Goal: Information Seeking & Learning: Learn about a topic

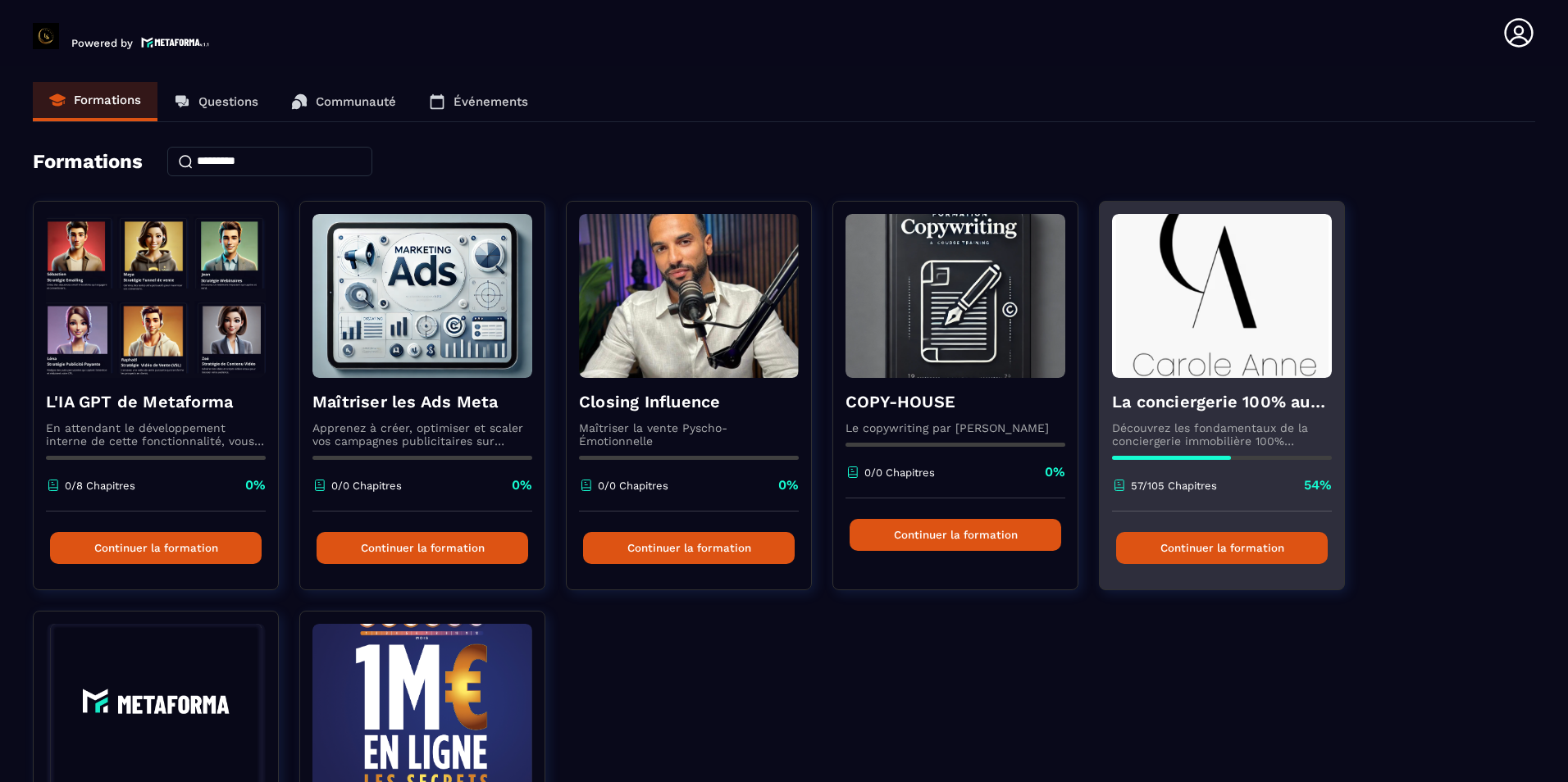
click at [1250, 550] on button "Continuer la formation" at bounding box center [1221, 547] width 212 height 32
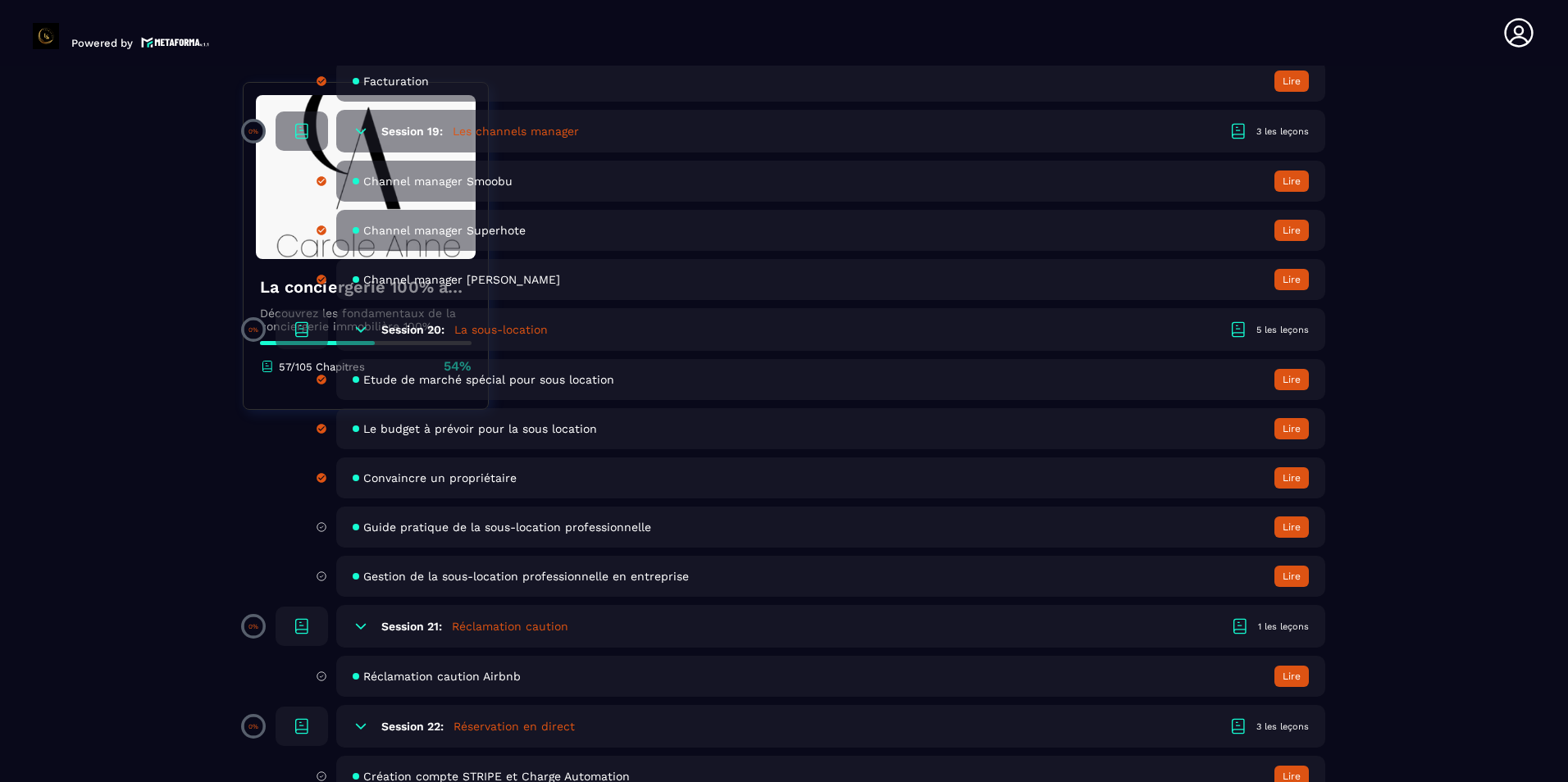
scroll to position [3934, 0]
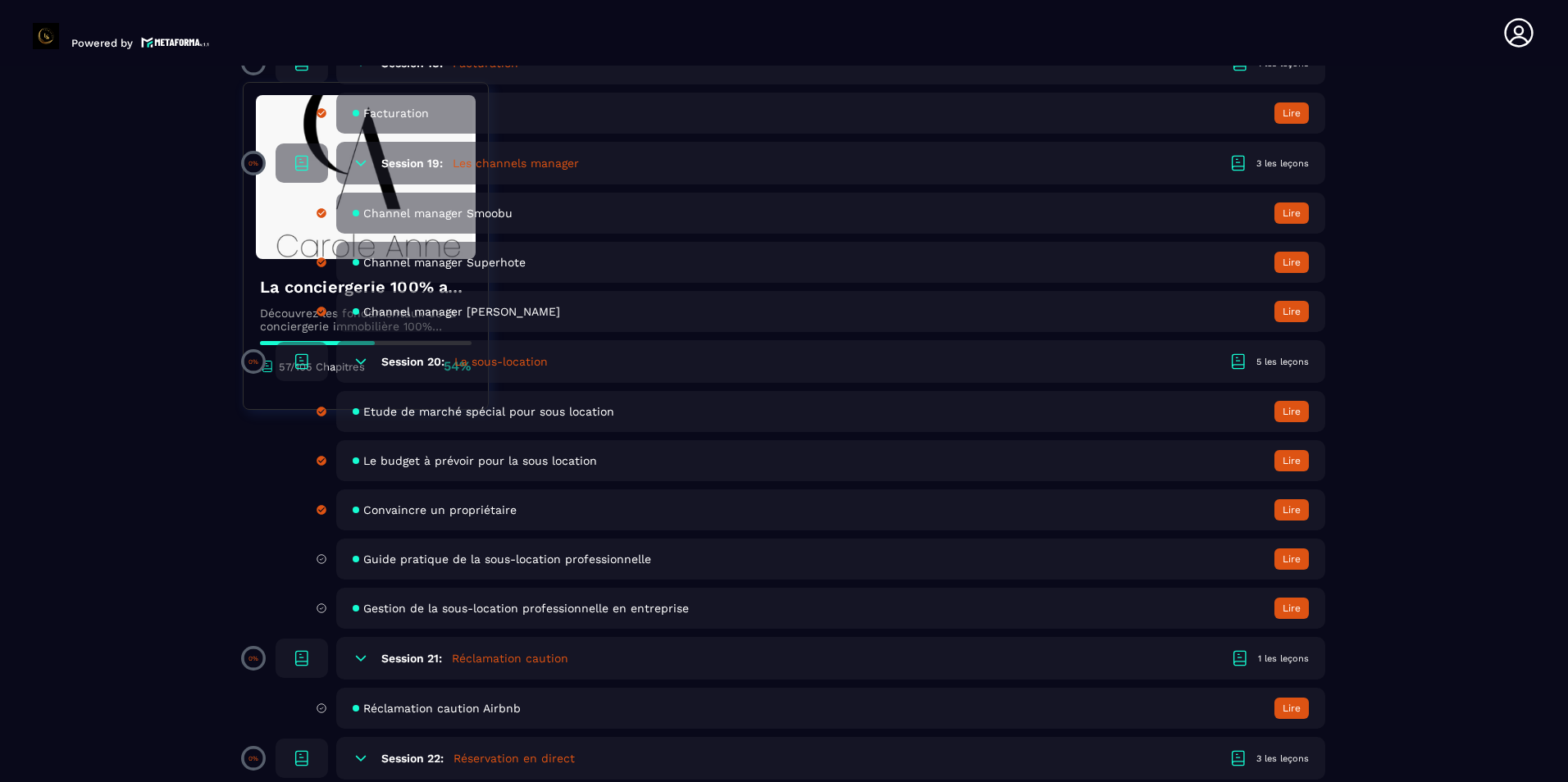
click at [1296, 558] on button "Lire" at bounding box center [1291, 559] width 34 height 22
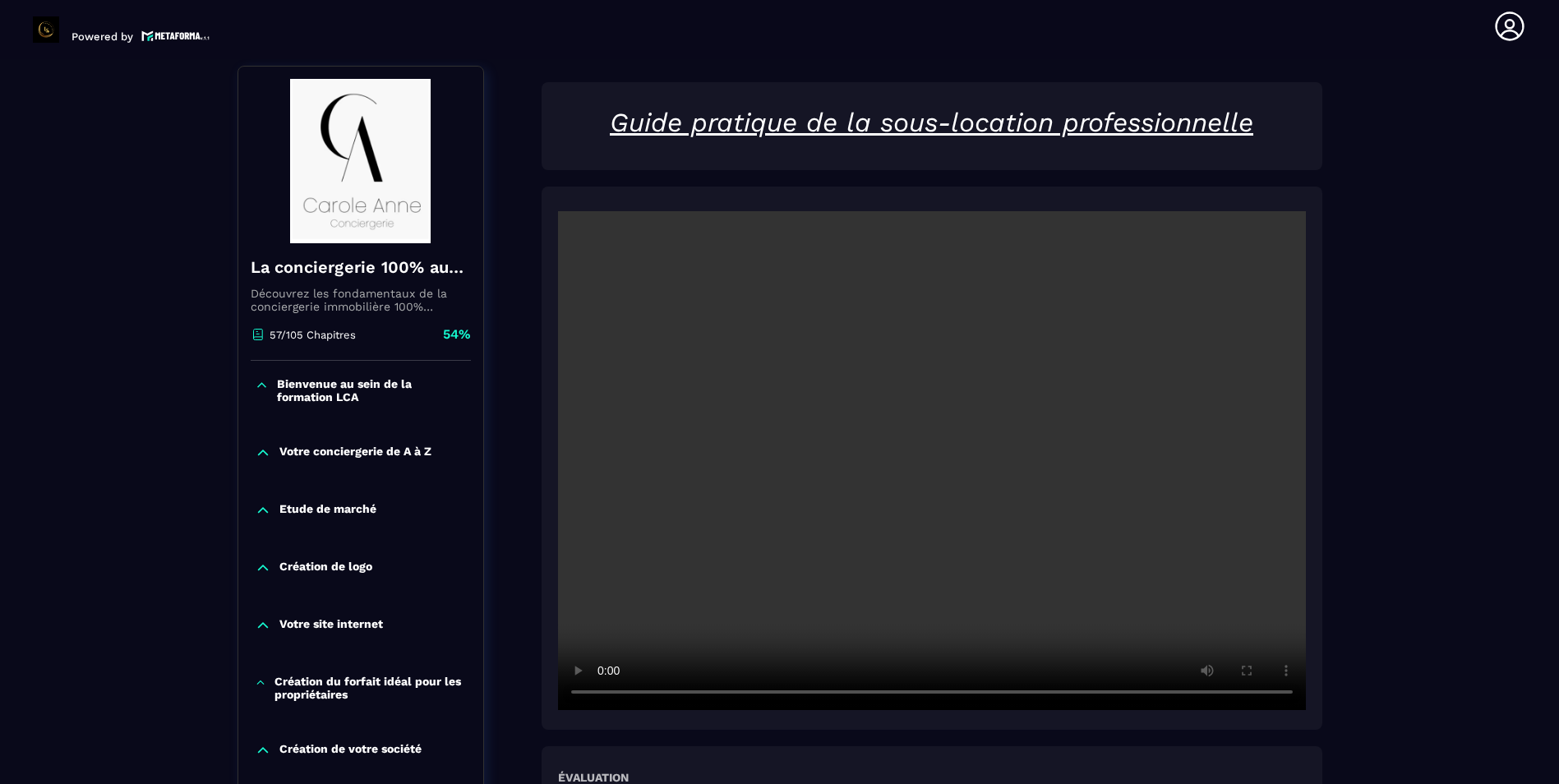
scroll to position [247, 0]
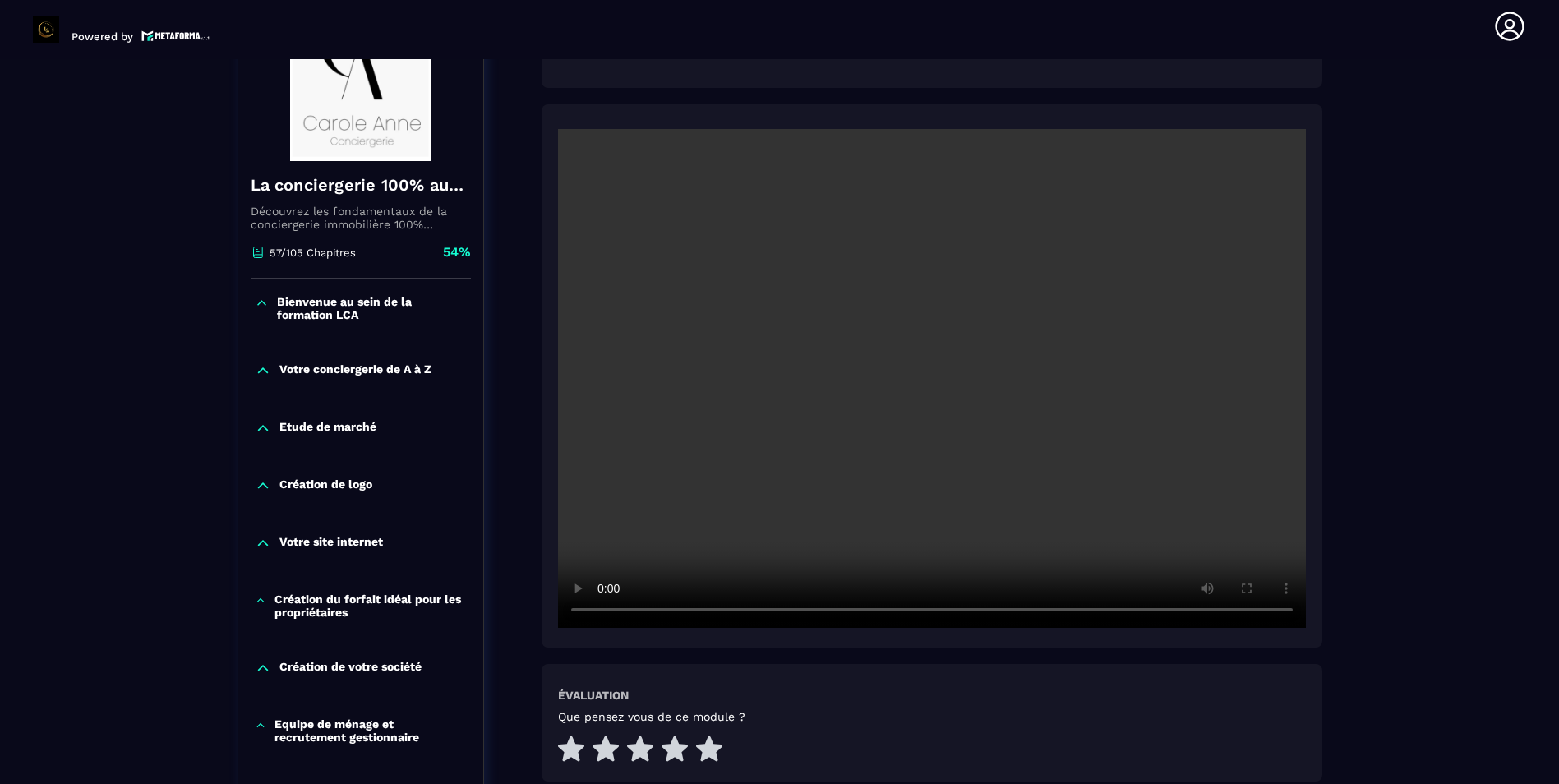
click at [707, 755] on icon at bounding box center [709, 748] width 26 height 25
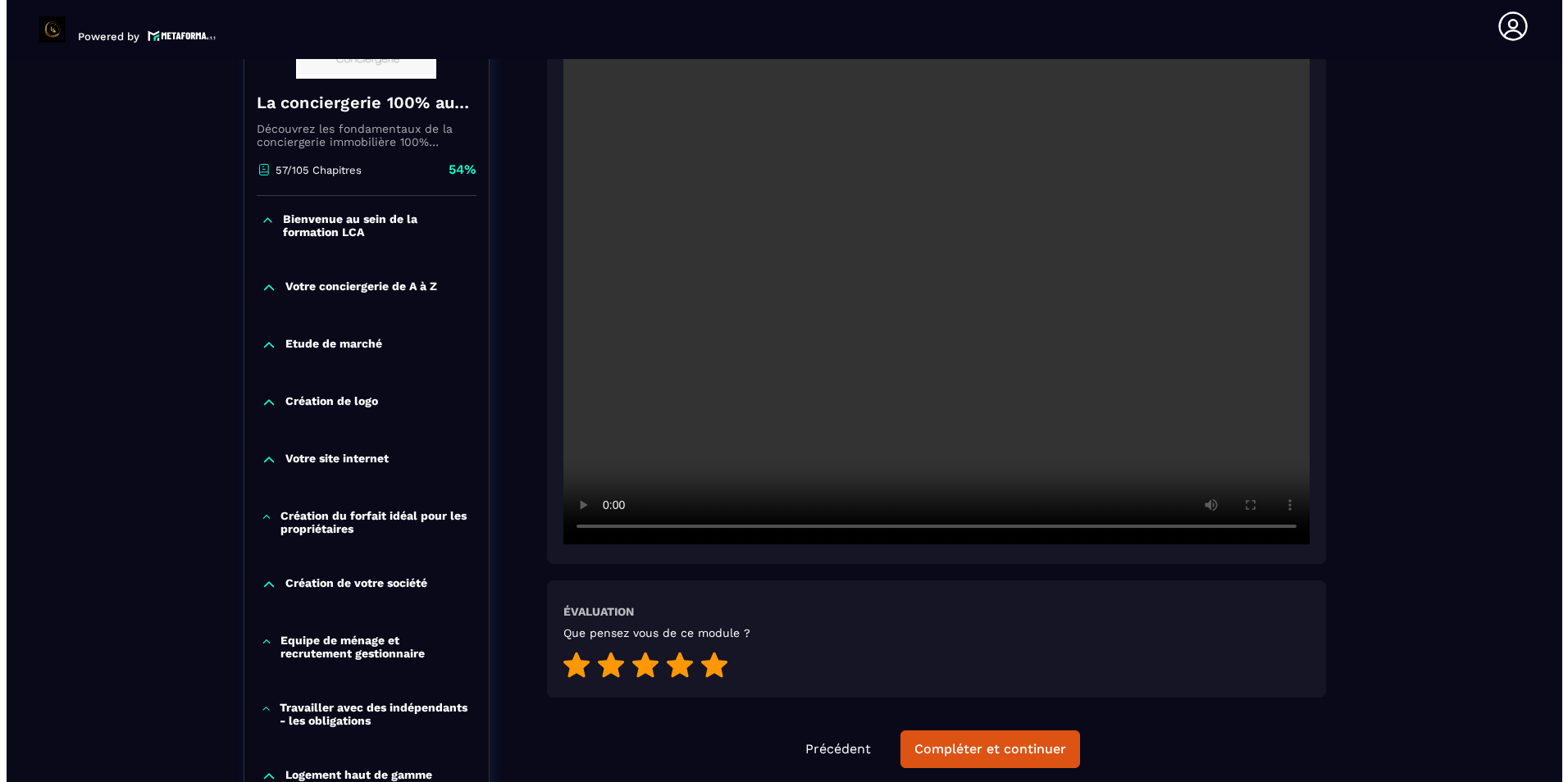
scroll to position [410, 0]
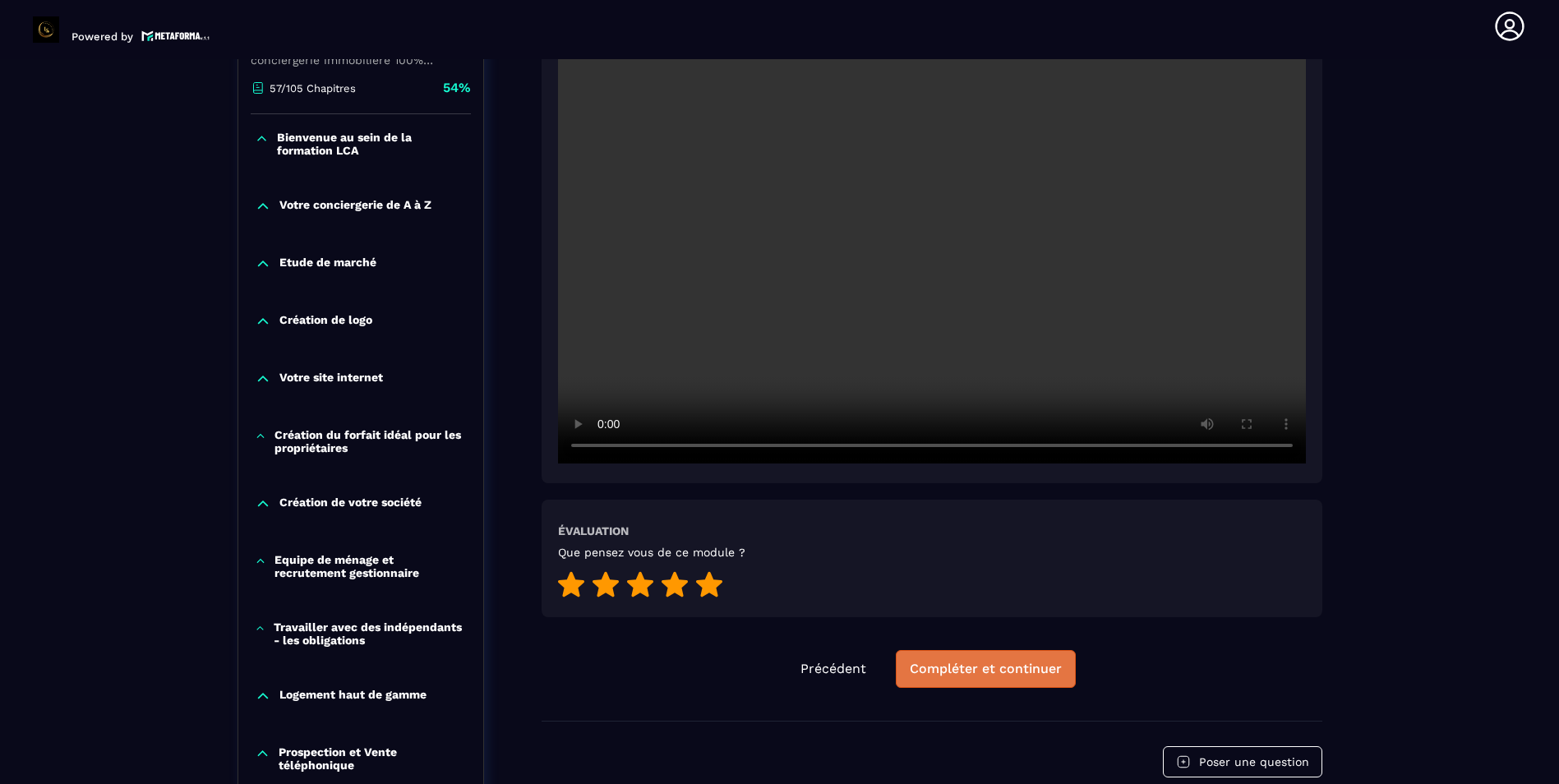
click at [1042, 676] on div "Compléter et continuer" at bounding box center [985, 669] width 152 height 16
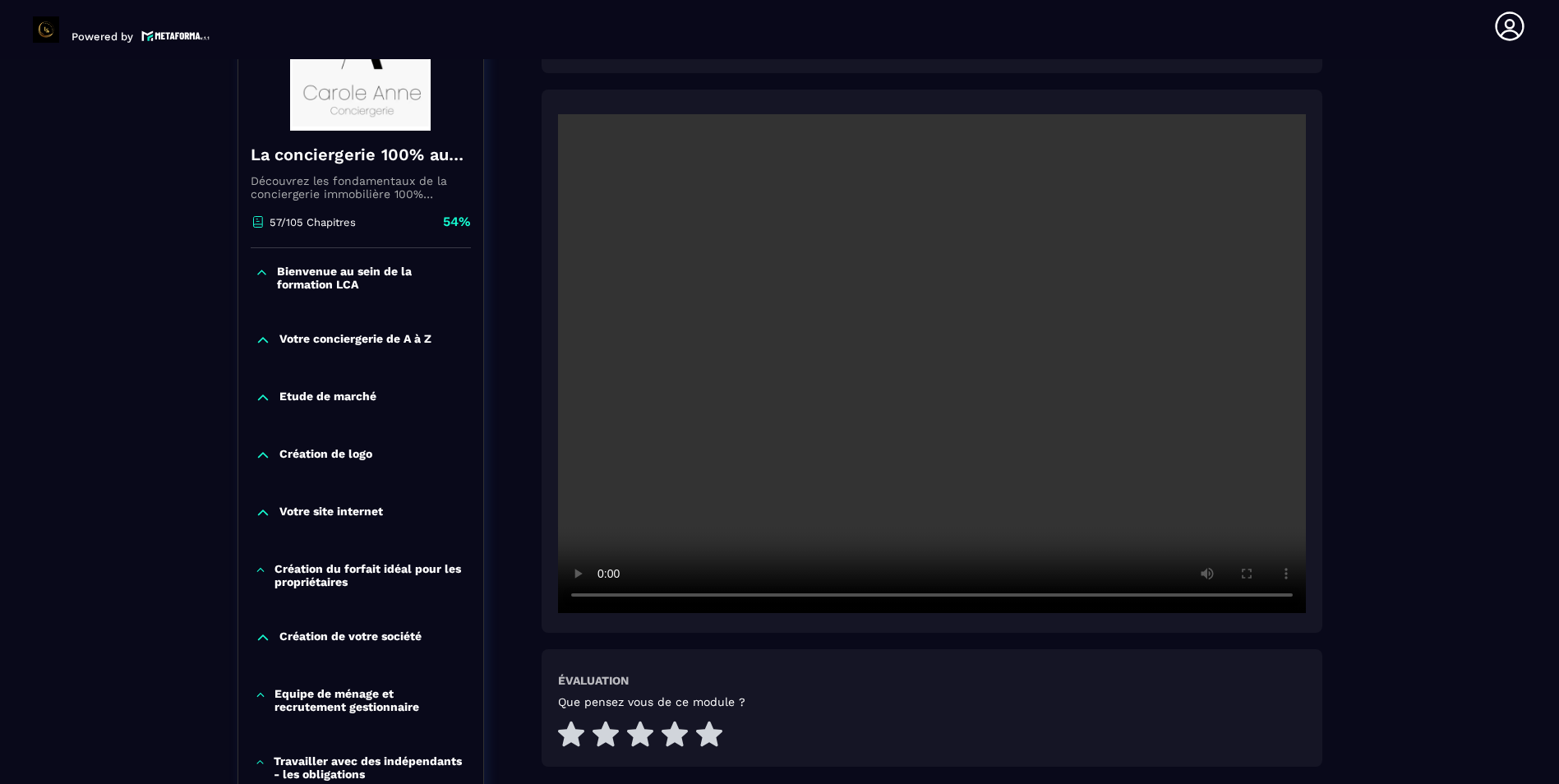
scroll to position [359, 0]
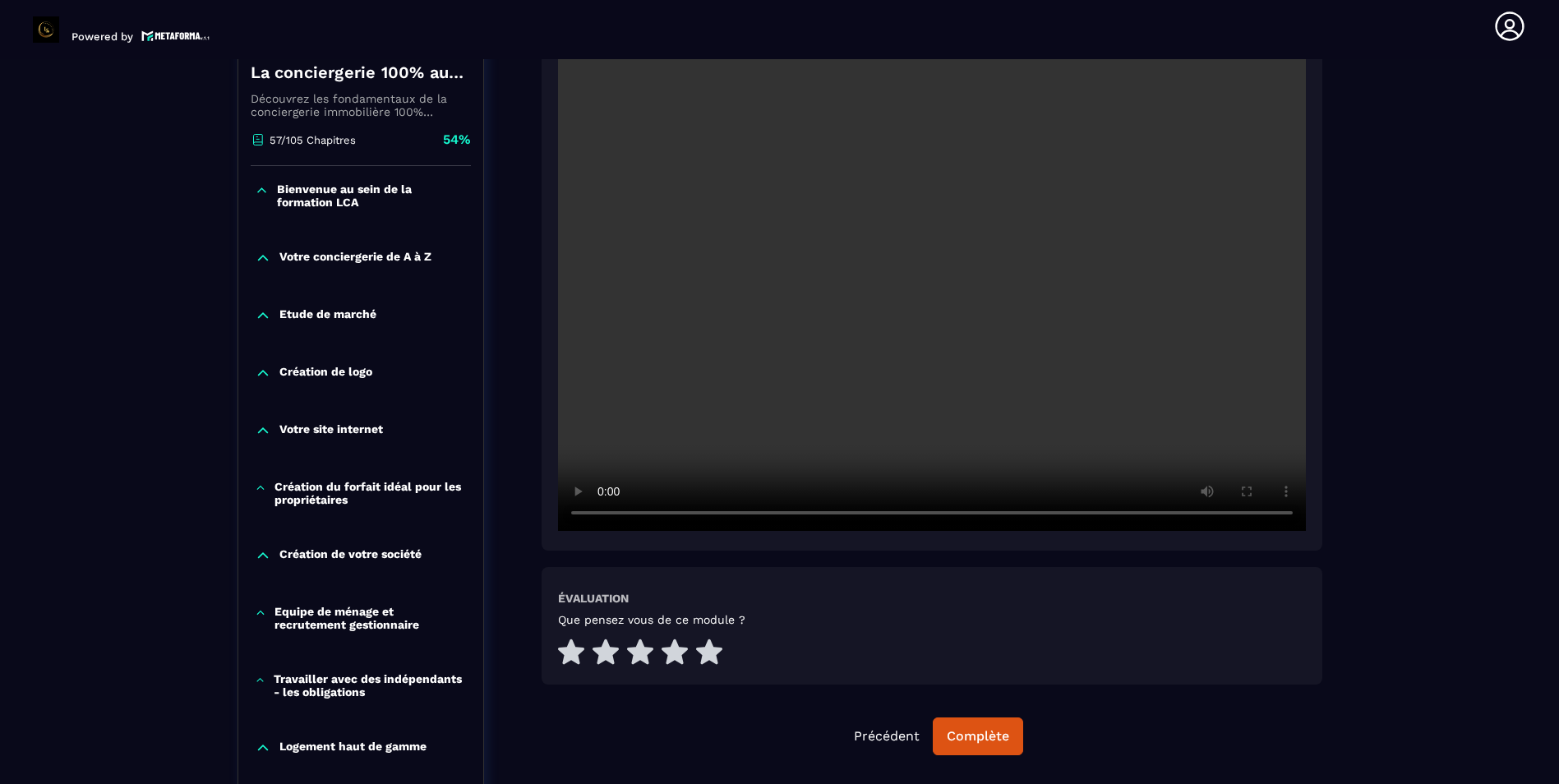
click at [697, 669] on div "Évaluation Que pensez vous de ce module ?" at bounding box center [932, 626] width 780 height 117
click at [718, 655] on icon at bounding box center [709, 651] width 26 height 26
click at [971, 740] on div "Complète" at bounding box center [977, 736] width 62 height 16
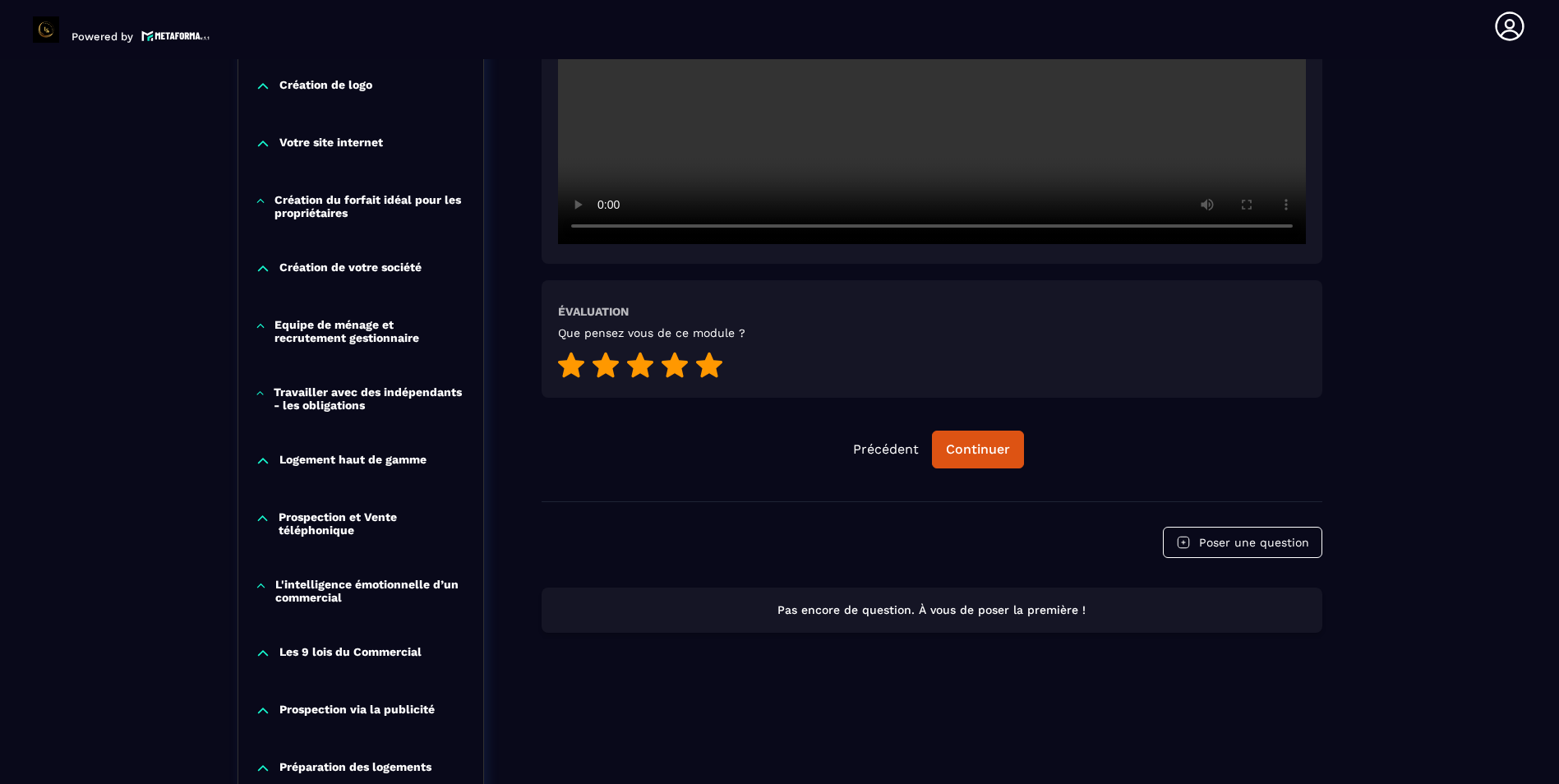
scroll to position [442, 0]
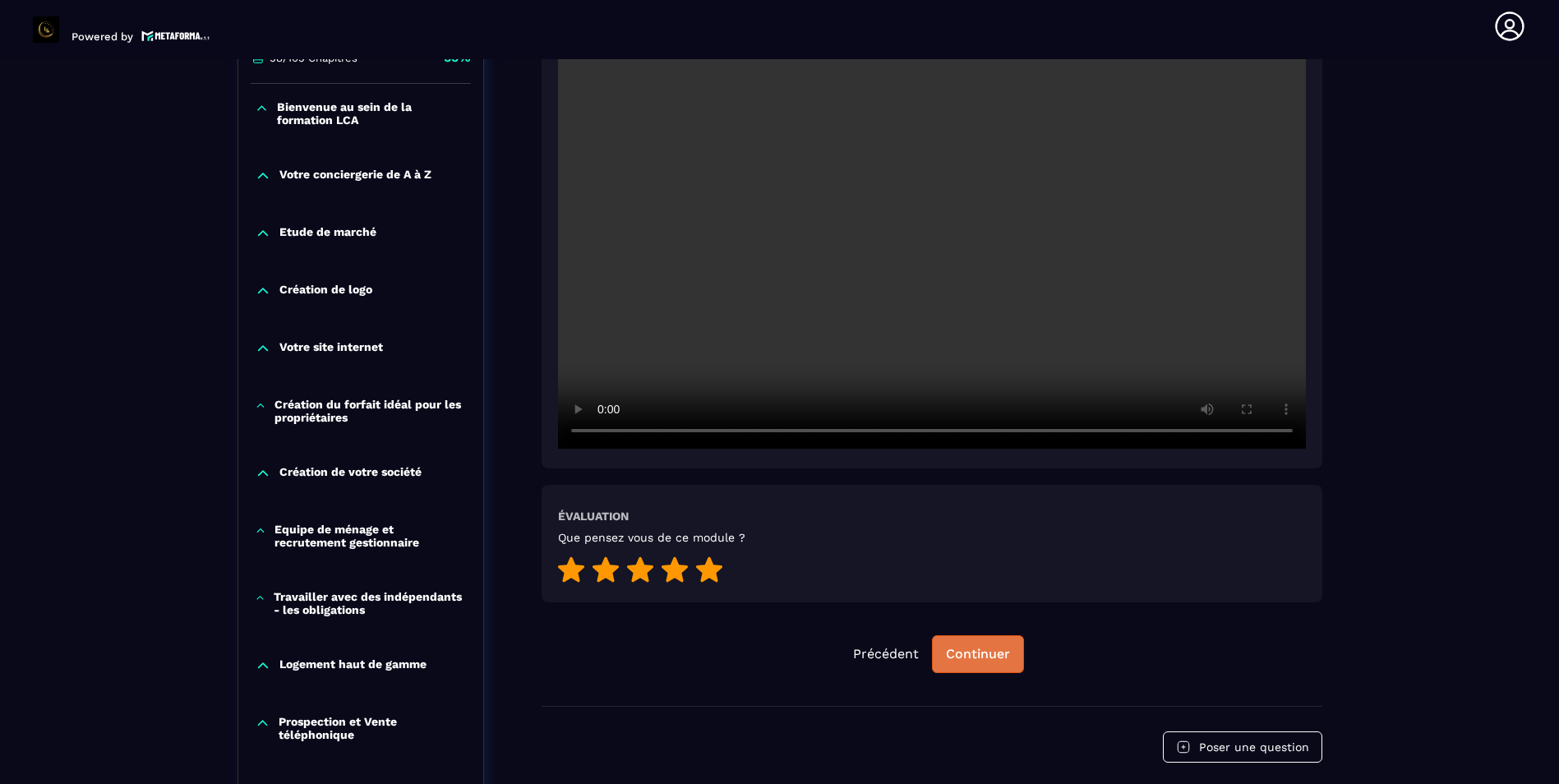
click at [1005, 647] on div "Continuer" at bounding box center [977, 654] width 64 height 16
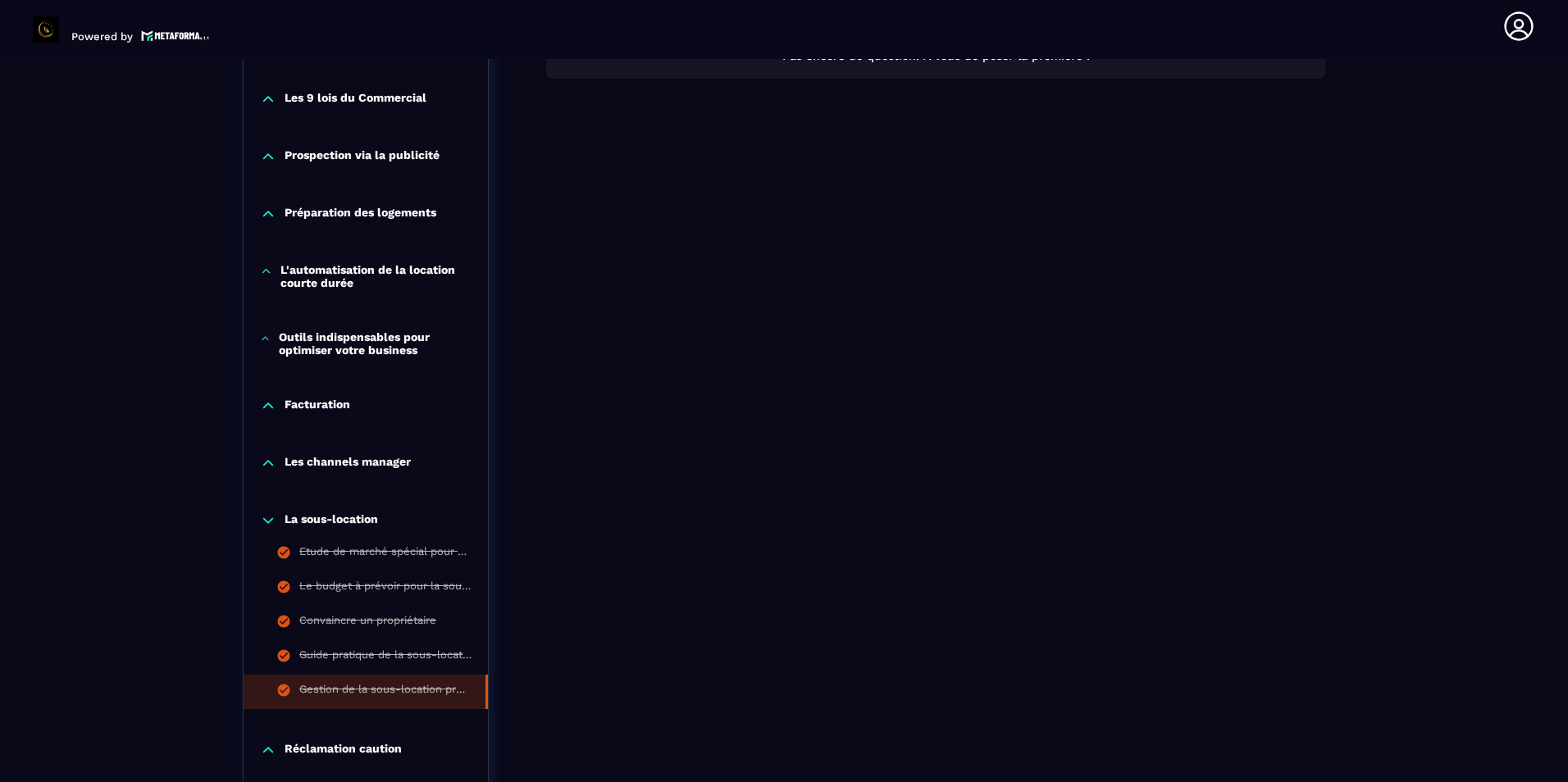
scroll to position [1341, 0]
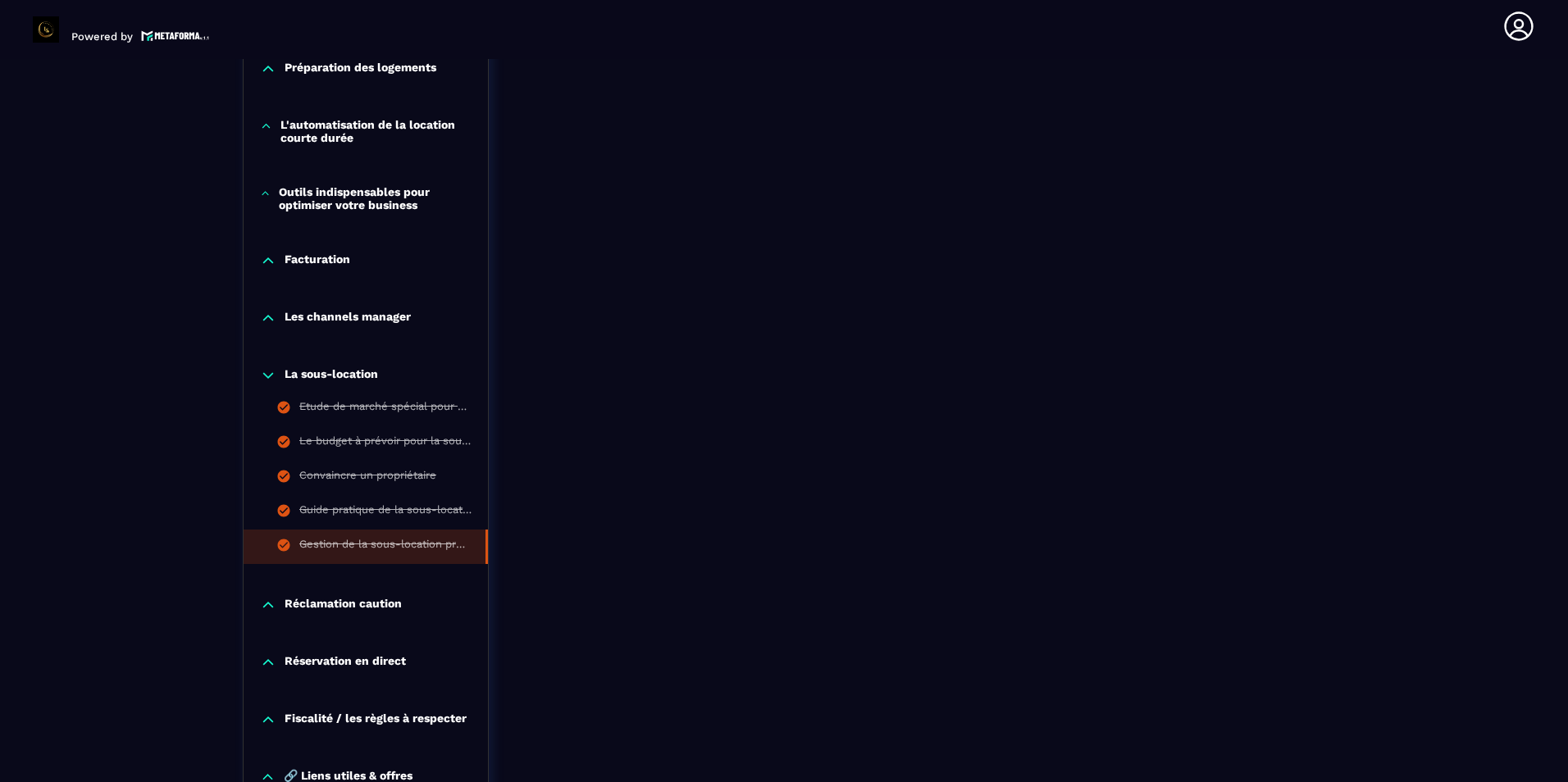
click at [276, 374] on icon at bounding box center [268, 376] width 16 height 16
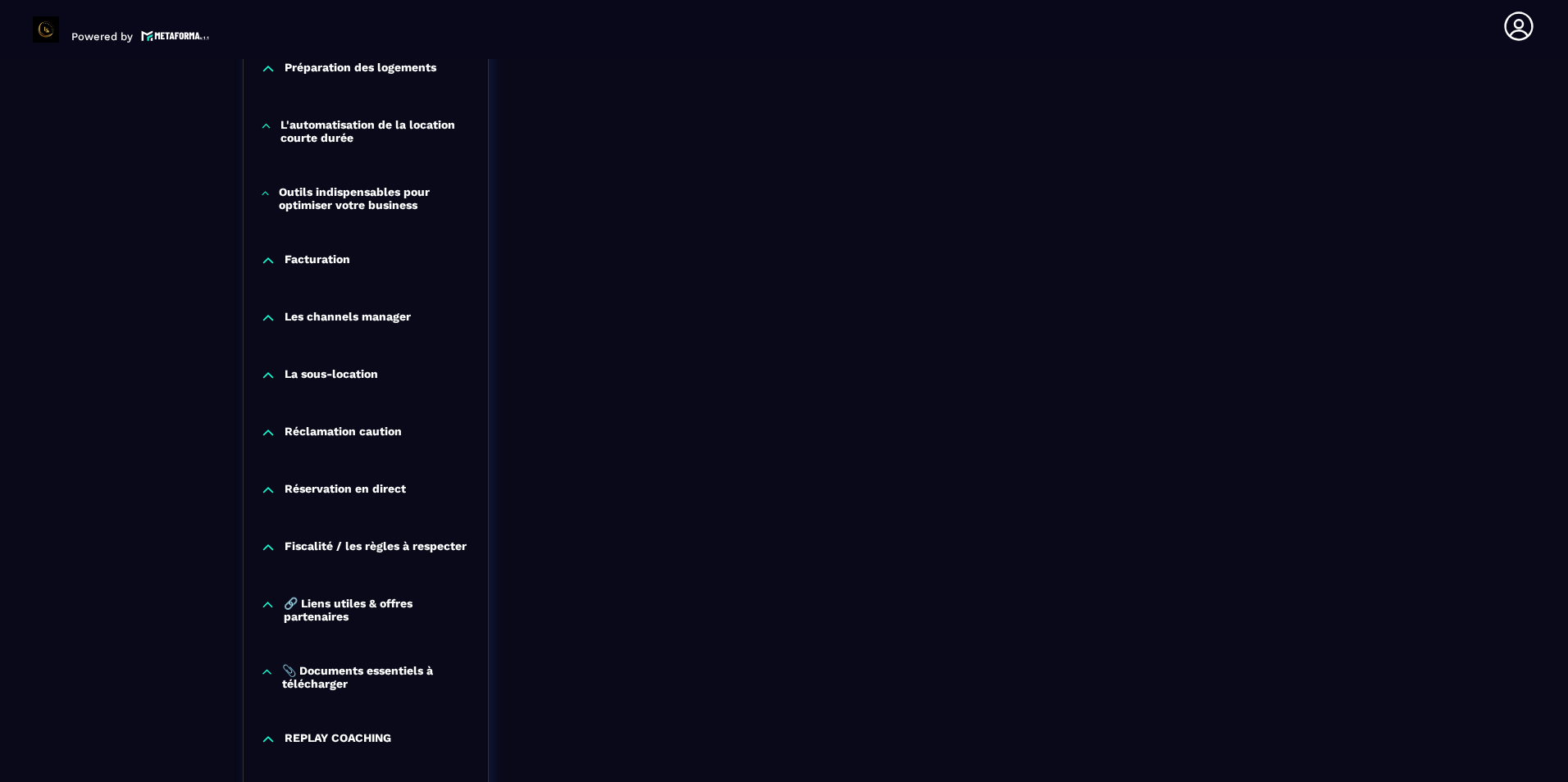
click at [333, 432] on p "Réclamation caution" at bounding box center [343, 432] width 117 height 16
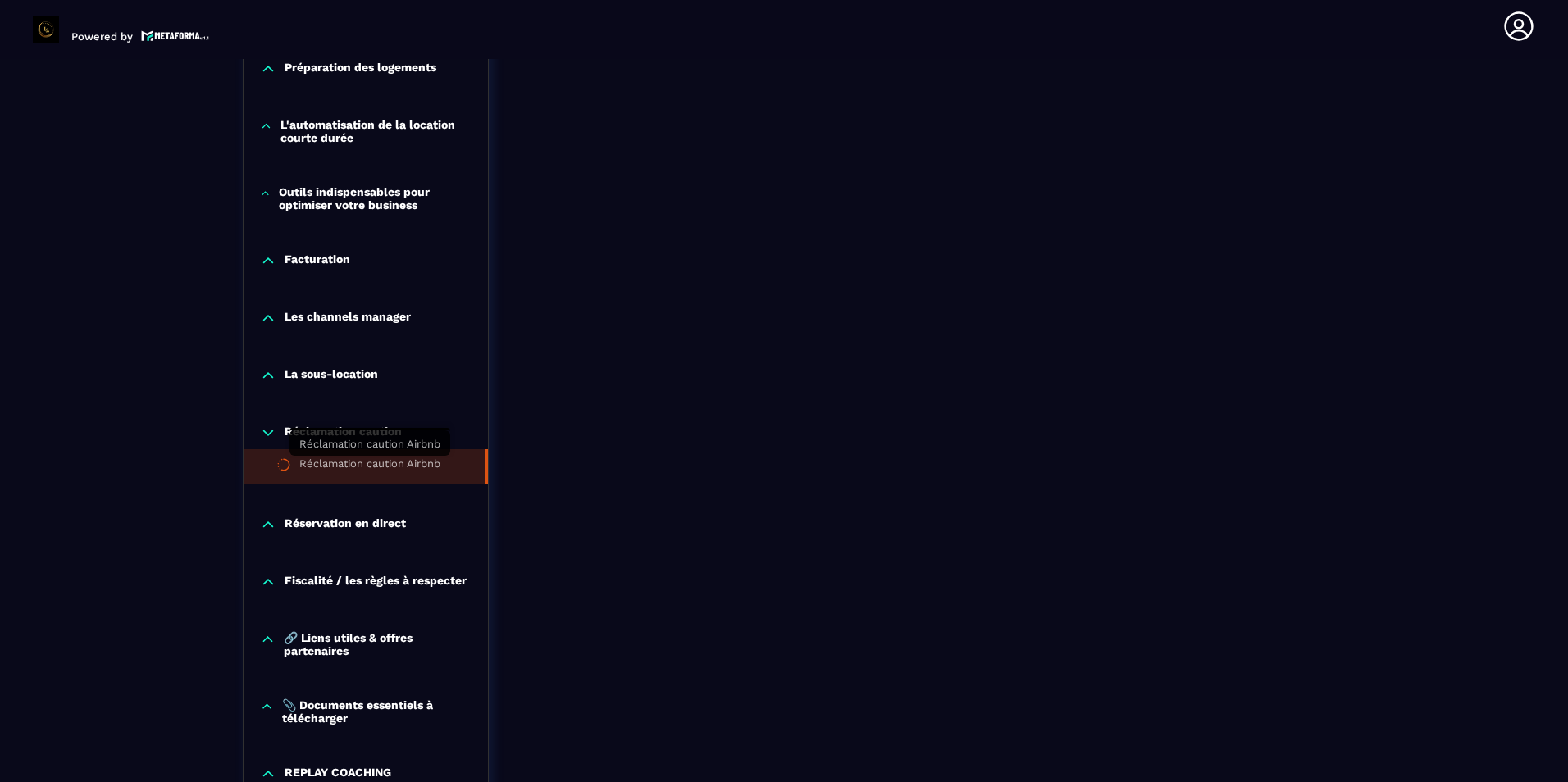
click at [407, 470] on div "Réclamation caution Airbnb" at bounding box center [369, 467] width 141 height 18
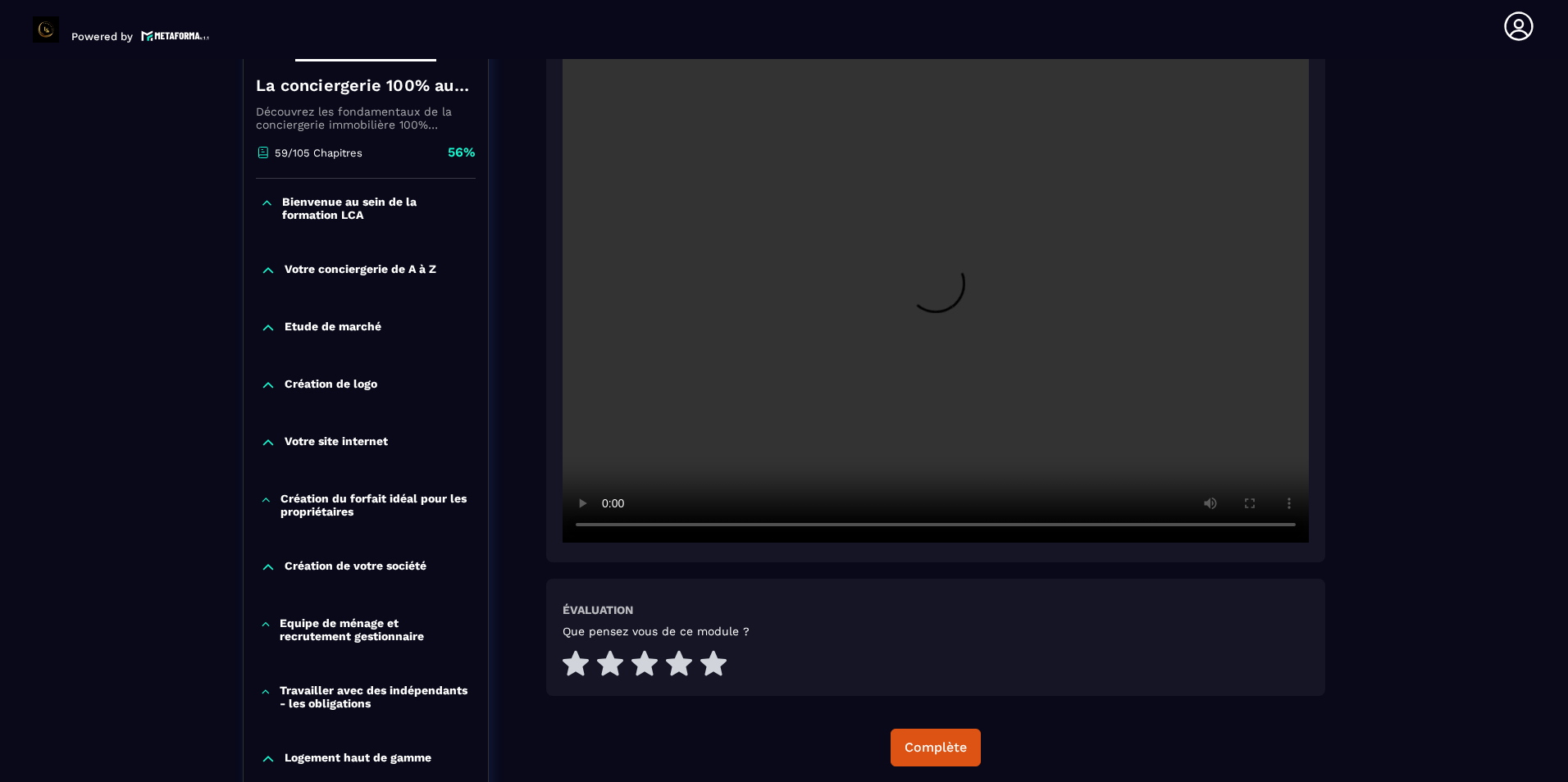
scroll to position [334, 0]
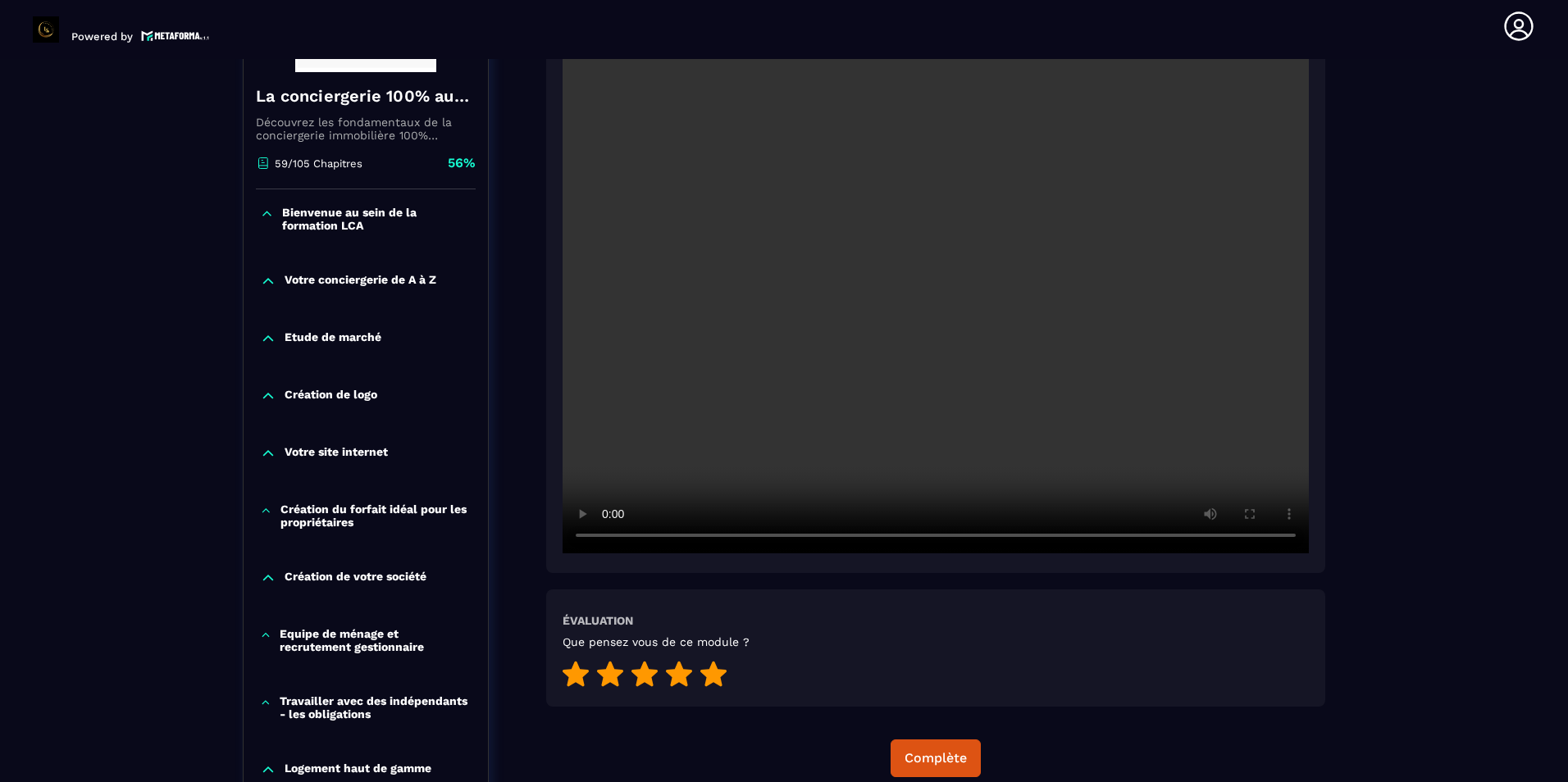
click at [711, 678] on icon at bounding box center [713, 673] width 26 height 25
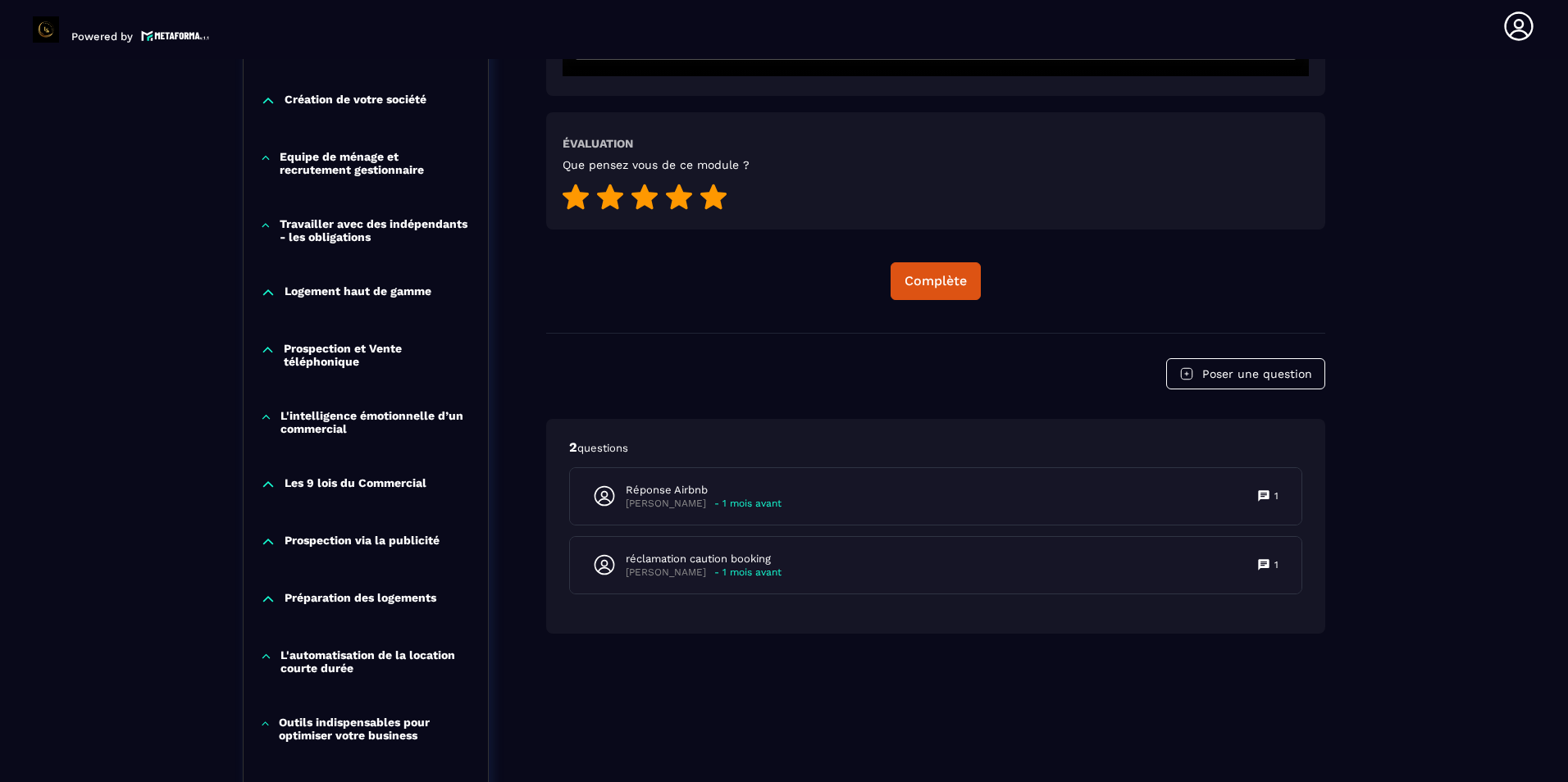
scroll to position [826, 0]
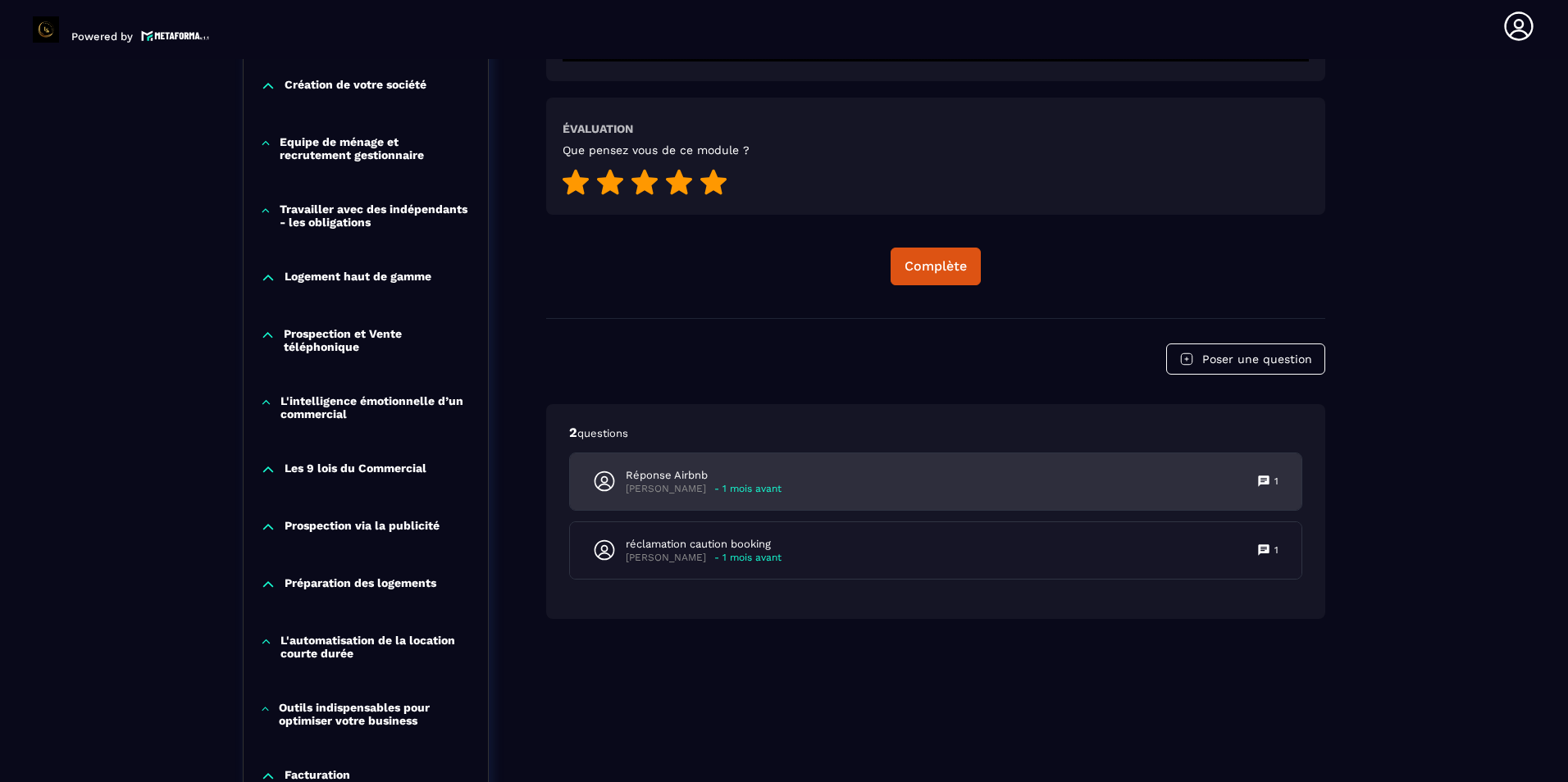
click at [801, 488] on div "Réponse Airbnb [PERSON_NAME] - 1 mois avant 1" at bounding box center [935, 481] width 732 height 57
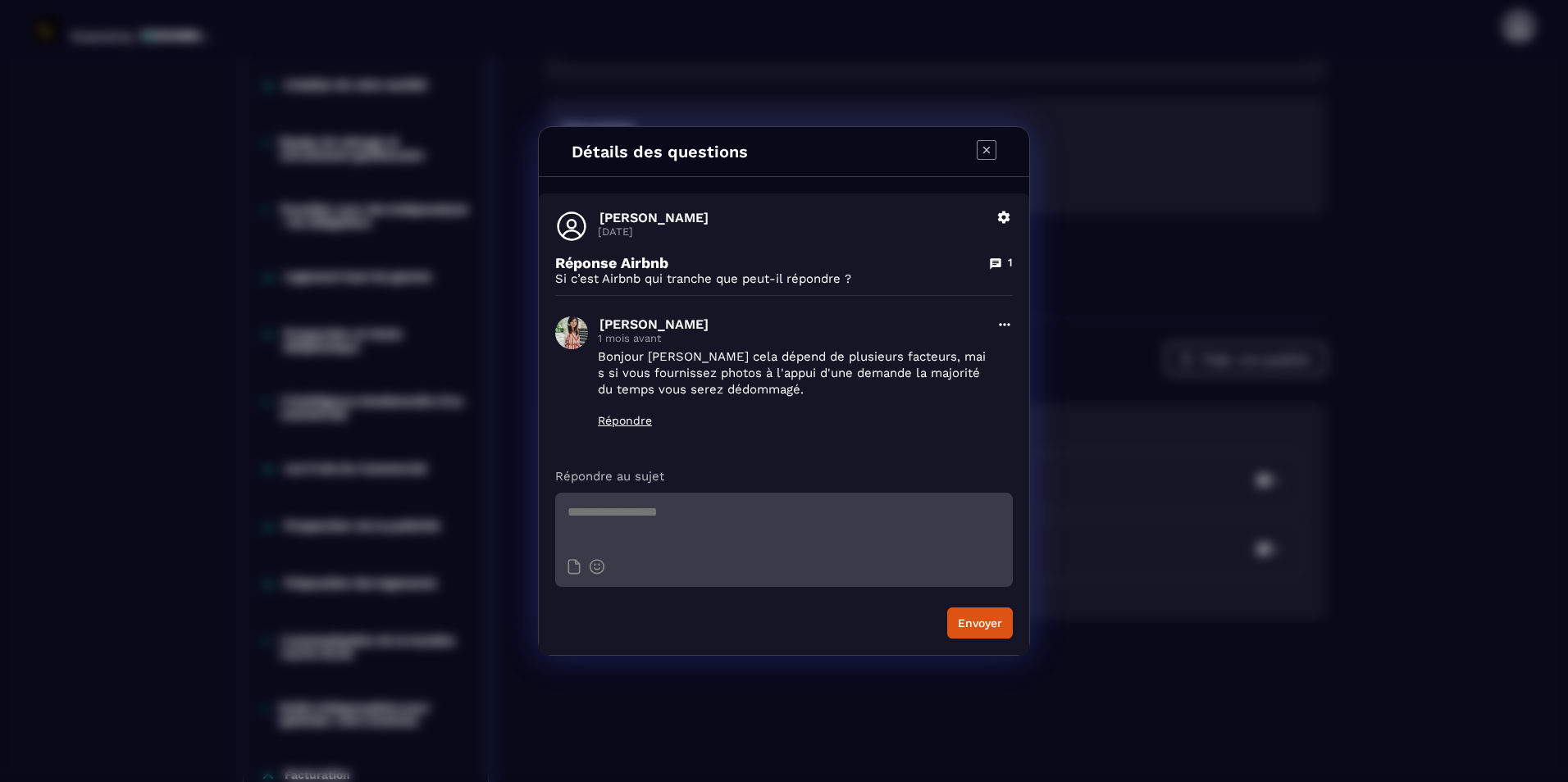
click at [983, 148] on icon "Modal window" at bounding box center [987, 150] width 20 height 20
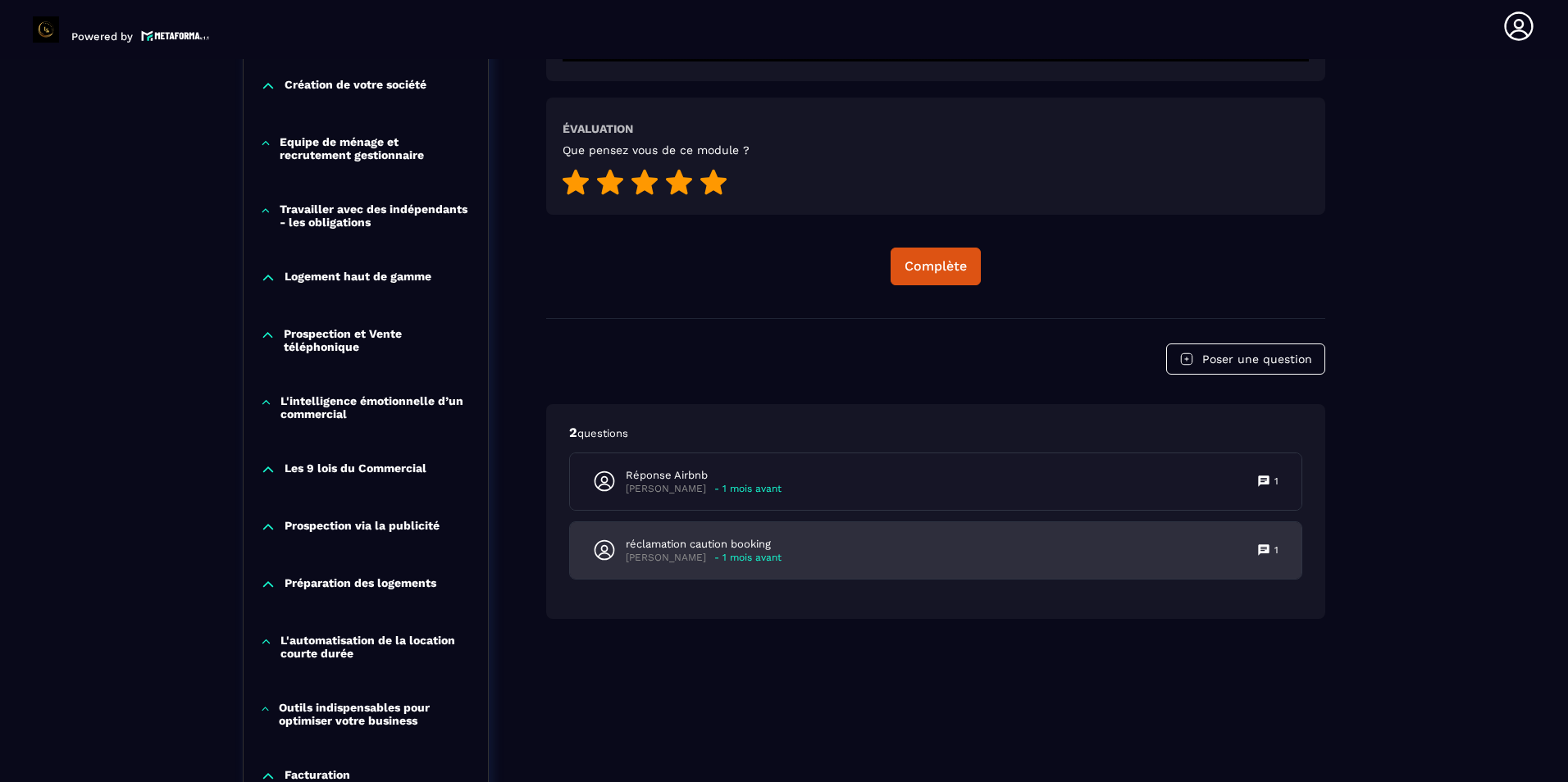
click at [741, 541] on p "réclamation caution booking" at bounding box center [703, 544] width 156 height 14
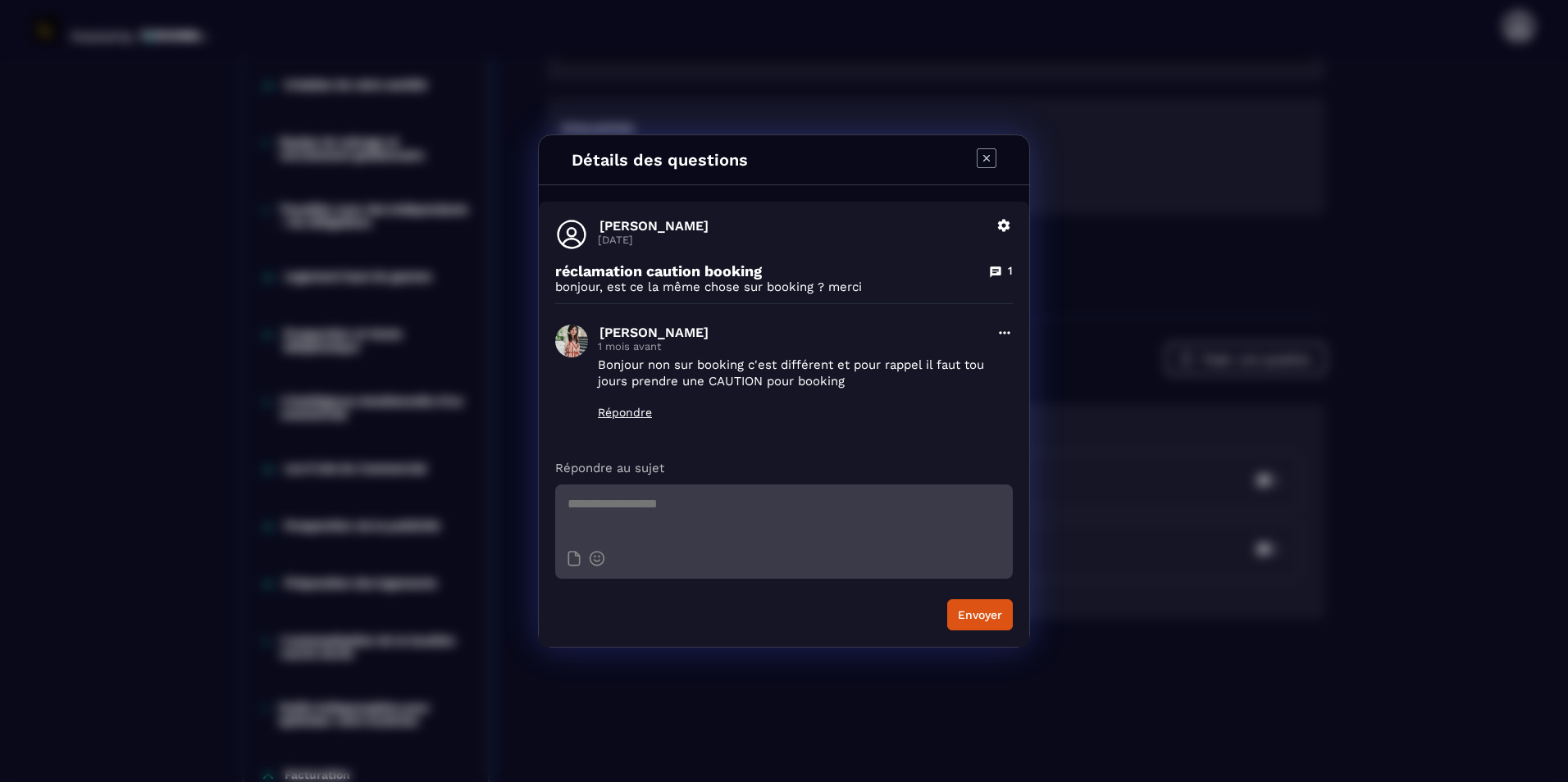
click at [981, 156] on icon "Modal window" at bounding box center [987, 159] width 20 height 20
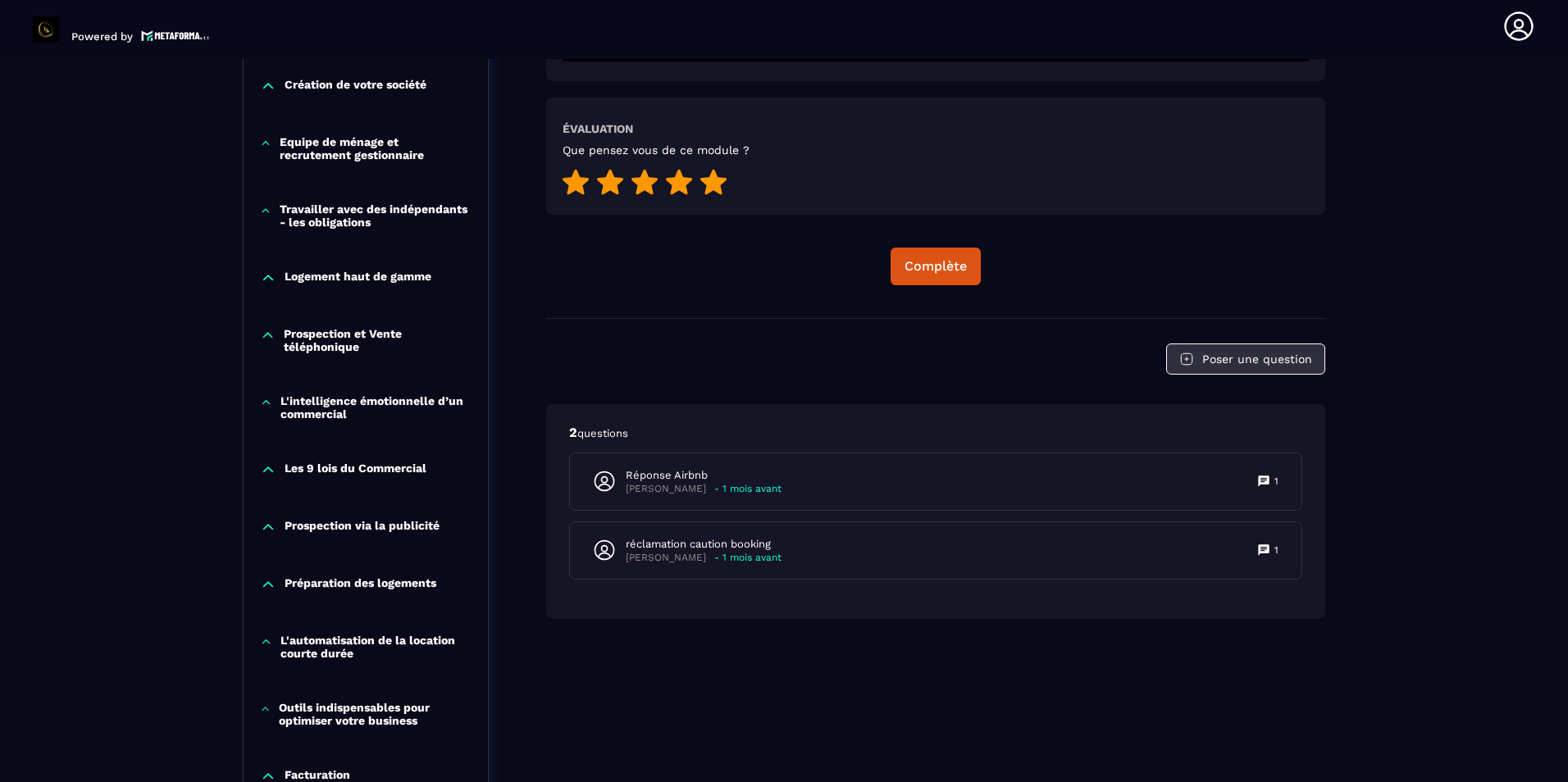
click at [1240, 367] on button "Poser une question" at bounding box center [1245, 359] width 160 height 32
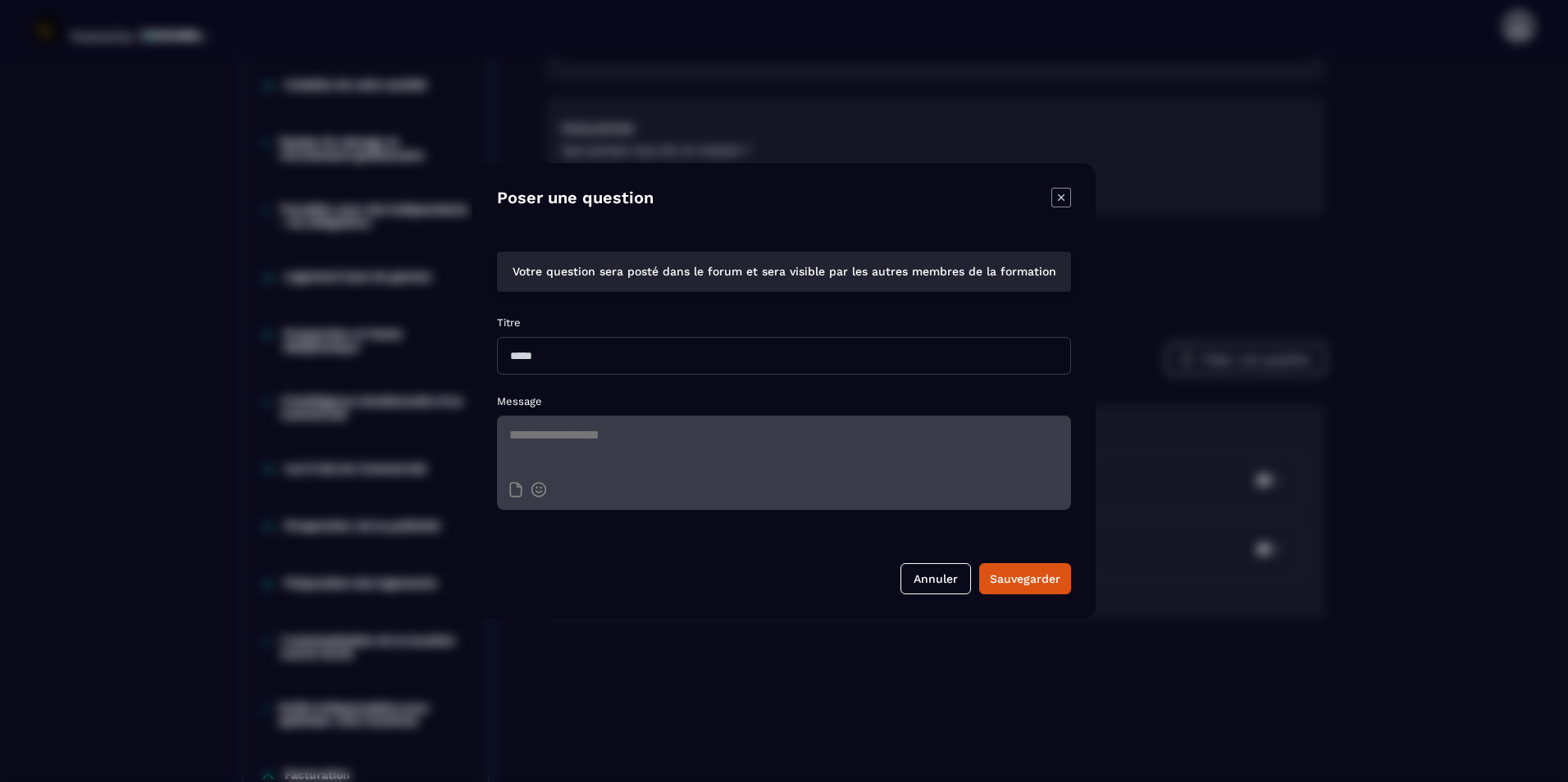
click at [596, 361] on input "Modal window" at bounding box center [783, 356] width 574 height 38
type input "**********"
click at [806, 441] on textarea "Modal window" at bounding box center [783, 444] width 574 height 58
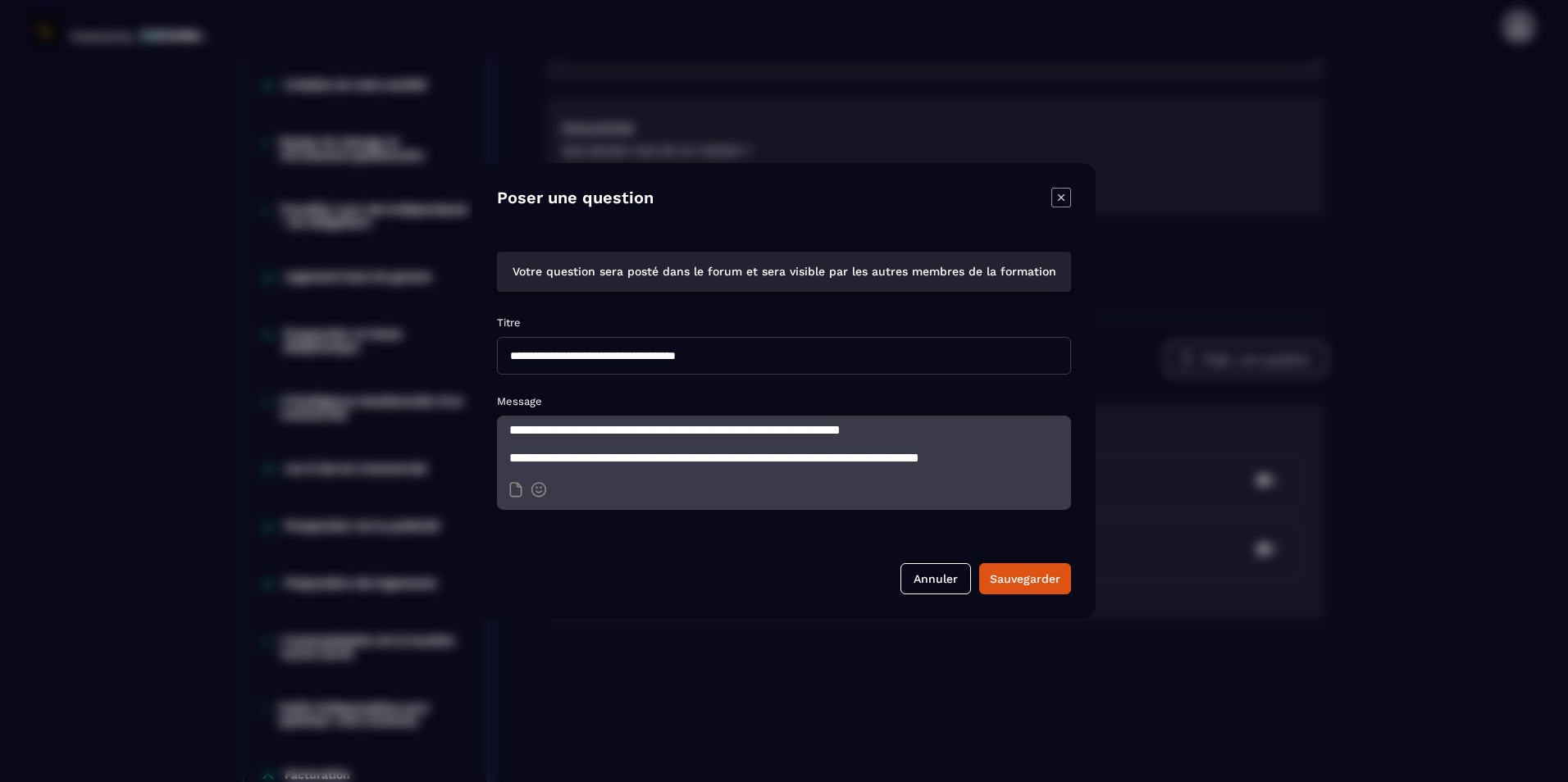
scroll to position [49, 0]
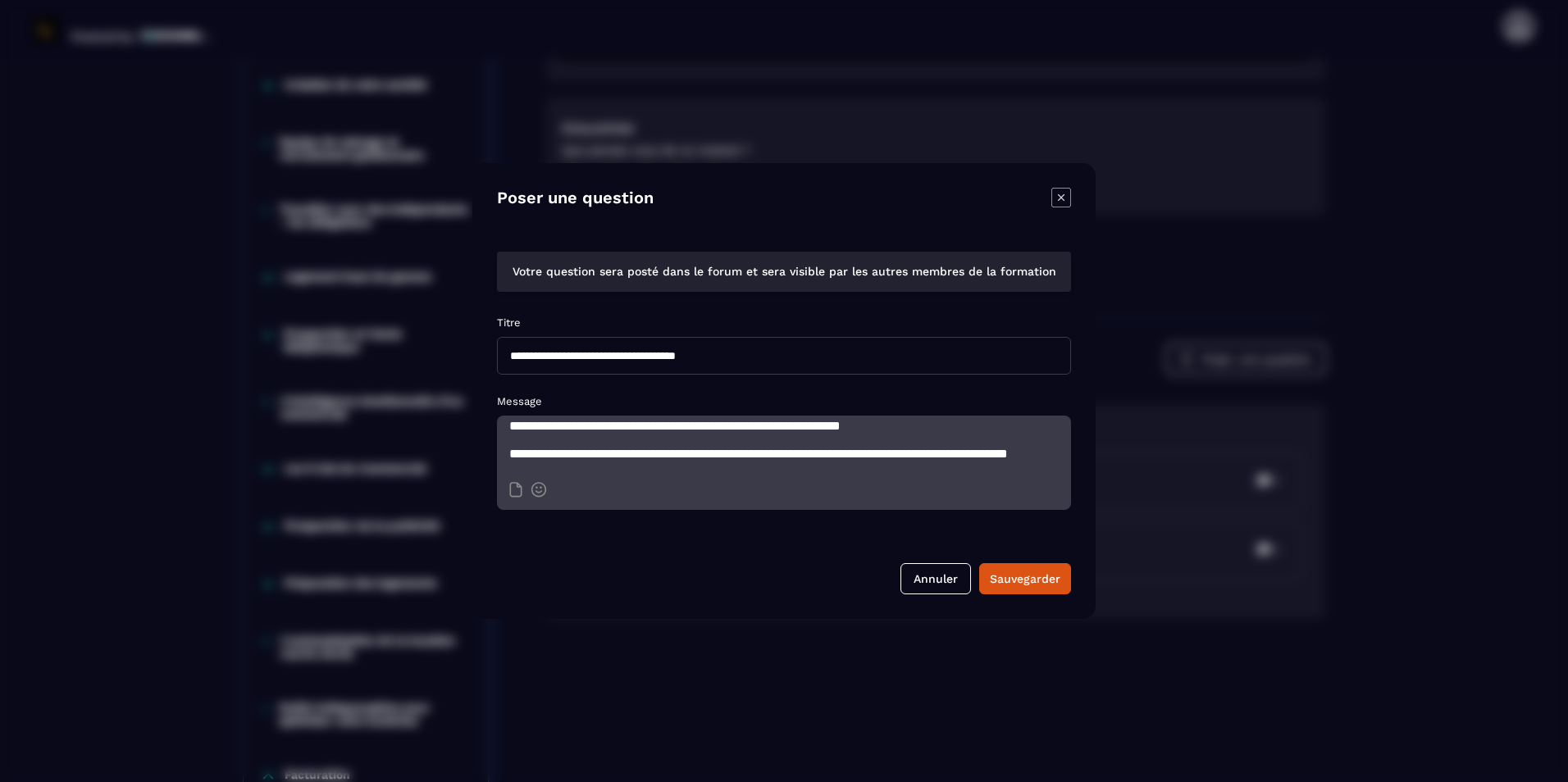
click at [624, 445] on textarea "**********" at bounding box center [783, 444] width 574 height 58
click at [753, 453] on textarea "**********" at bounding box center [783, 444] width 574 height 58
click at [817, 449] on textarea "**********" at bounding box center [783, 444] width 574 height 58
click at [657, 468] on textarea "**********" at bounding box center [783, 444] width 574 height 58
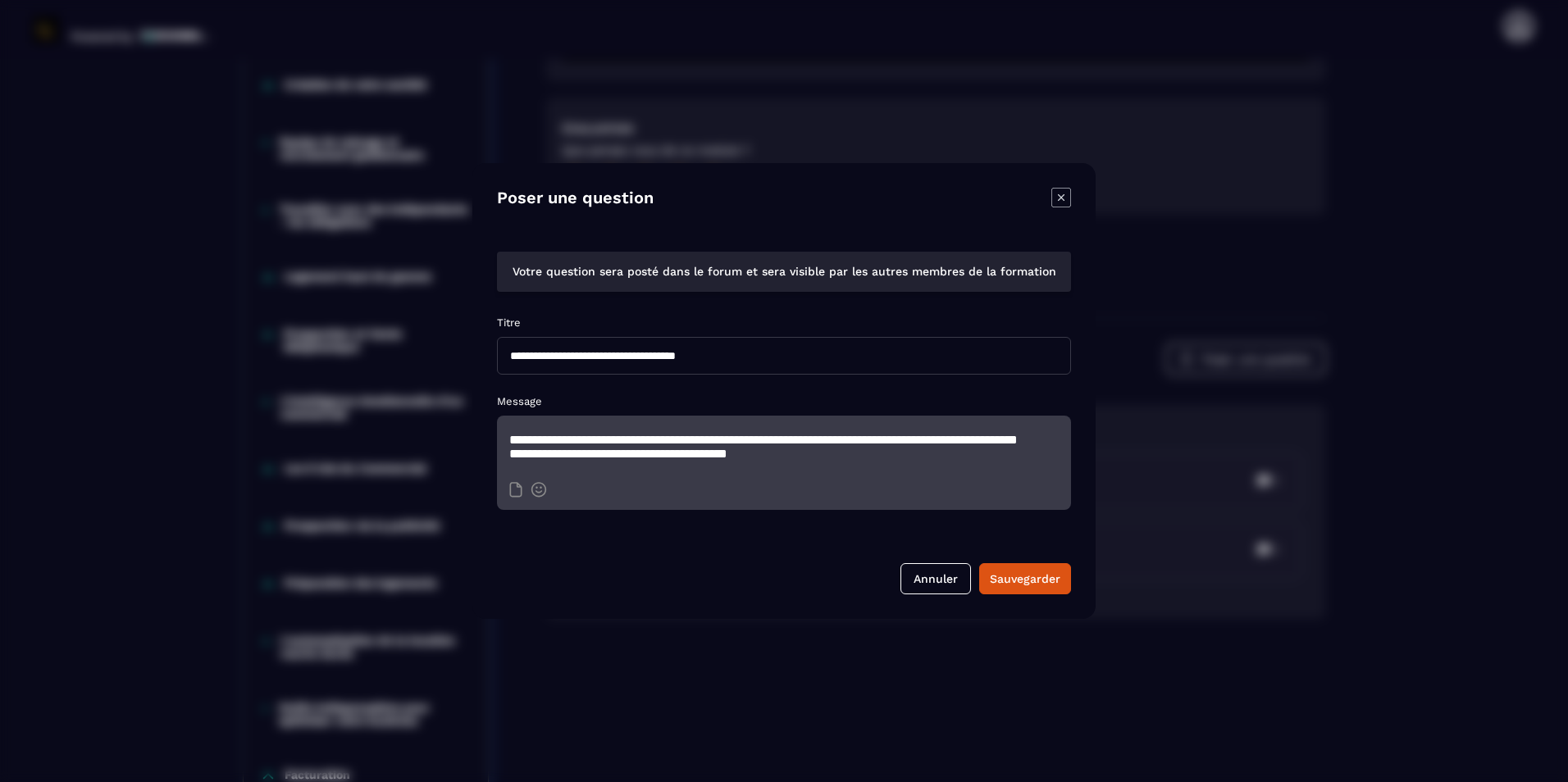
scroll to position [79, 0]
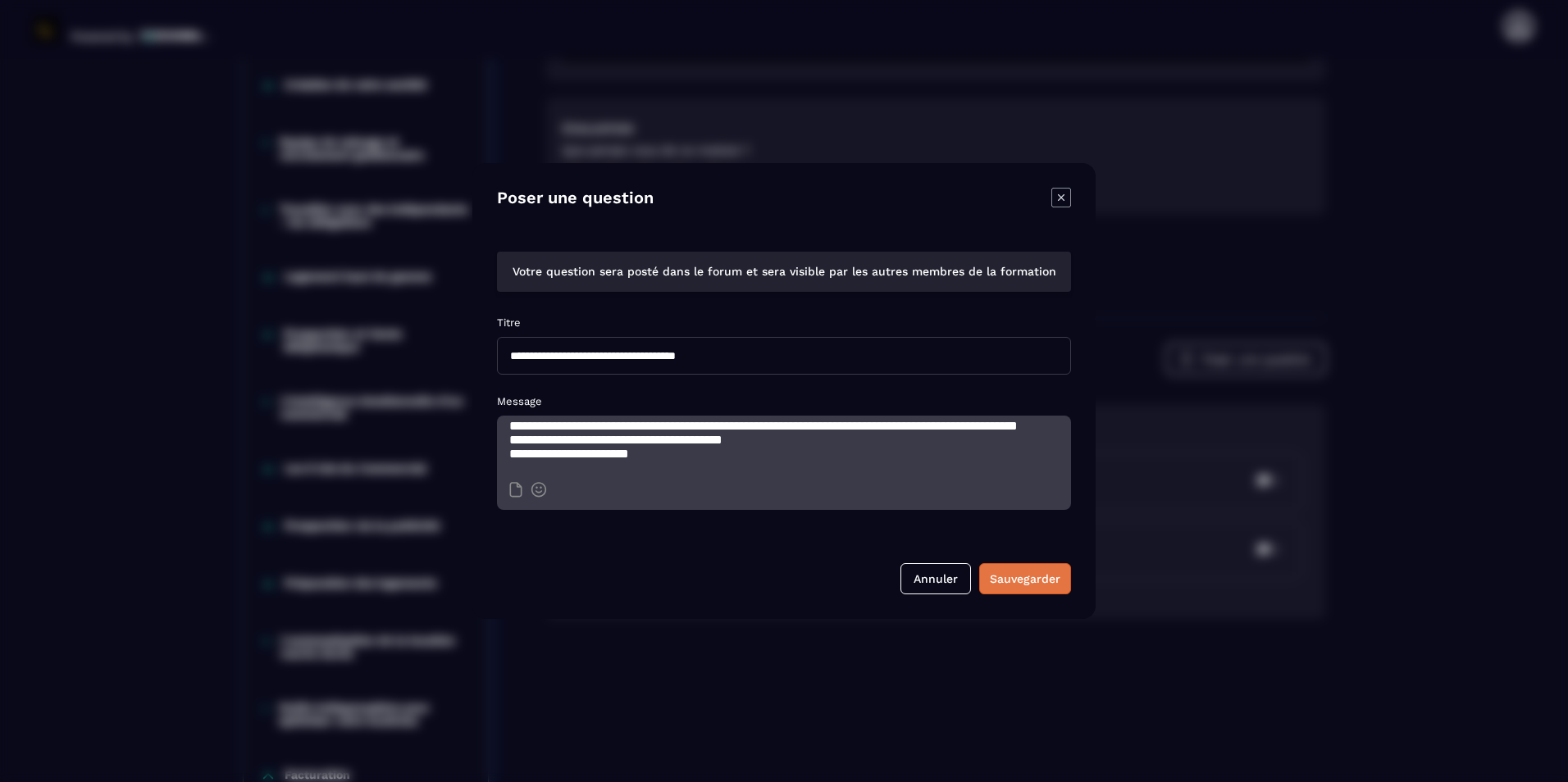
type textarea "**********"
click at [1032, 586] on div "Sauvegarder" at bounding box center [1025, 578] width 70 height 16
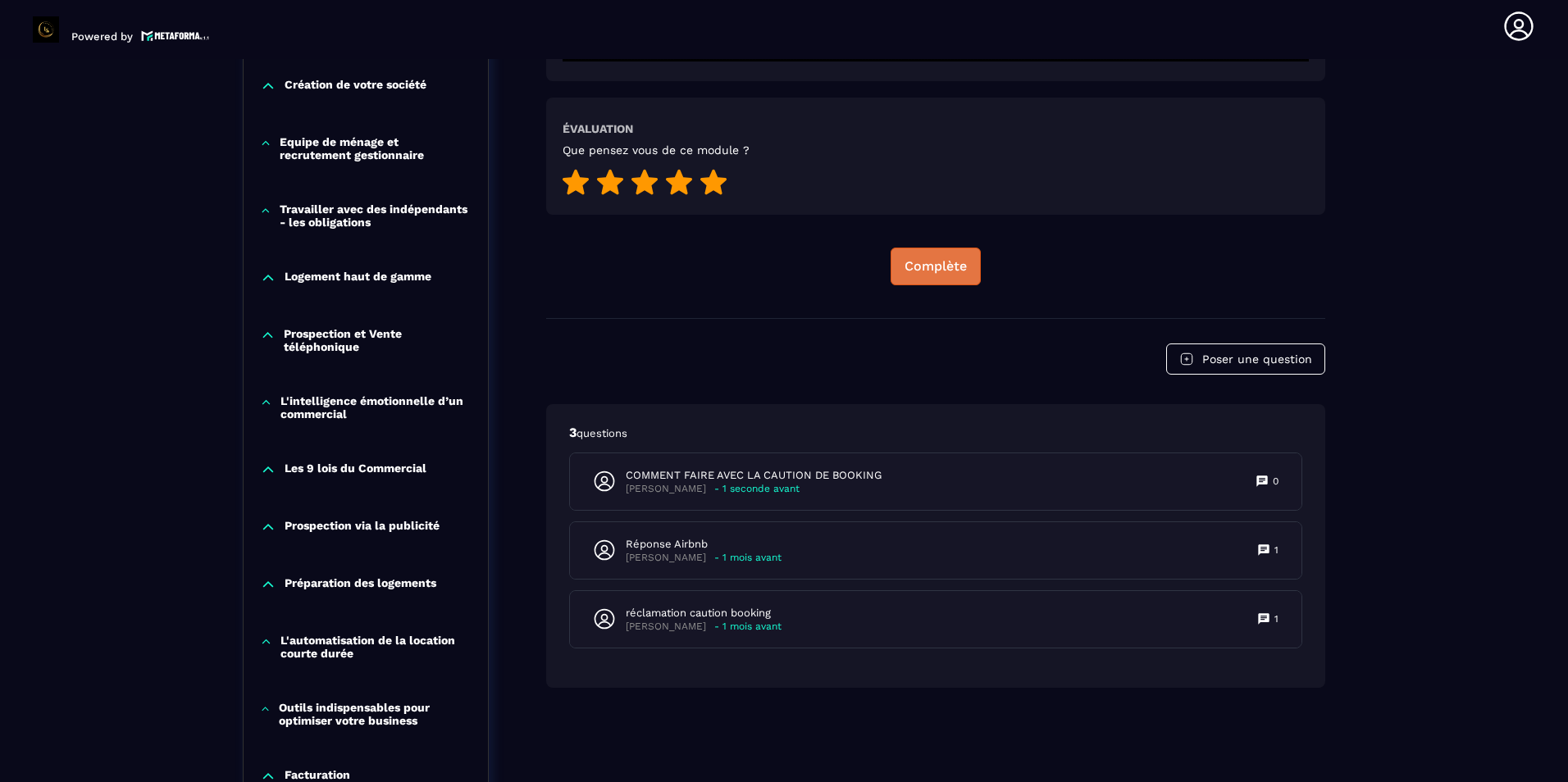
click at [914, 271] on div "Complète" at bounding box center [935, 267] width 62 height 16
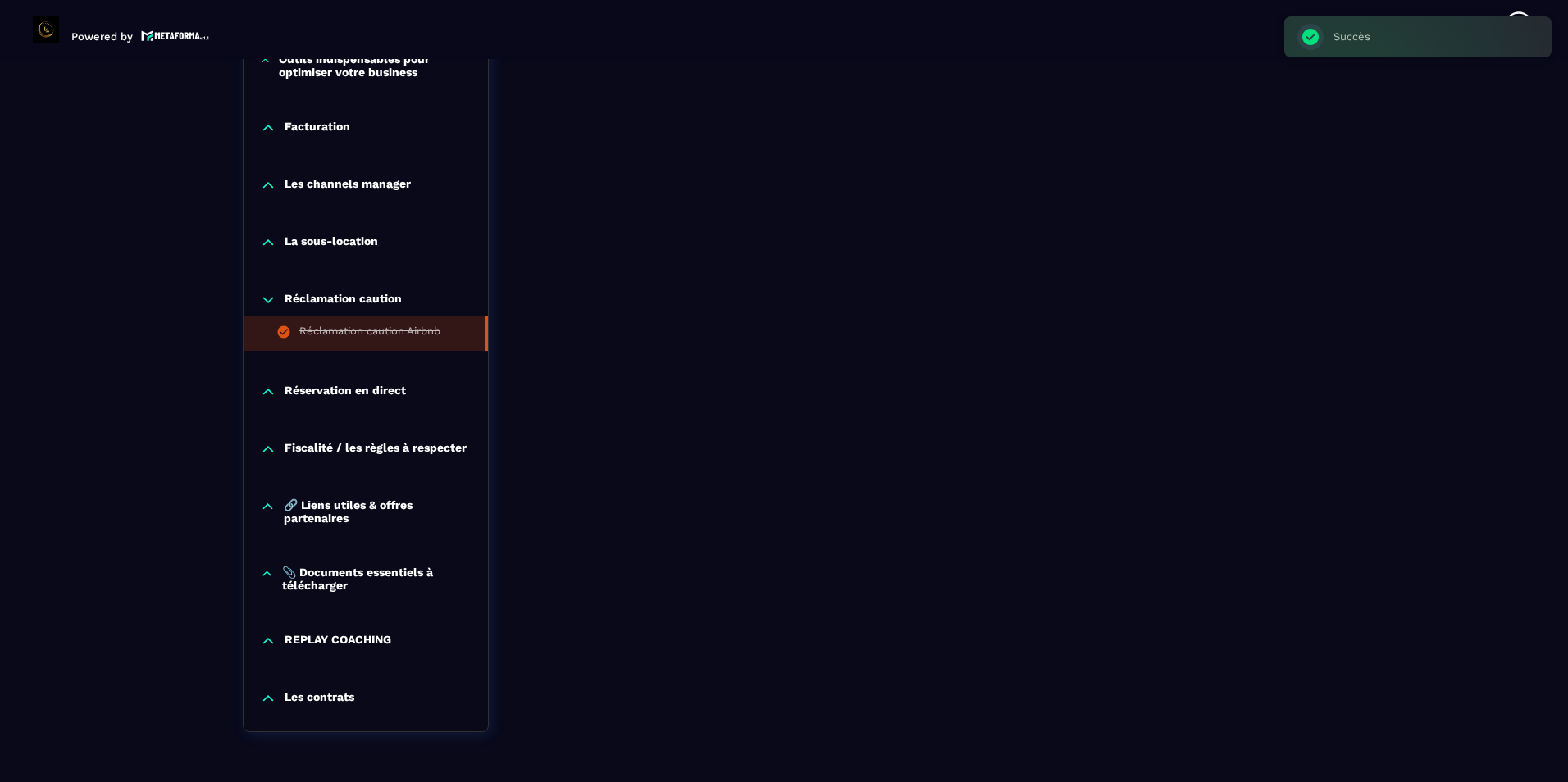
scroll to position [1482, 0]
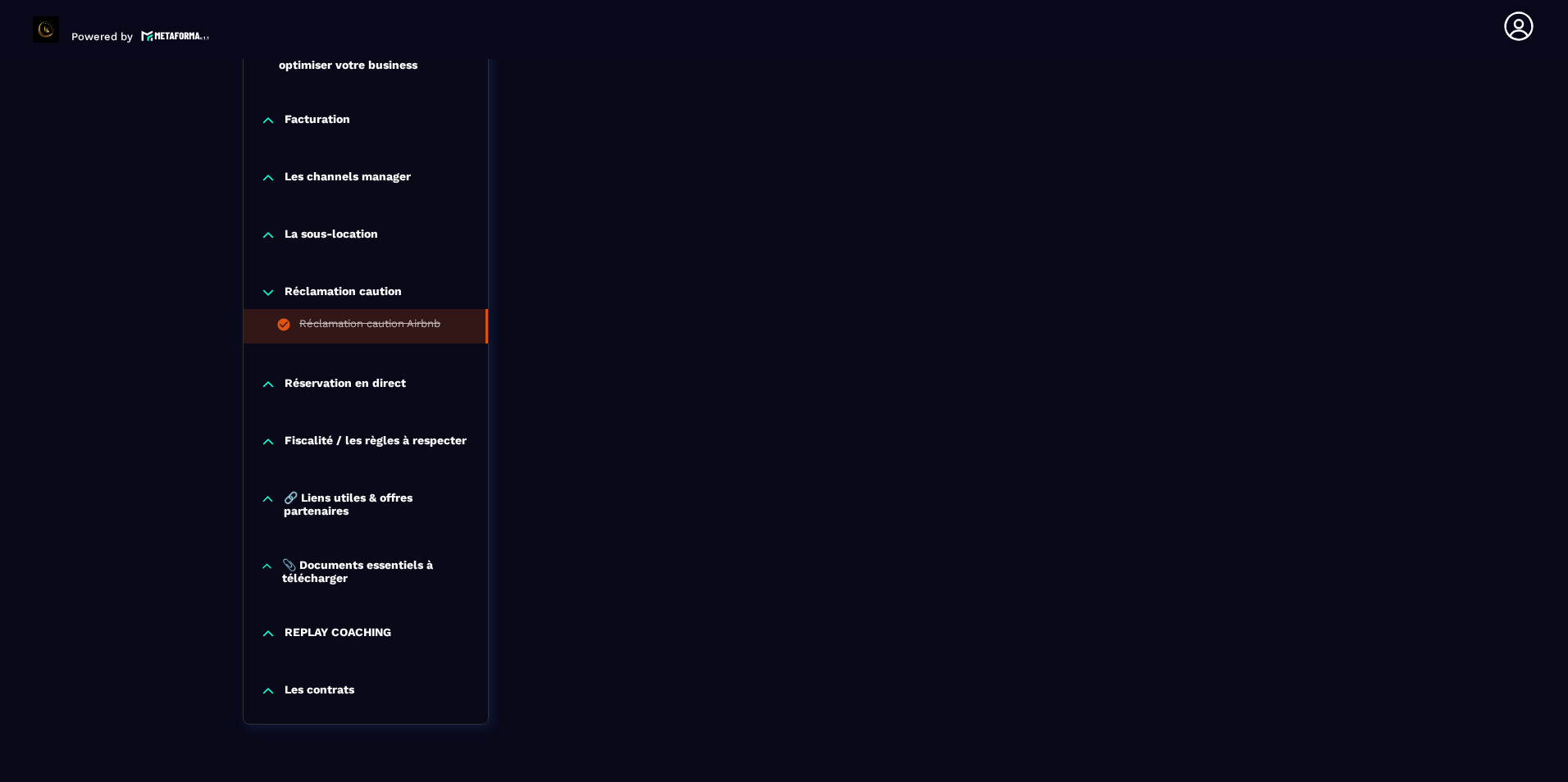
click at [360, 394] on div "Réservation en direct" at bounding box center [365, 388] width 244 height 58
click at [393, 381] on p "Réservation en direct" at bounding box center [345, 385] width 122 height 16
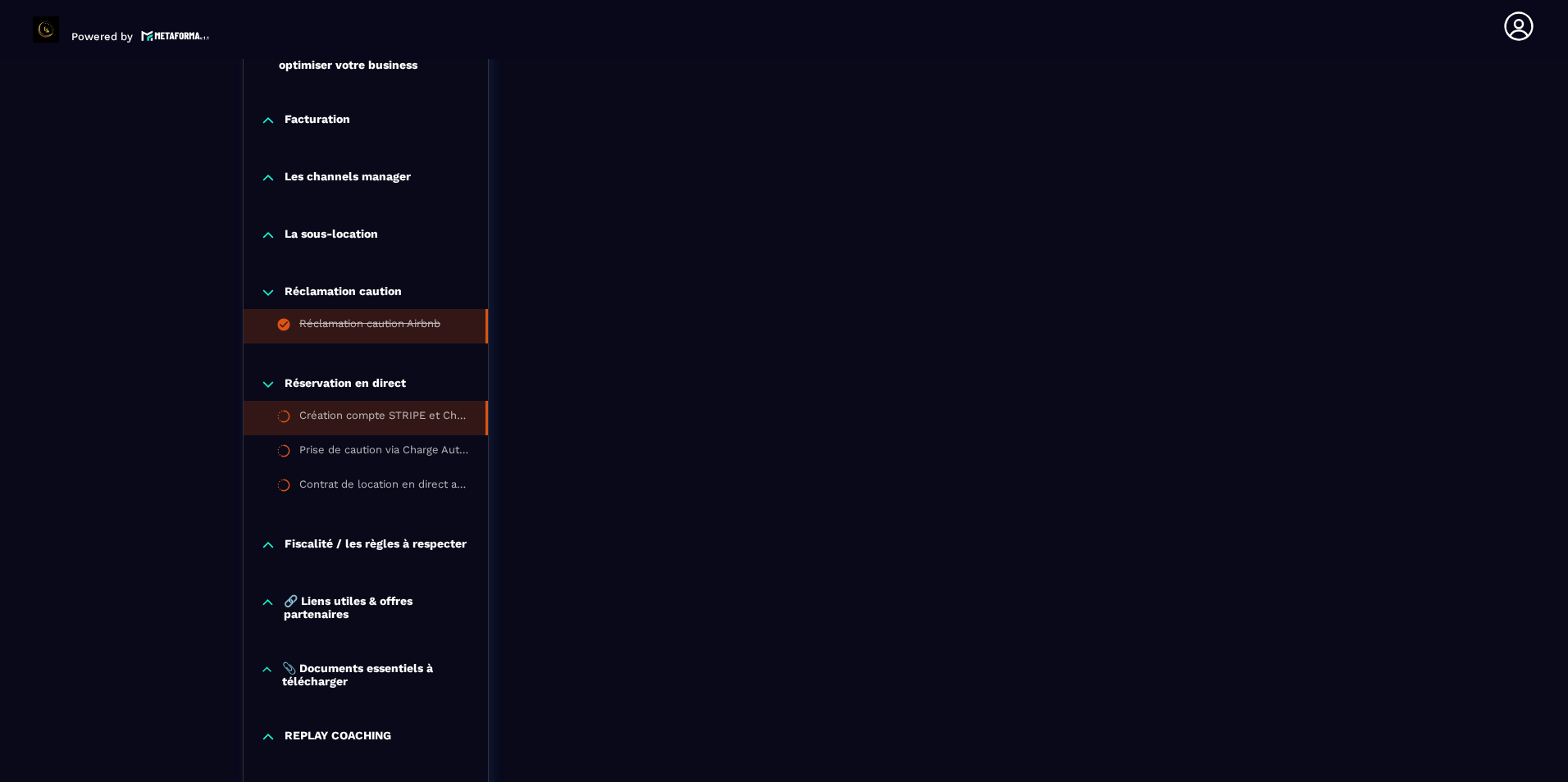
click at [422, 414] on div "Création compte STRIPE et Charge Automation" at bounding box center [384, 418] width 169 height 18
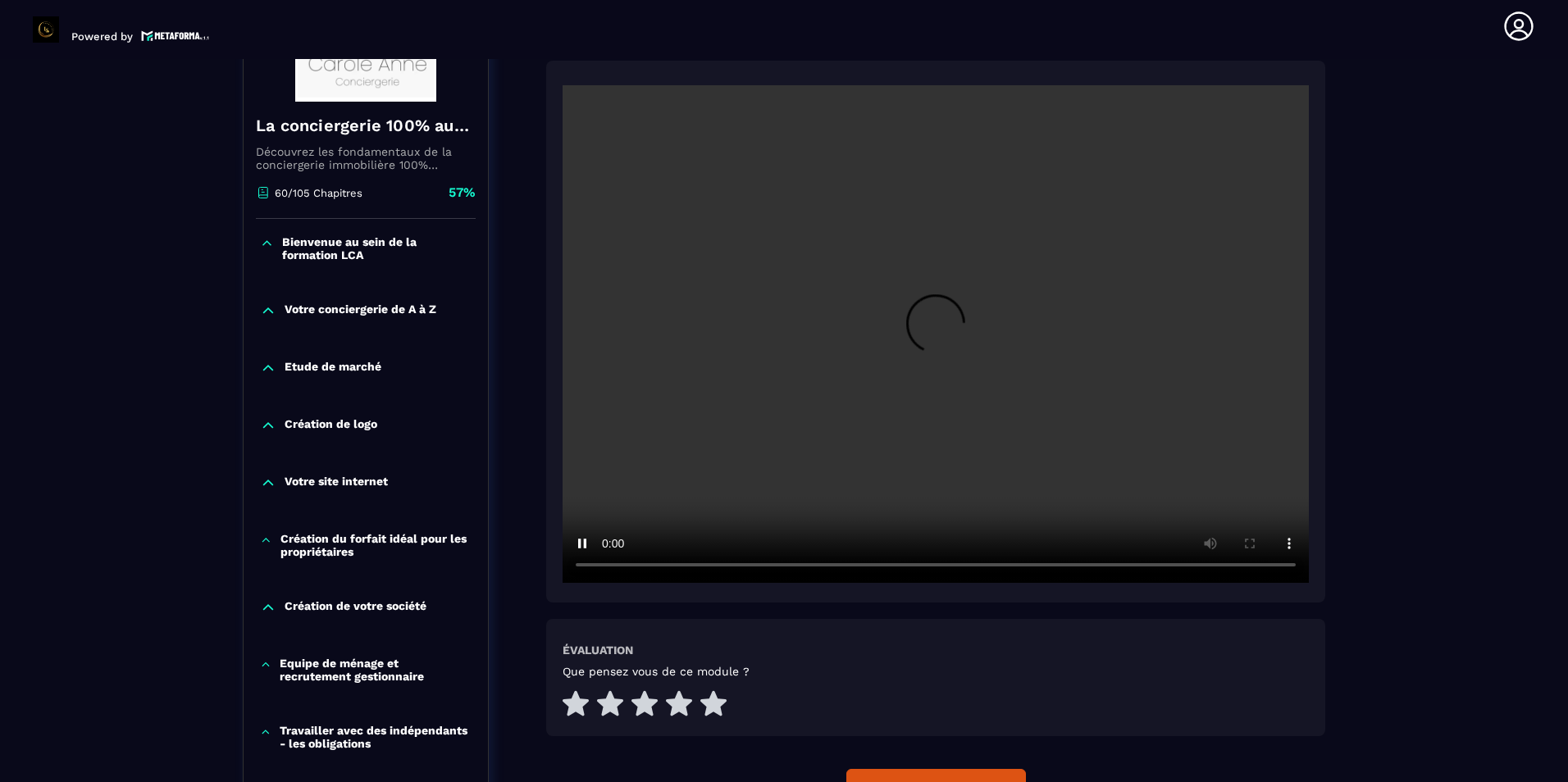
scroll to position [334, 0]
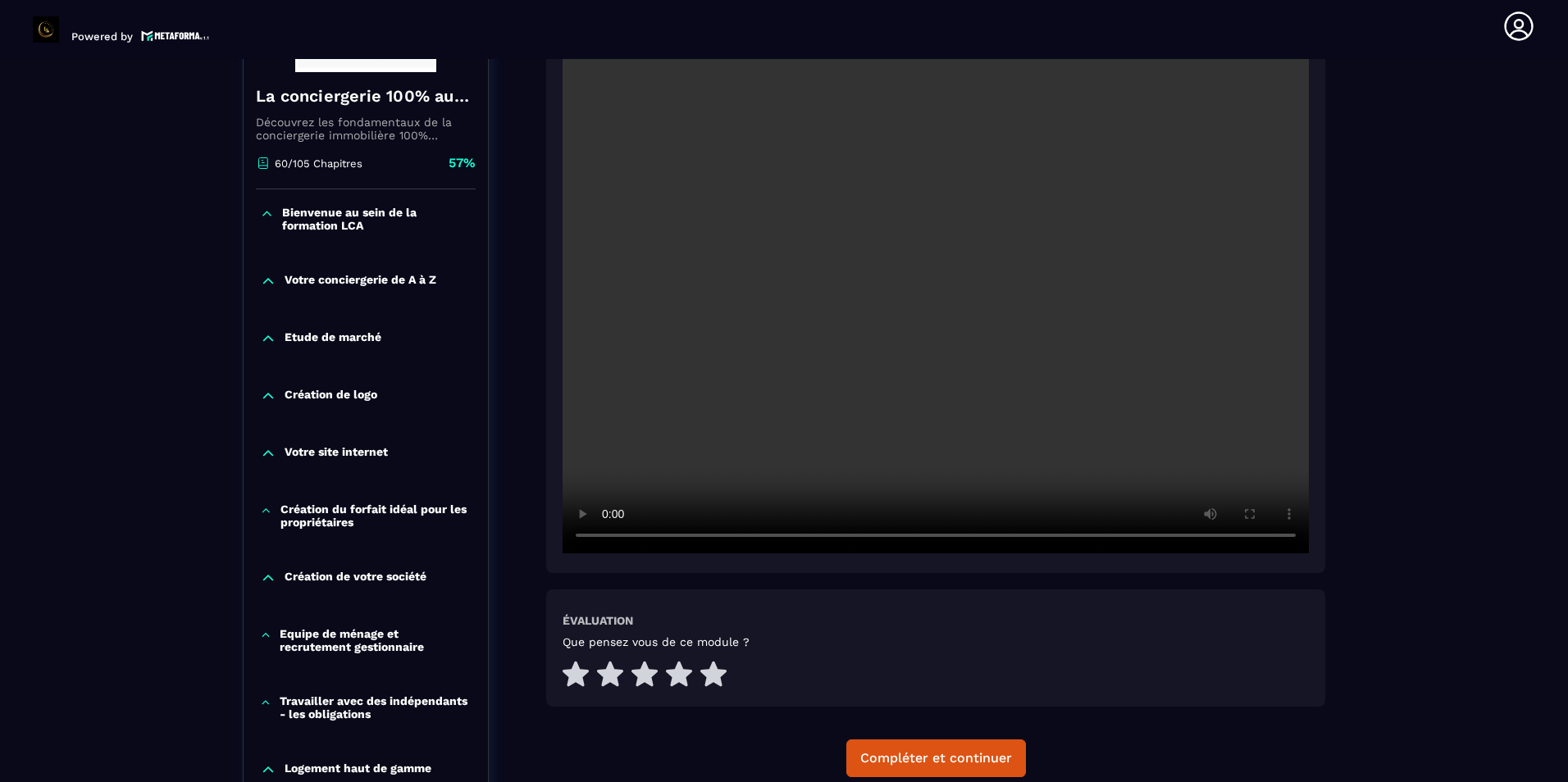
click at [1175, 614] on div "Évaluation Que pensez vous de ce module ?" at bounding box center [935, 651] width 746 height 77
click at [724, 672] on icon at bounding box center [713, 673] width 26 height 25
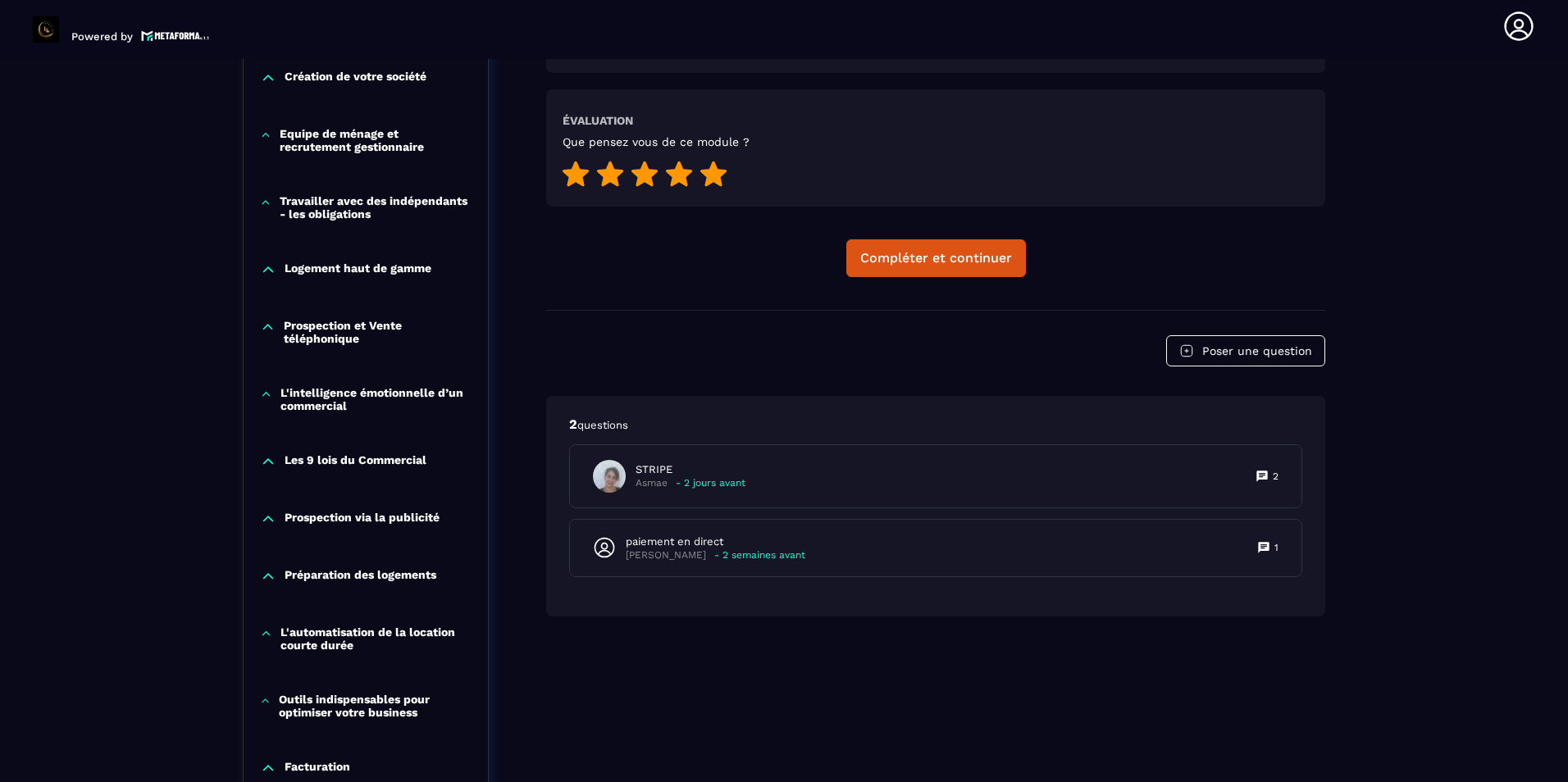
scroll to position [744, 0]
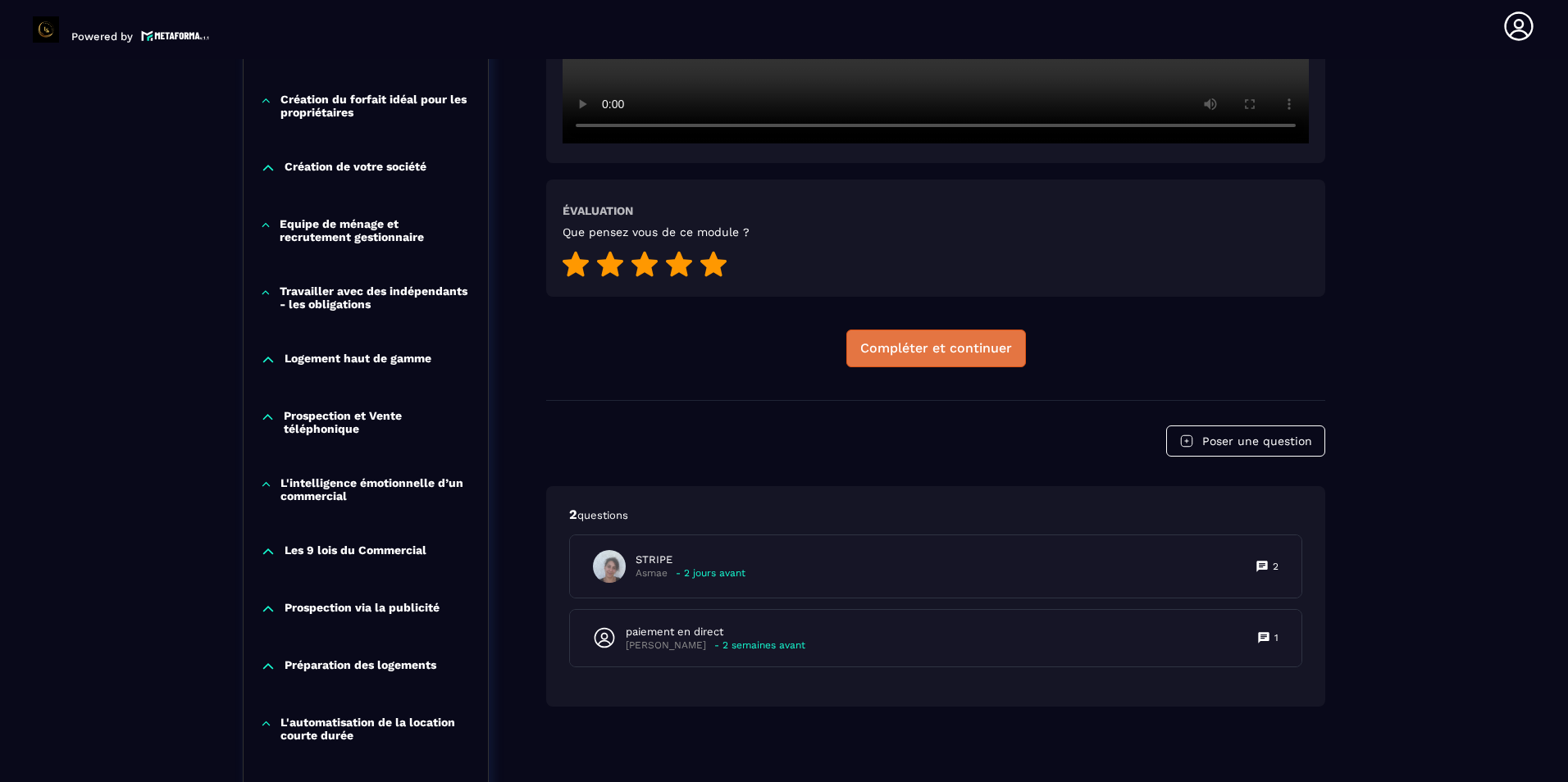
click at [954, 341] on div "Compléter et continuer" at bounding box center [935, 349] width 151 height 16
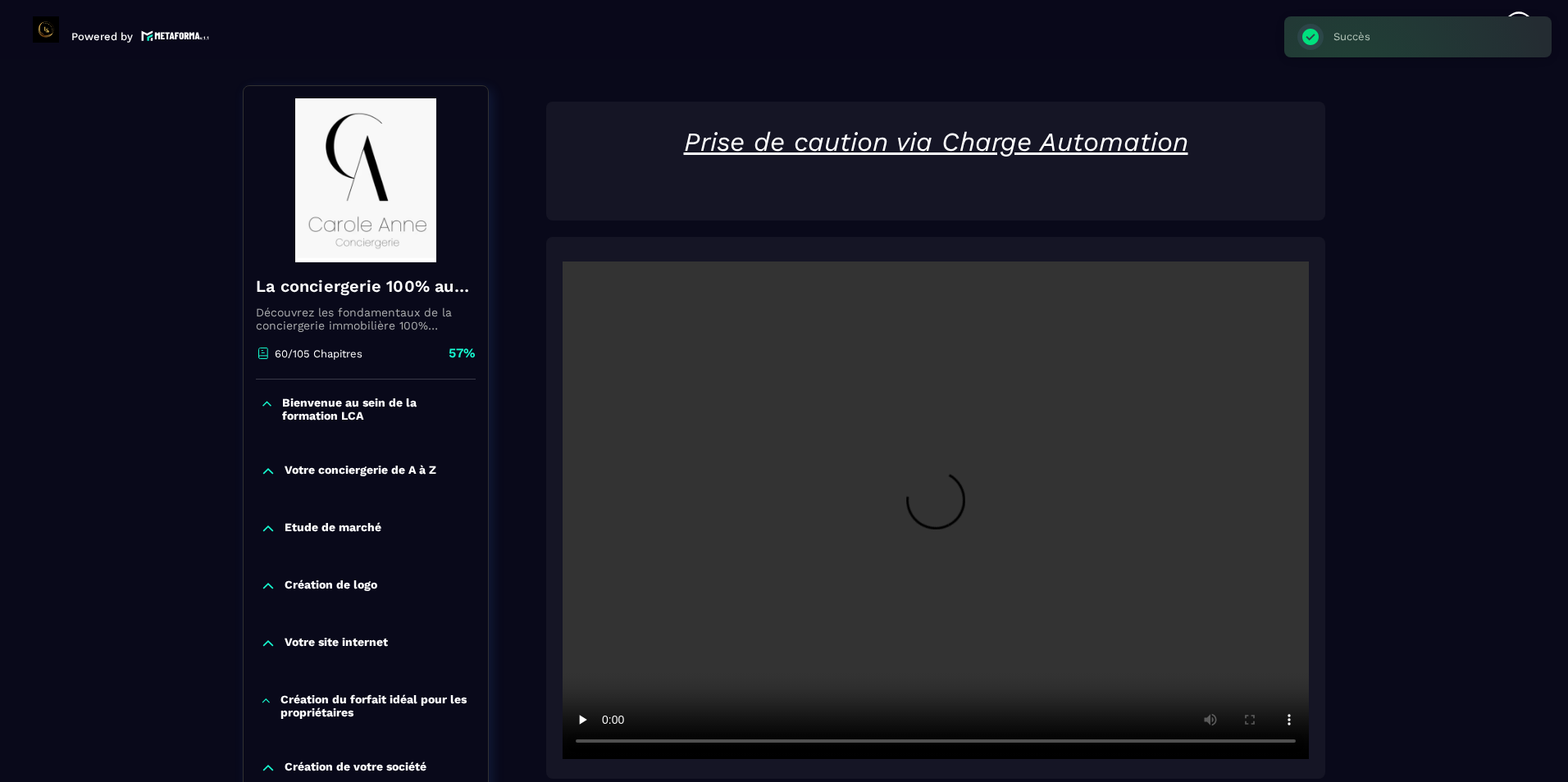
scroll to position [6, 0]
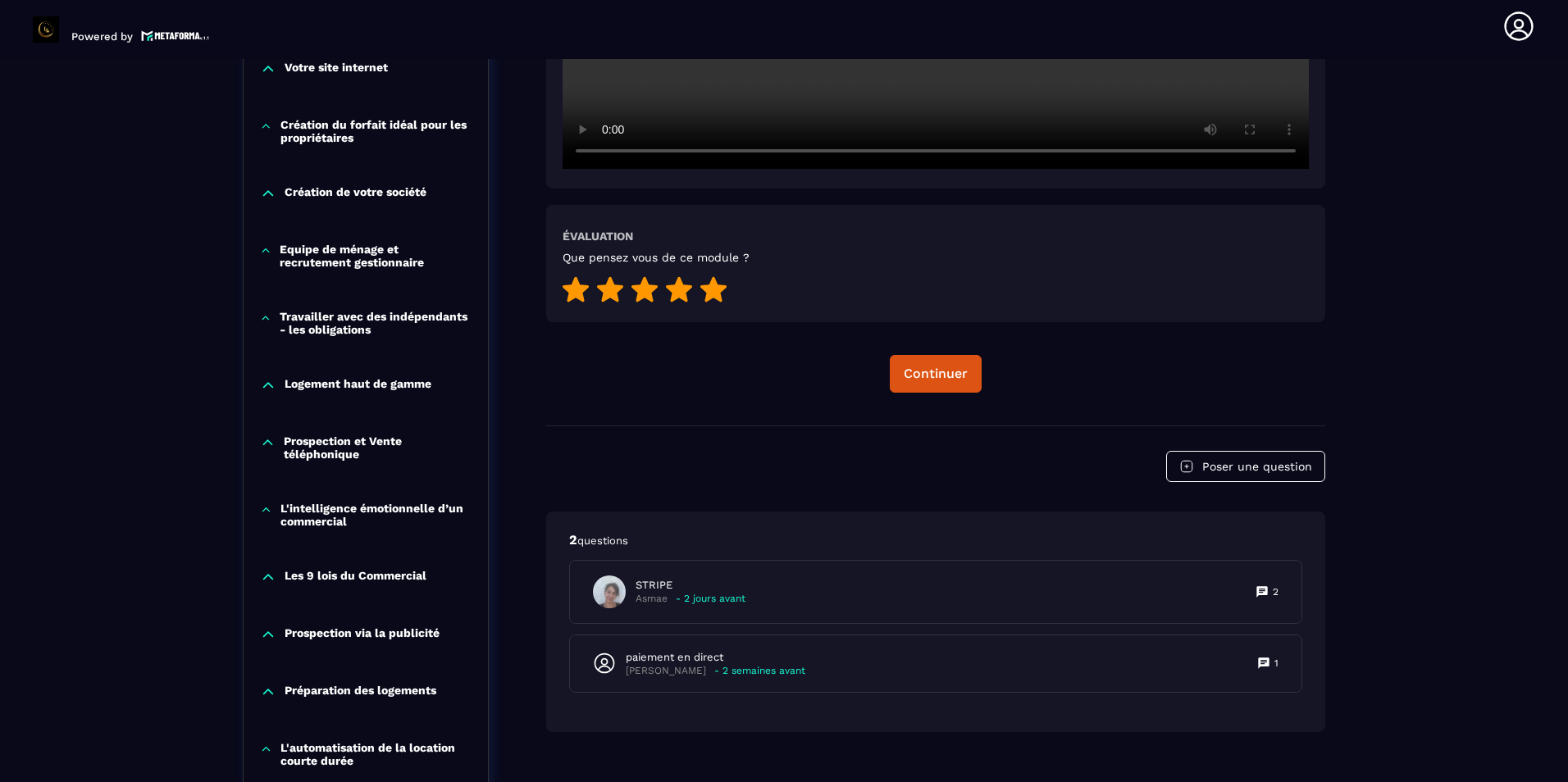
scroll to position [964, 0]
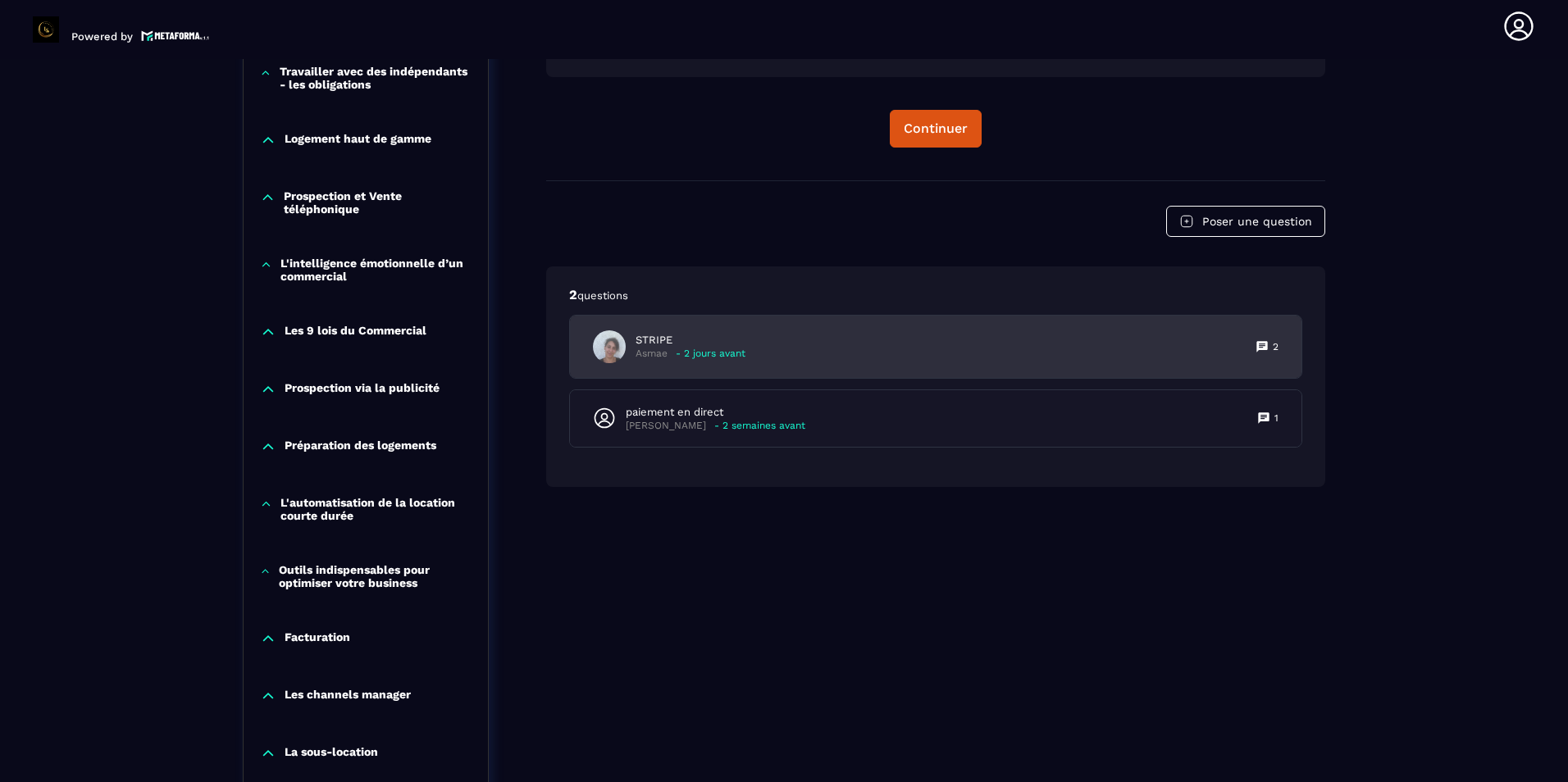
click at [807, 361] on div "STRIPE Asmae - 2 jours avant 2" at bounding box center [935, 346] width 732 height 62
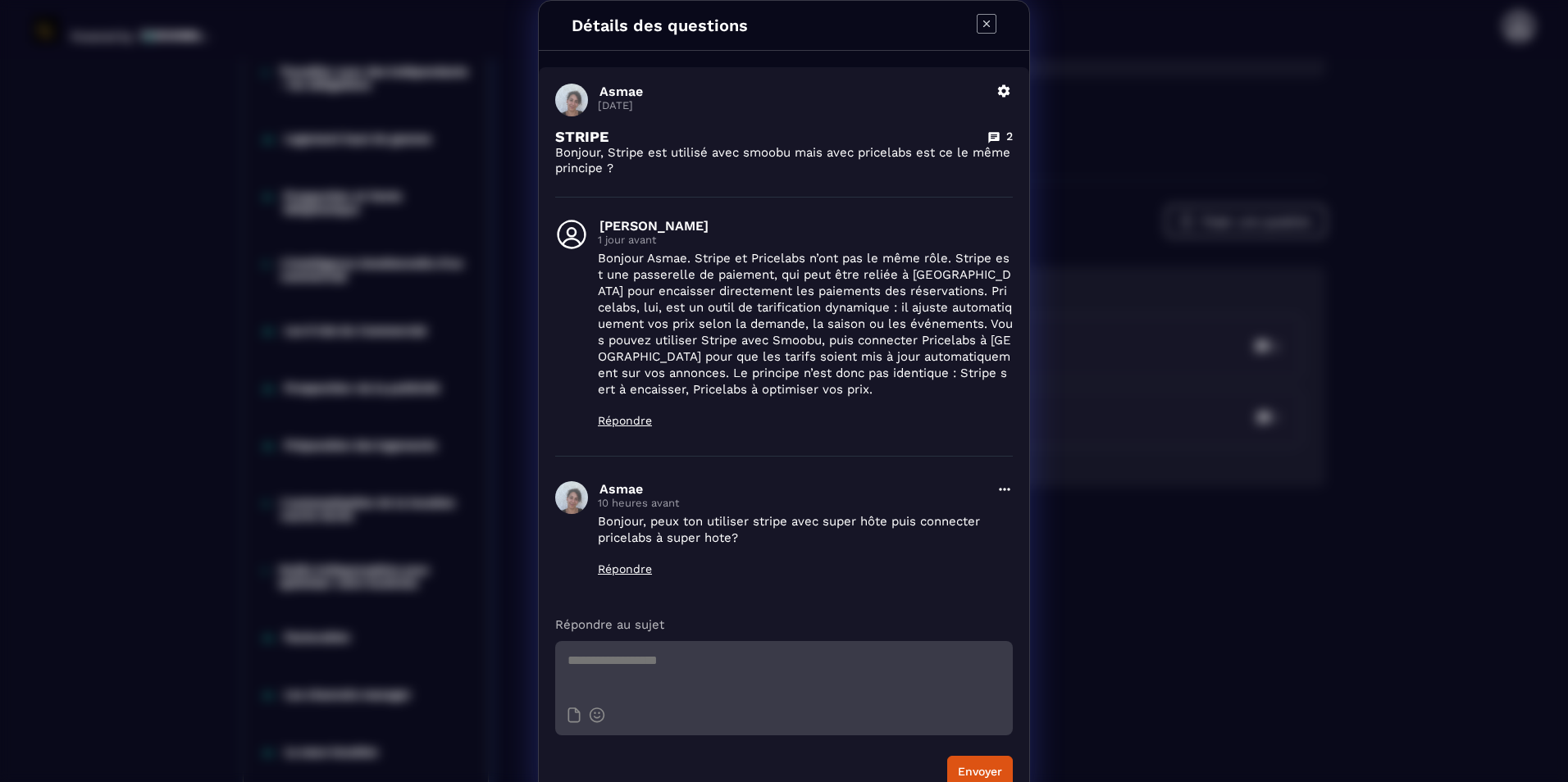
click at [987, 27] on icon "Modal window" at bounding box center [987, 23] width 20 height 20
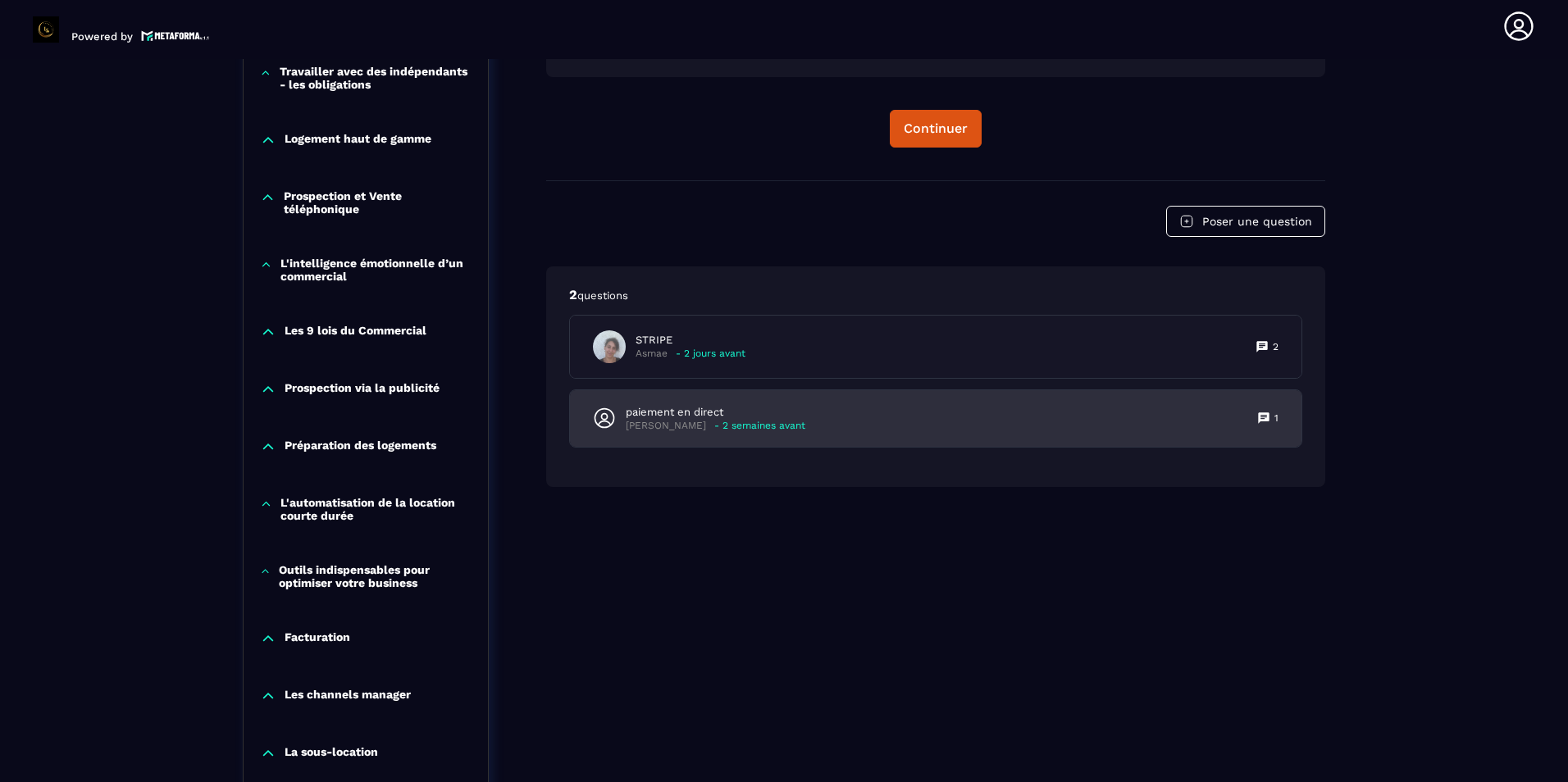
click at [726, 422] on p "- 2 semaines avant" at bounding box center [759, 426] width 91 height 13
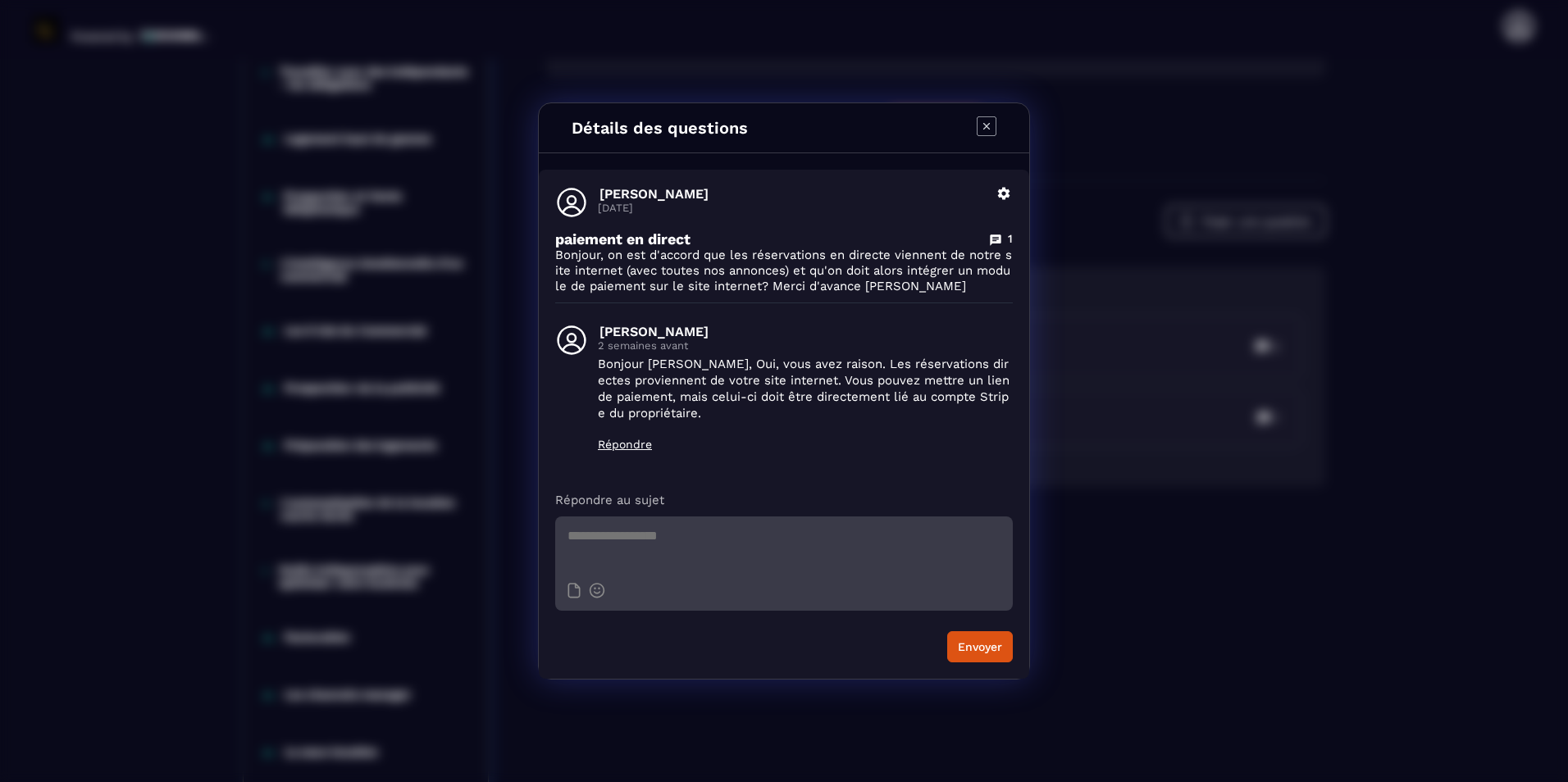
click at [989, 126] on icon "Modal window" at bounding box center [987, 126] width 20 height 20
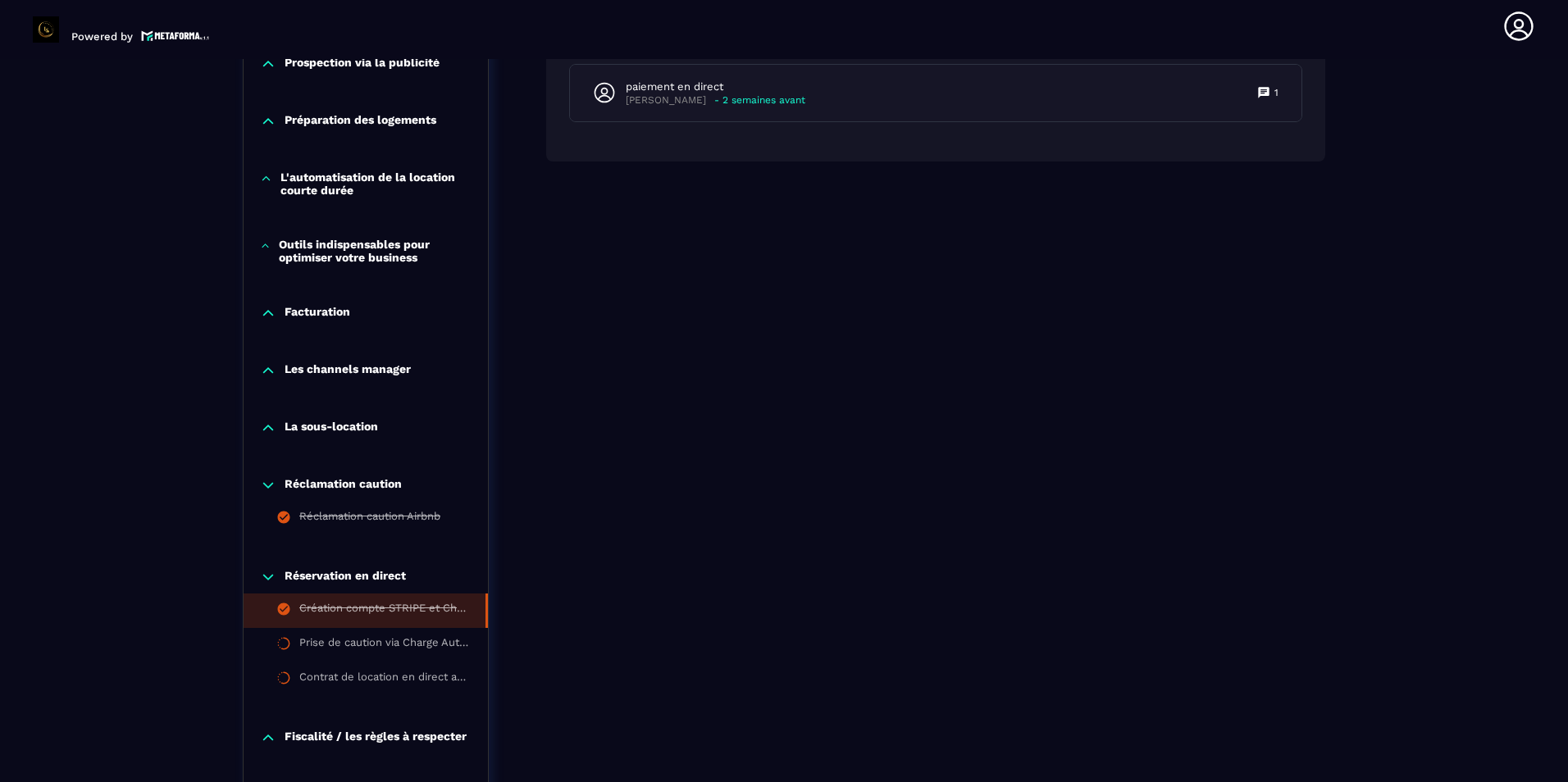
scroll to position [1374, 0]
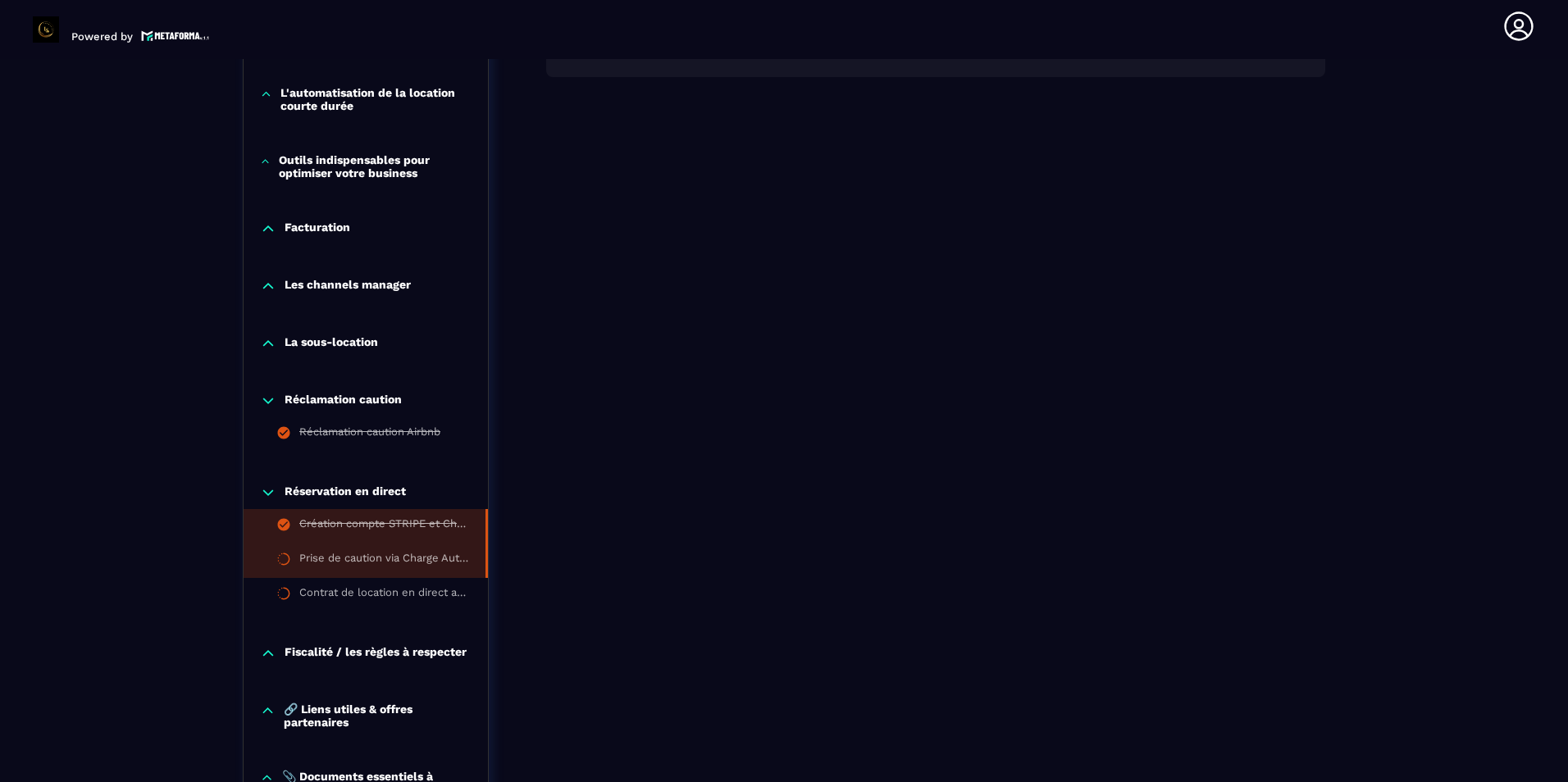
click at [438, 563] on div "Prise de caution via Charge Automation" at bounding box center [384, 560] width 169 height 18
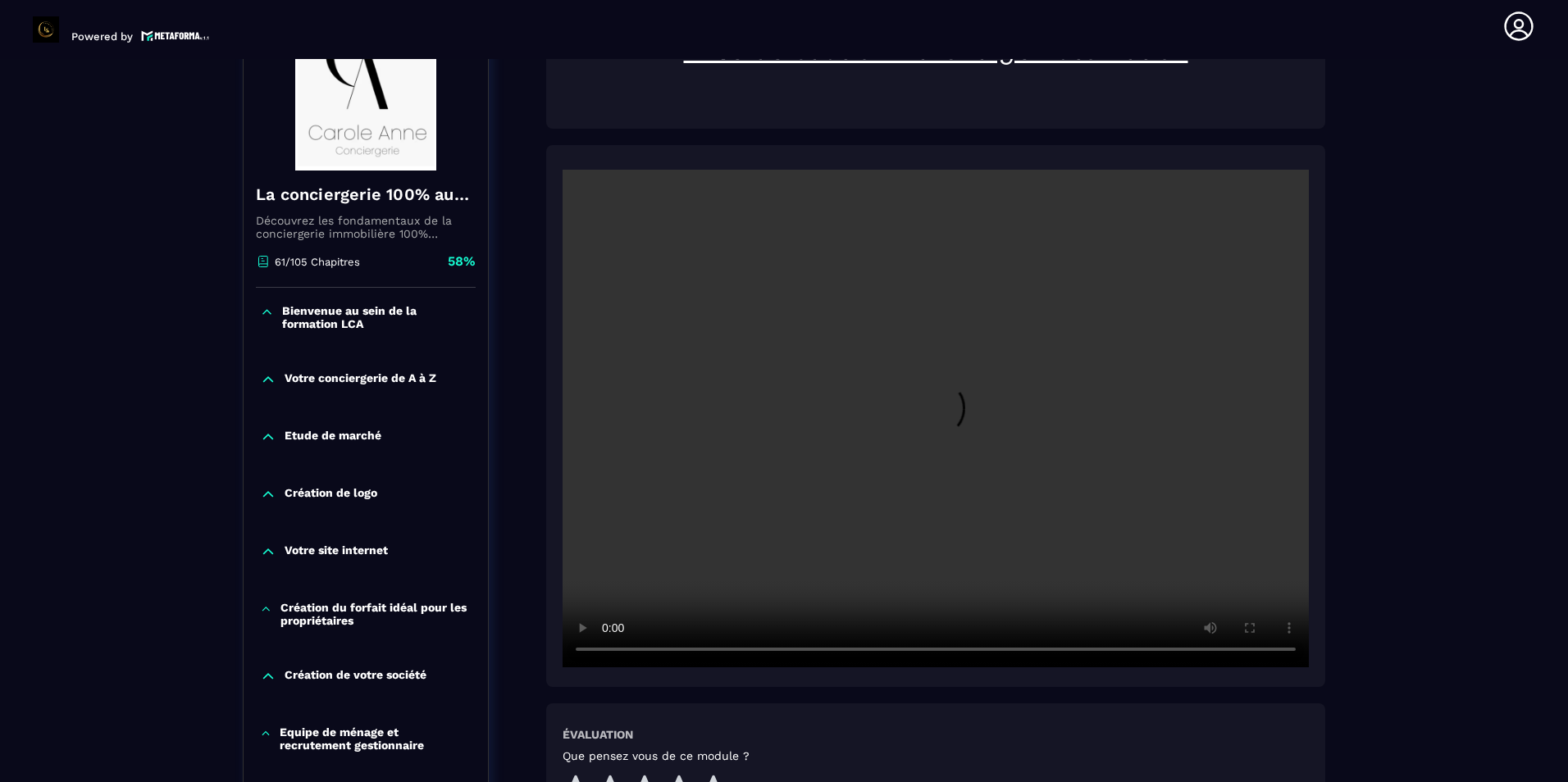
scroll to position [252, 0]
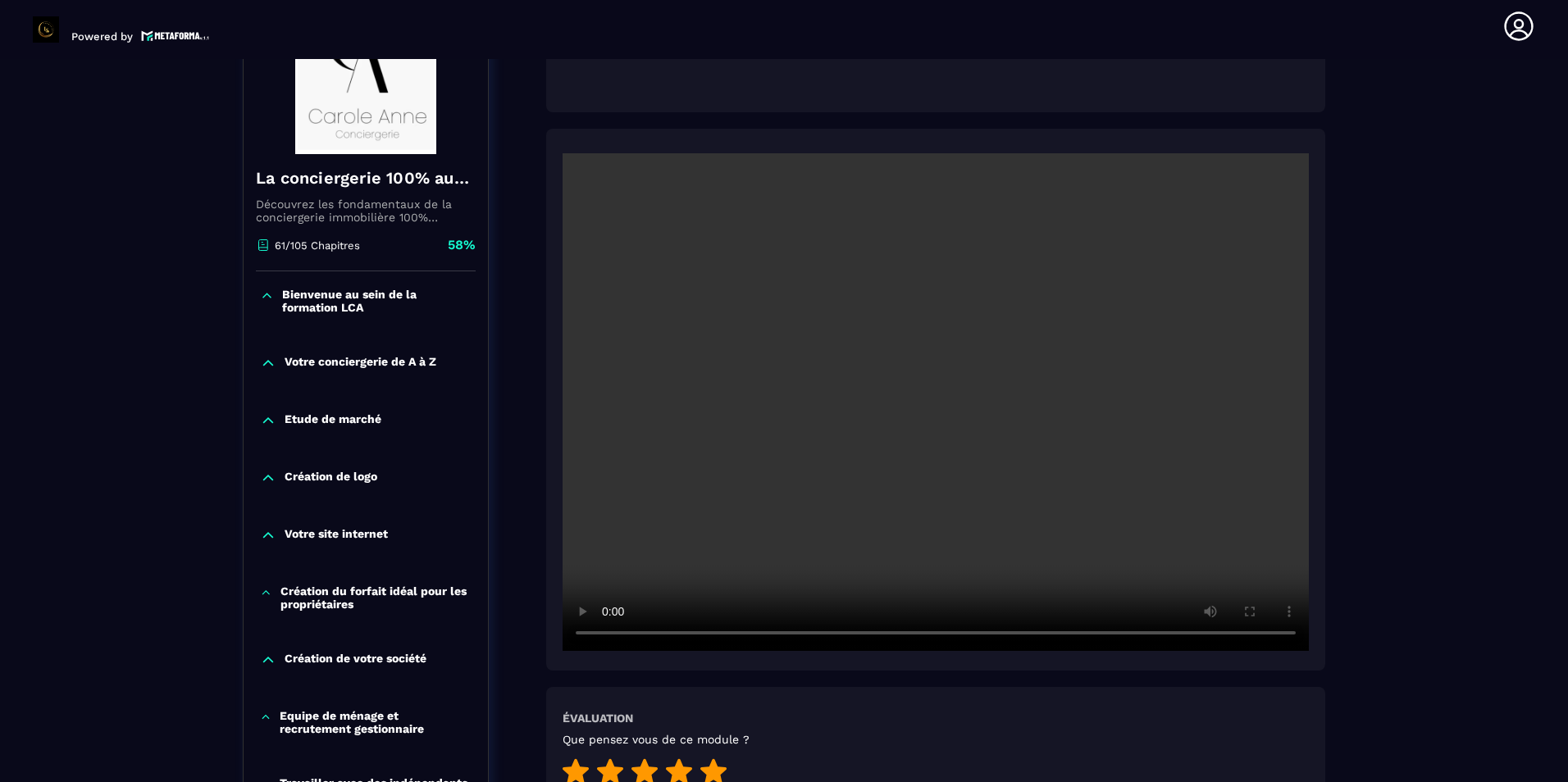
click at [709, 771] on icon at bounding box center [713, 771] width 26 height 25
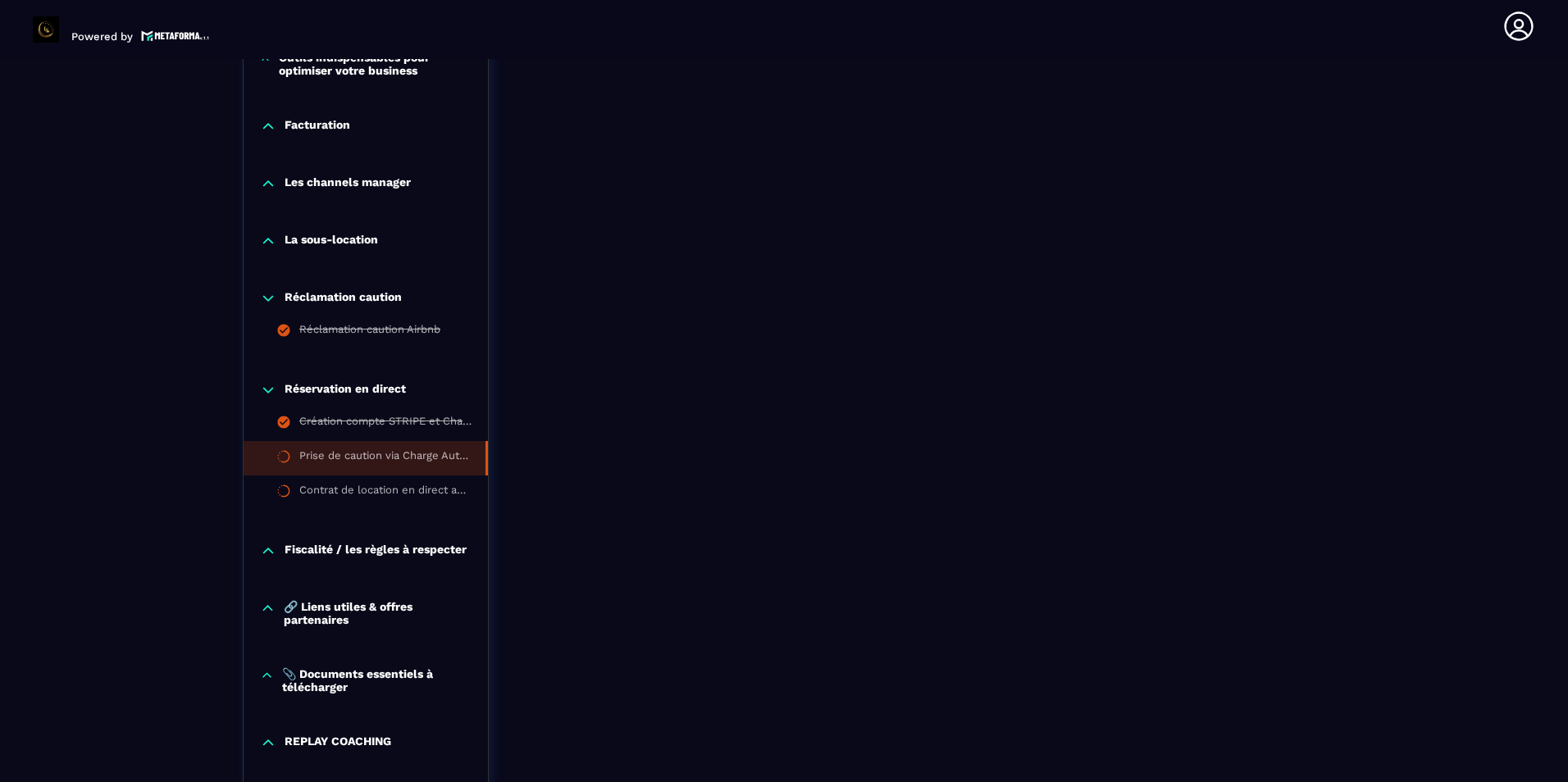
scroll to position [1482, 0]
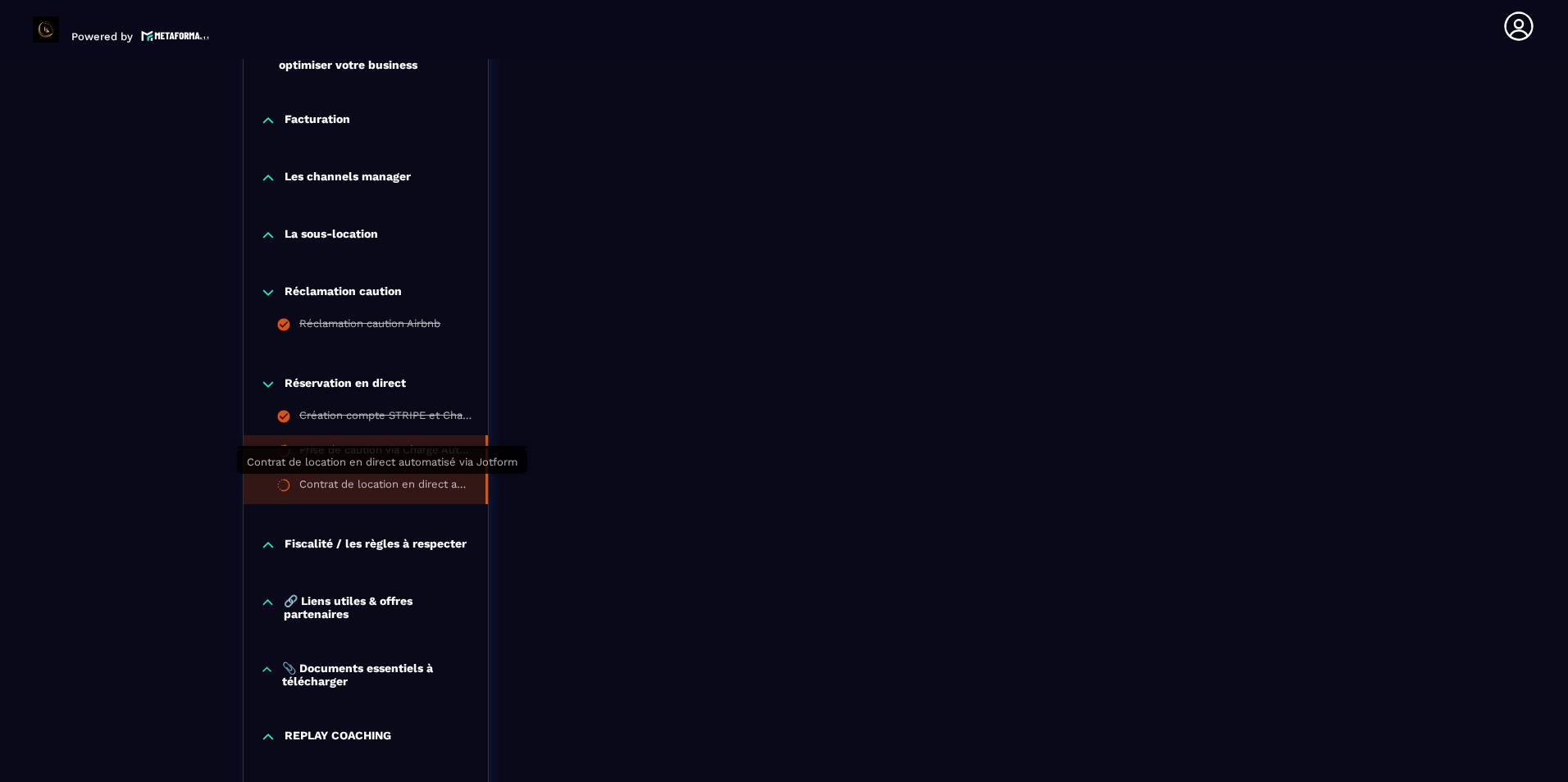
click at [441, 492] on div "Contrat de location en direct automatisé via Jotform" at bounding box center [384, 486] width 169 height 18
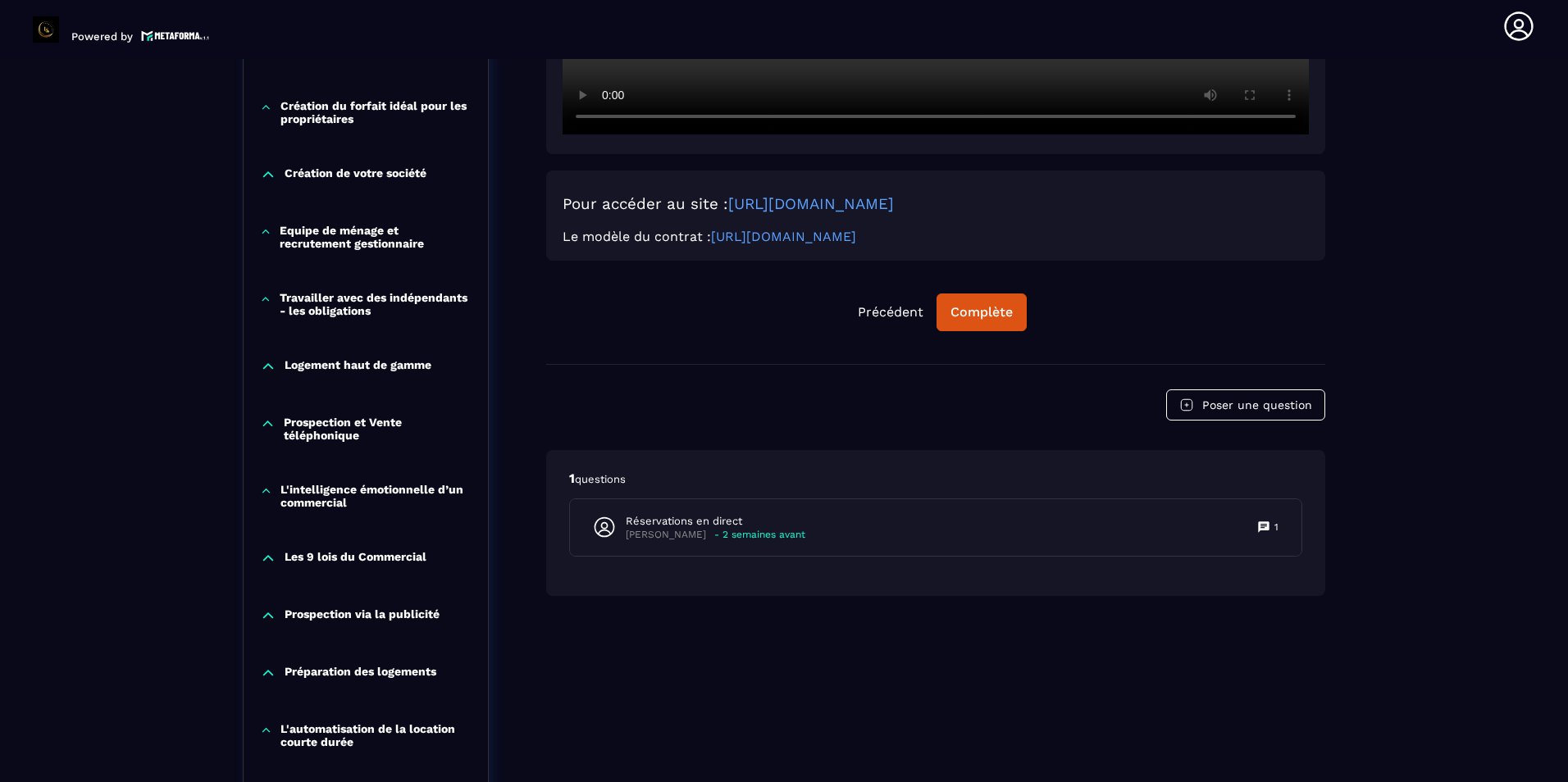
scroll to position [744, 0]
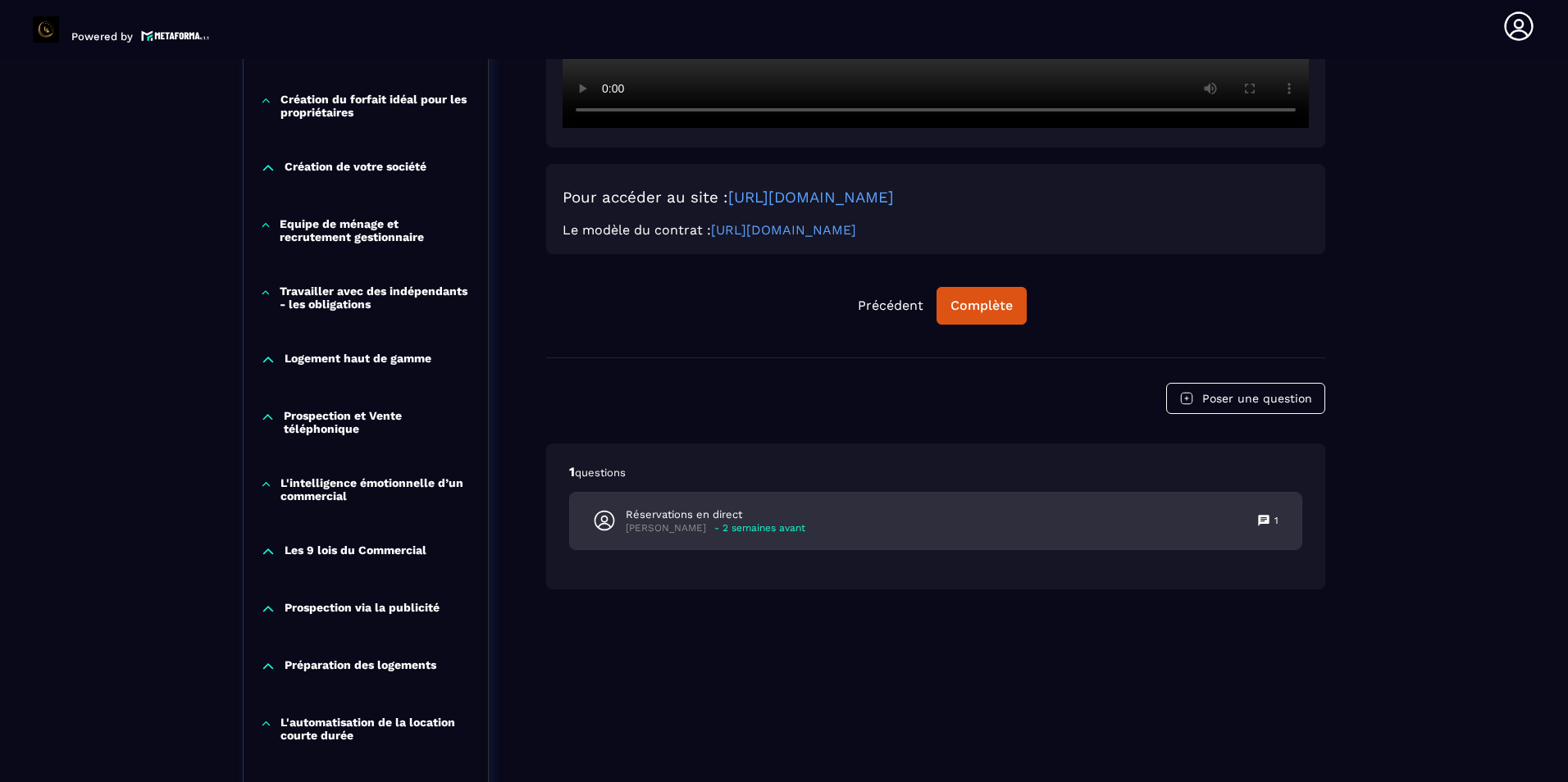
click at [989, 526] on div "Réservations en direct [PERSON_NAME] - 2 semaines avant 1" at bounding box center [935, 521] width 732 height 57
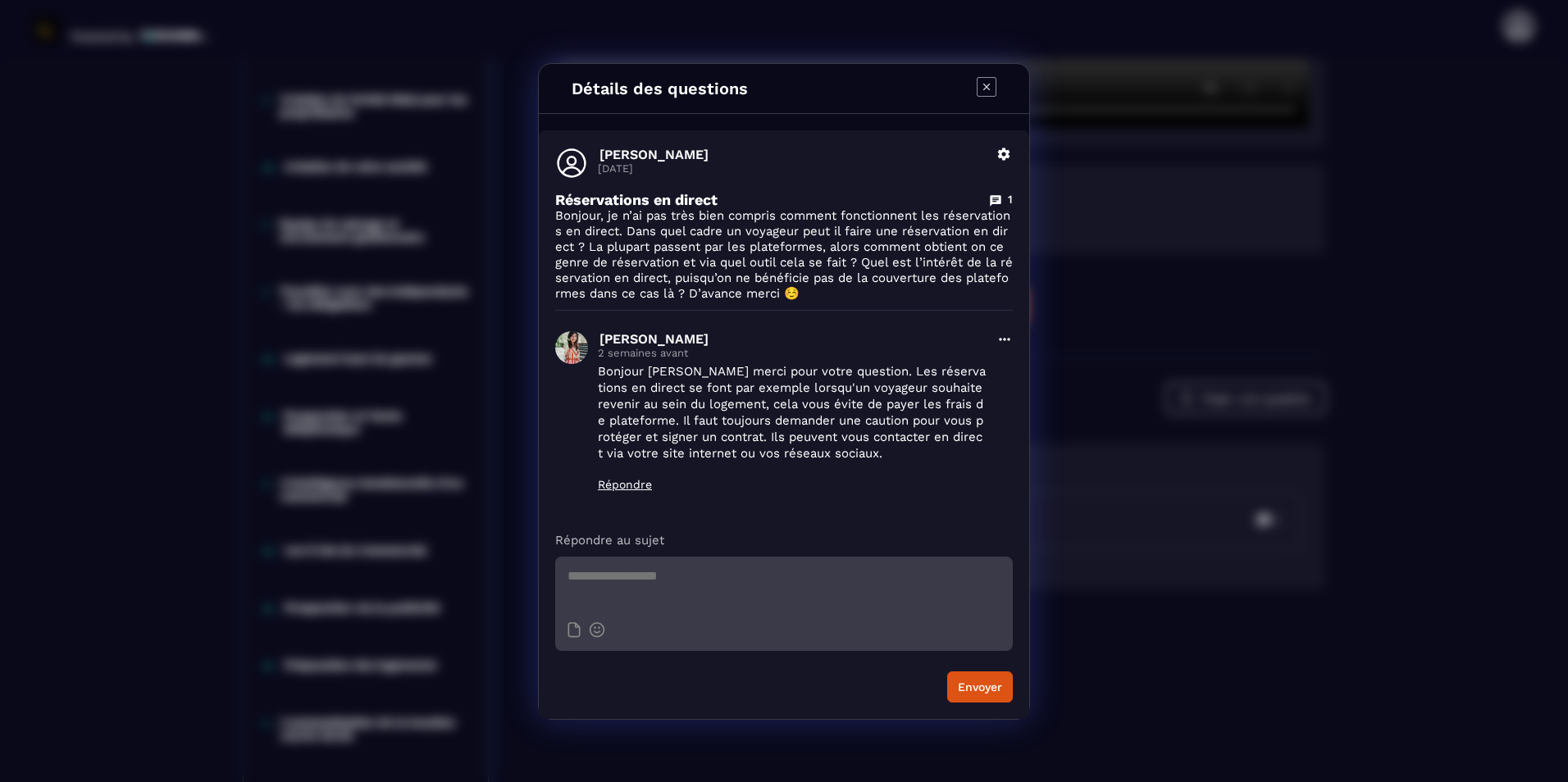
click at [990, 96] on div "Modal window" at bounding box center [987, 88] width 20 height 23
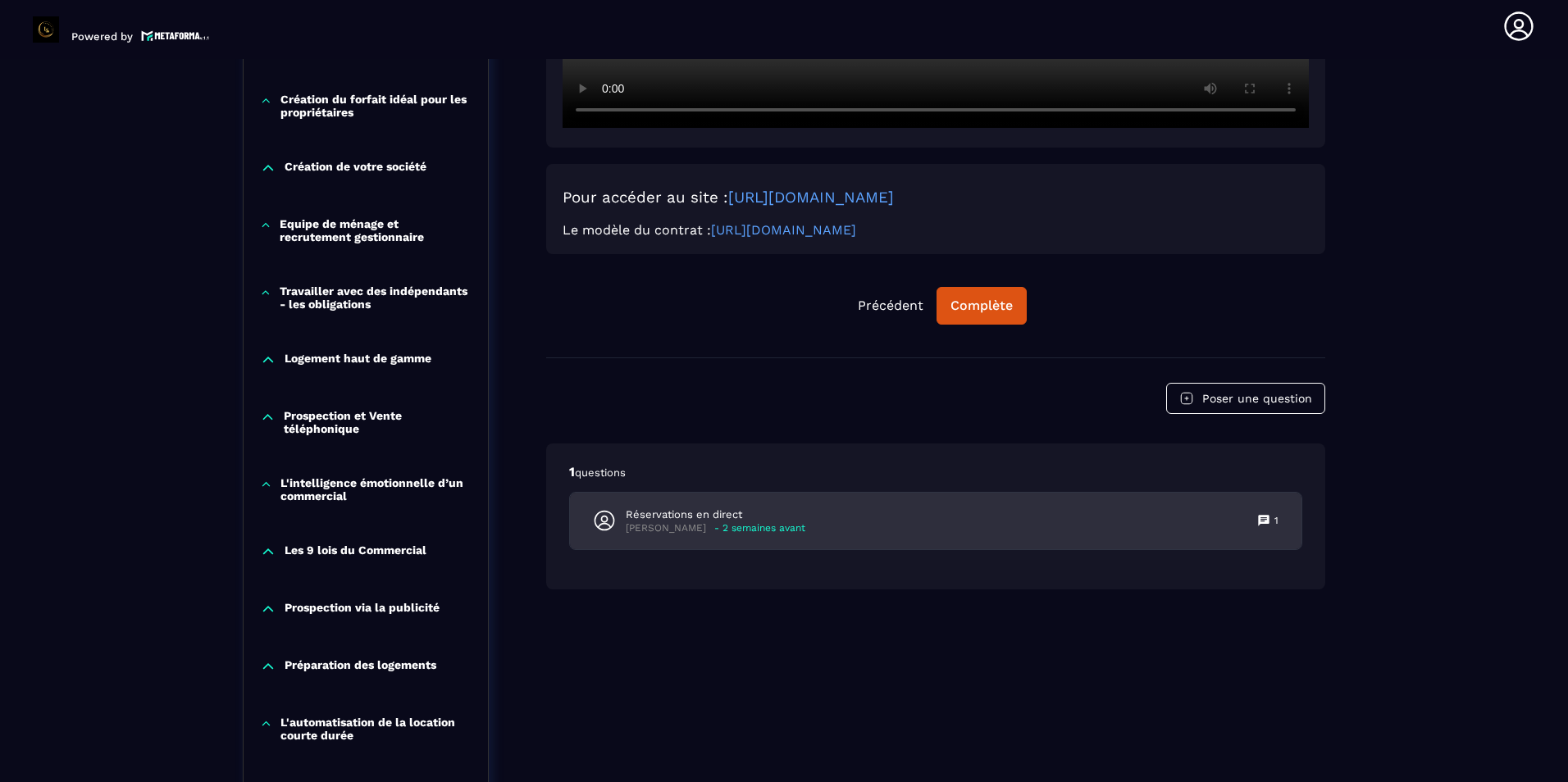
click at [806, 516] on div "Réservations en direct [PERSON_NAME] - 2 semaines avant 1" at bounding box center [935, 521] width 732 height 57
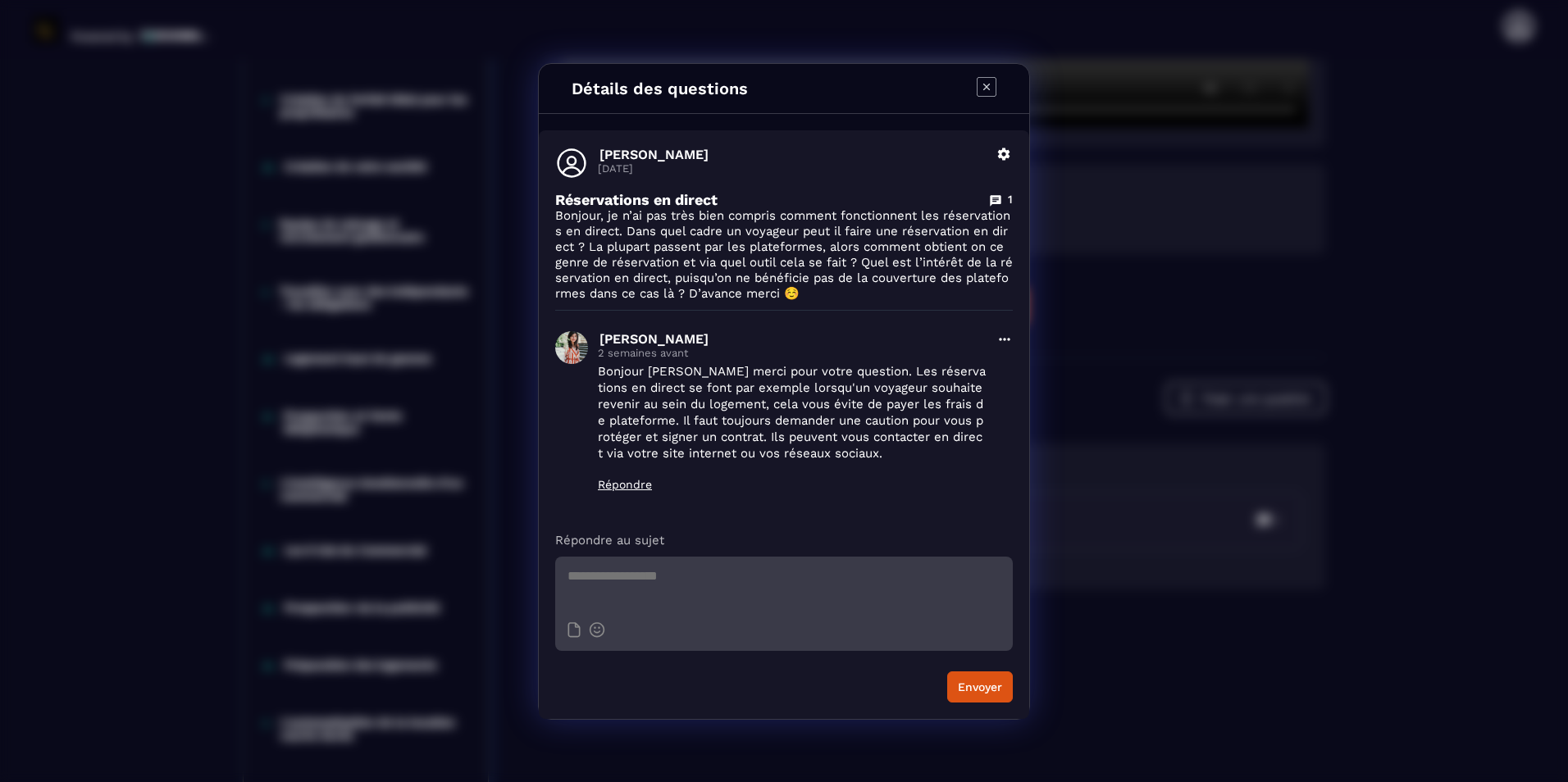
click at [993, 86] on icon "Modal window" at bounding box center [987, 87] width 20 height 20
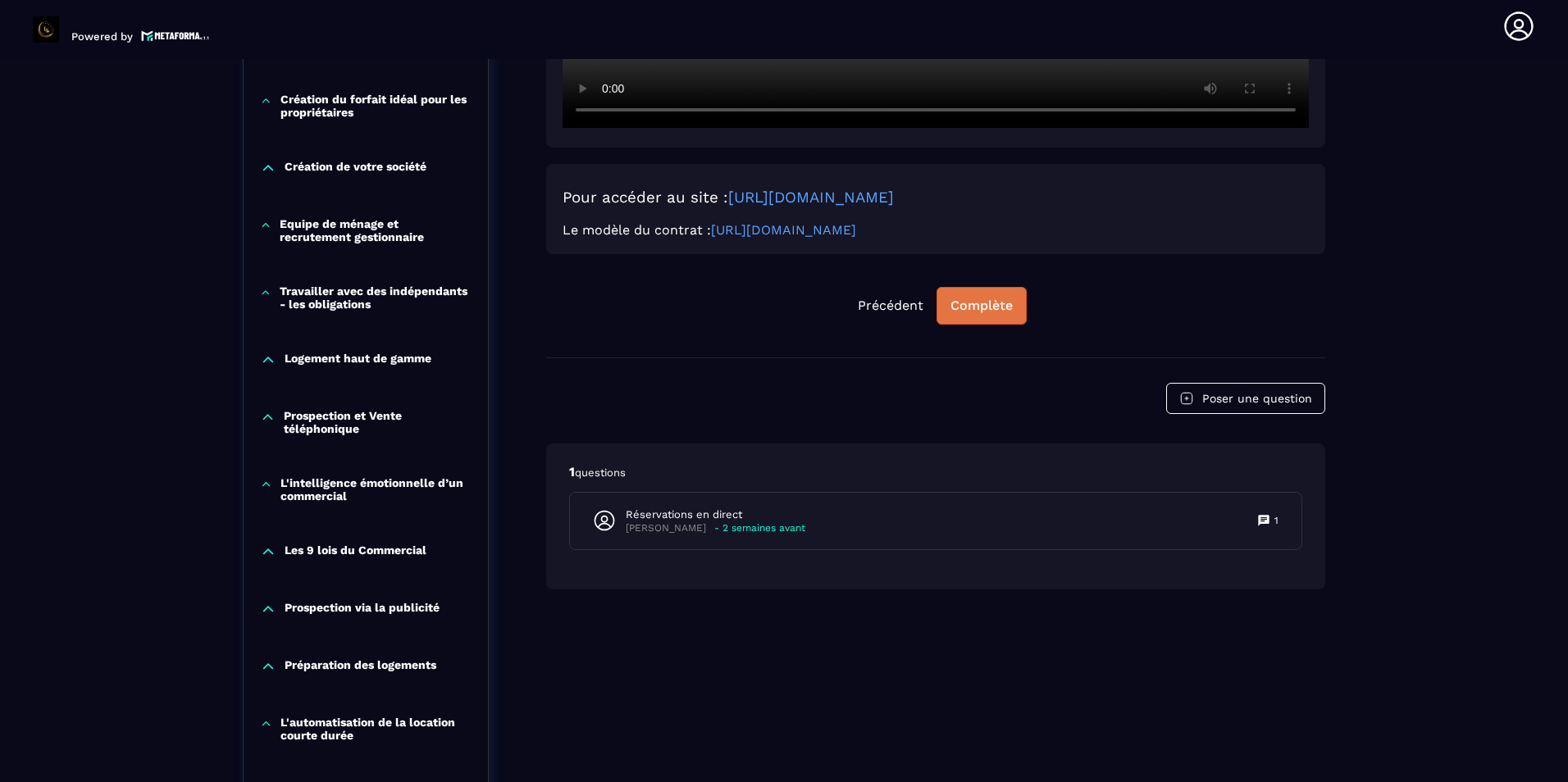
click at [962, 305] on div "Complète" at bounding box center [980, 305] width 62 height 16
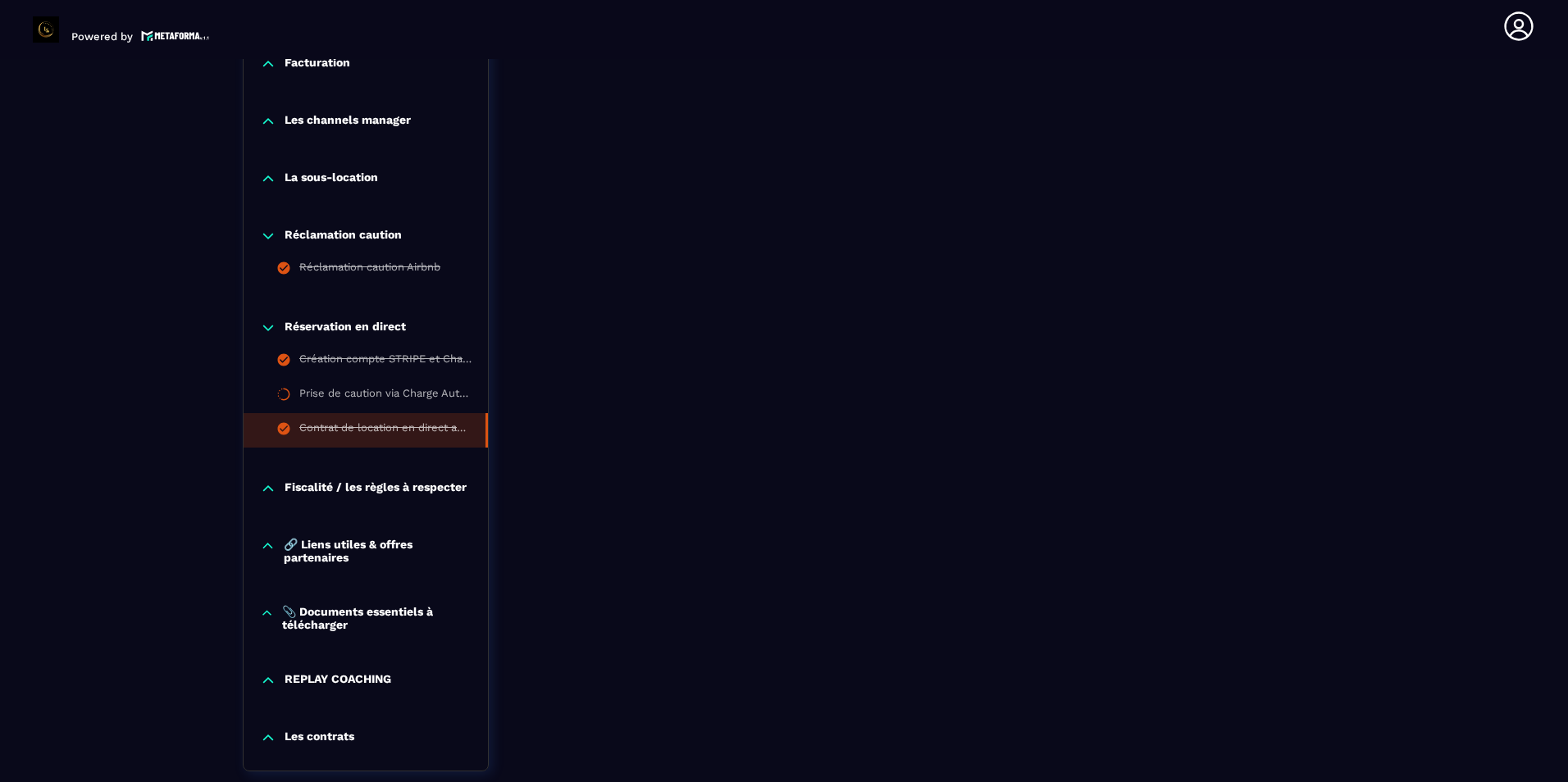
scroll to position [1564, 0]
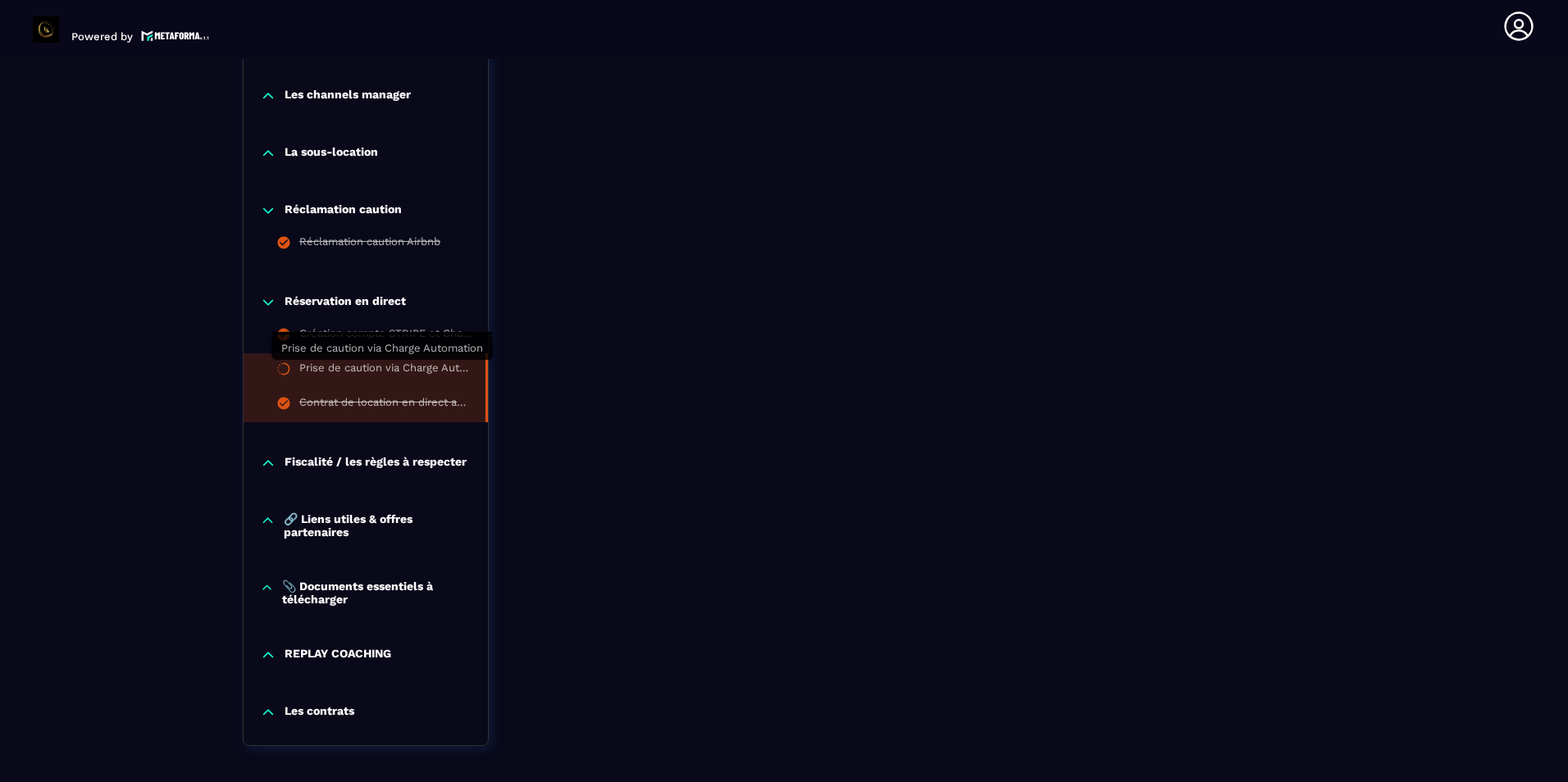
click at [341, 367] on div "Prise de caution via Charge Automation" at bounding box center [384, 370] width 169 height 18
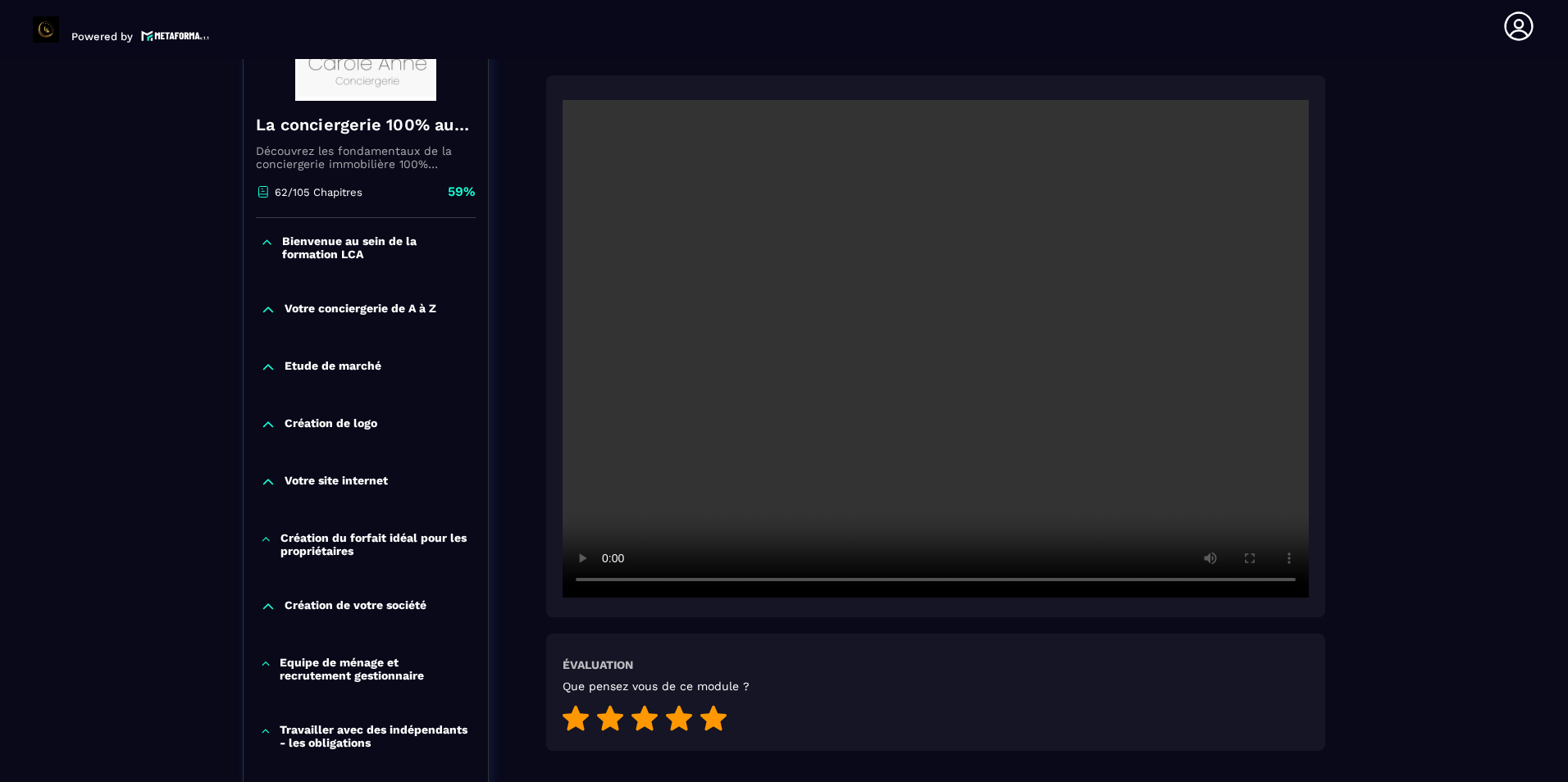
scroll to position [498, 0]
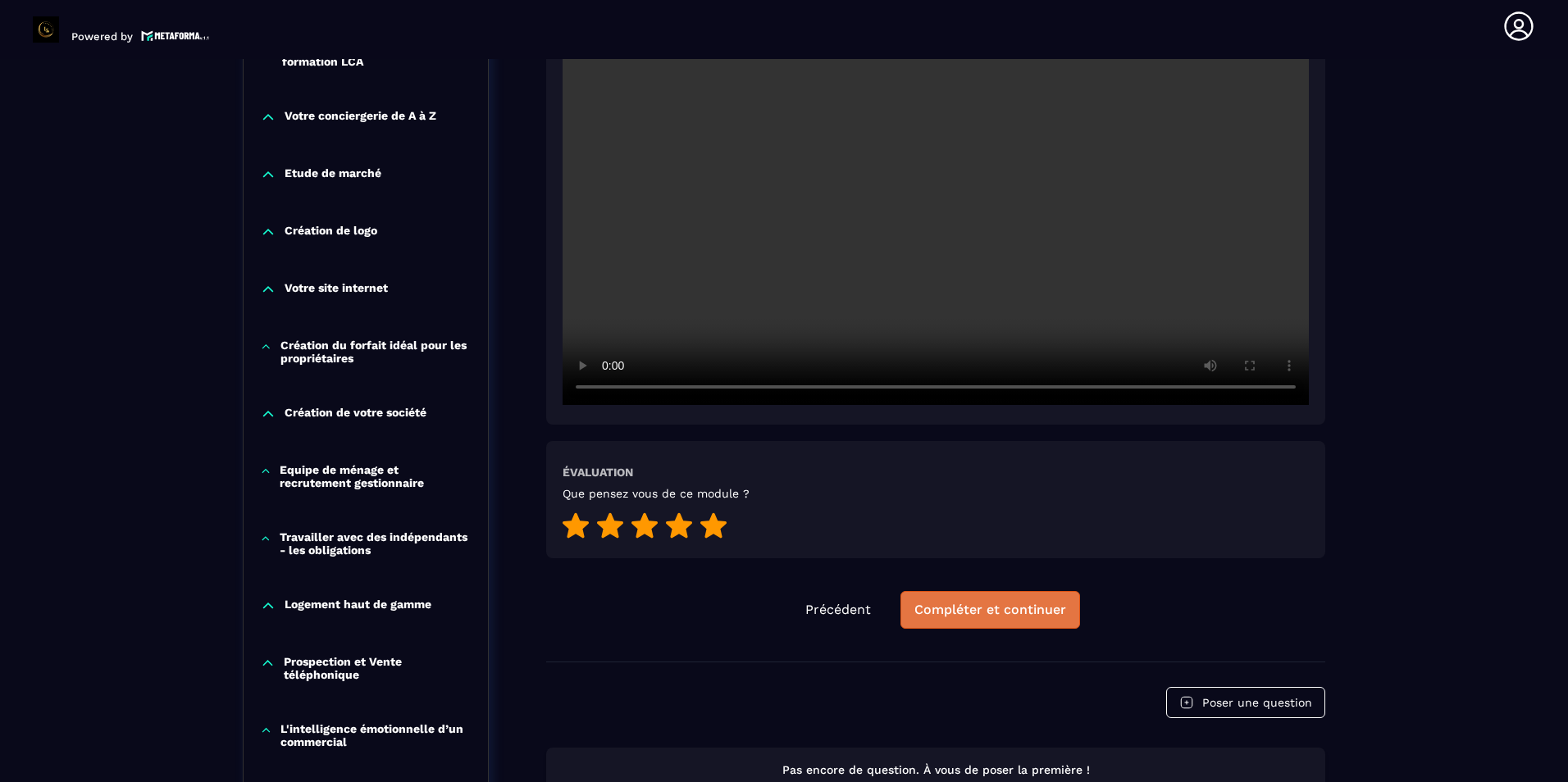
click at [933, 611] on div "Compléter et continuer" at bounding box center [989, 610] width 151 height 16
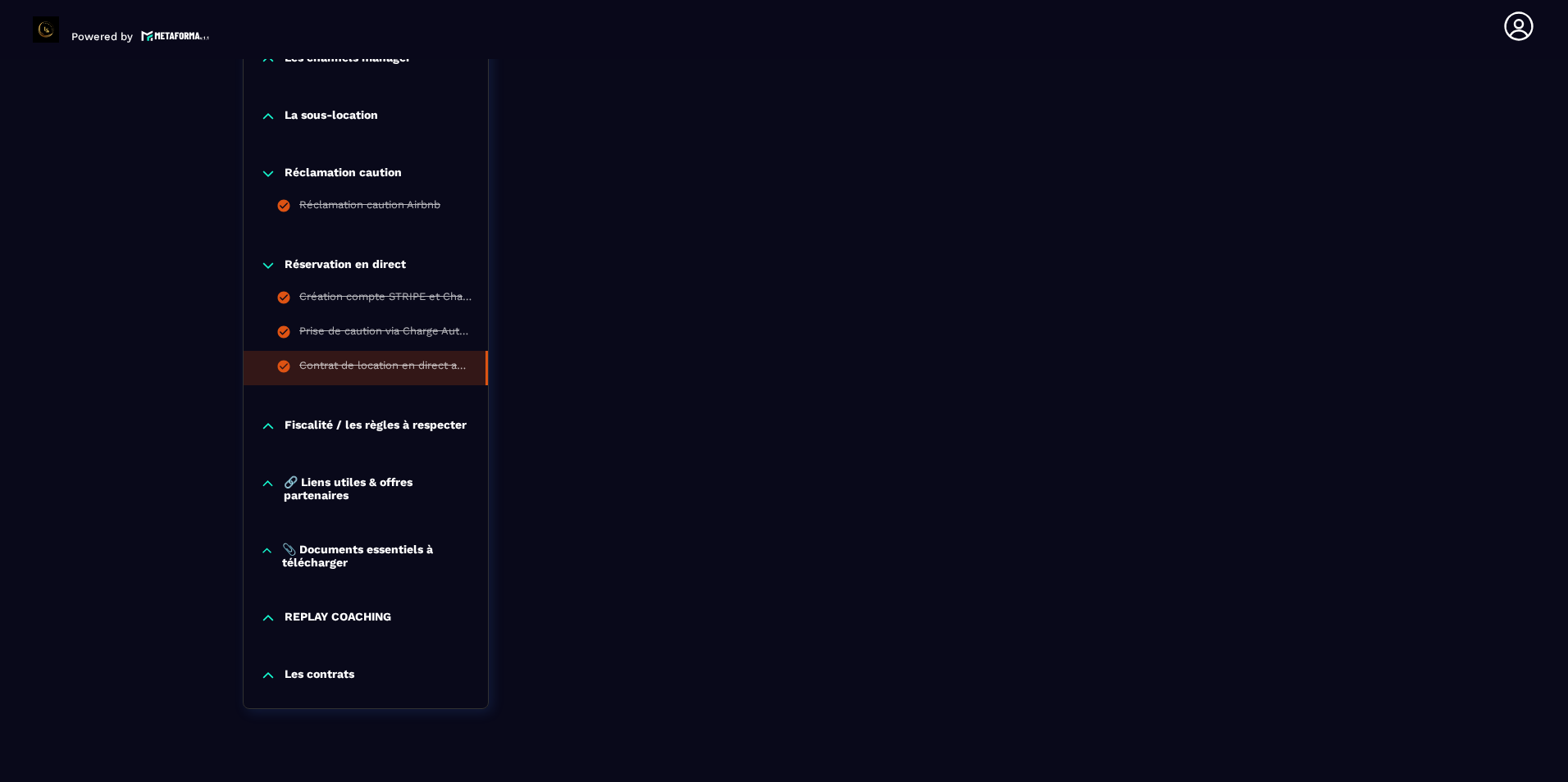
scroll to position [1635, 0]
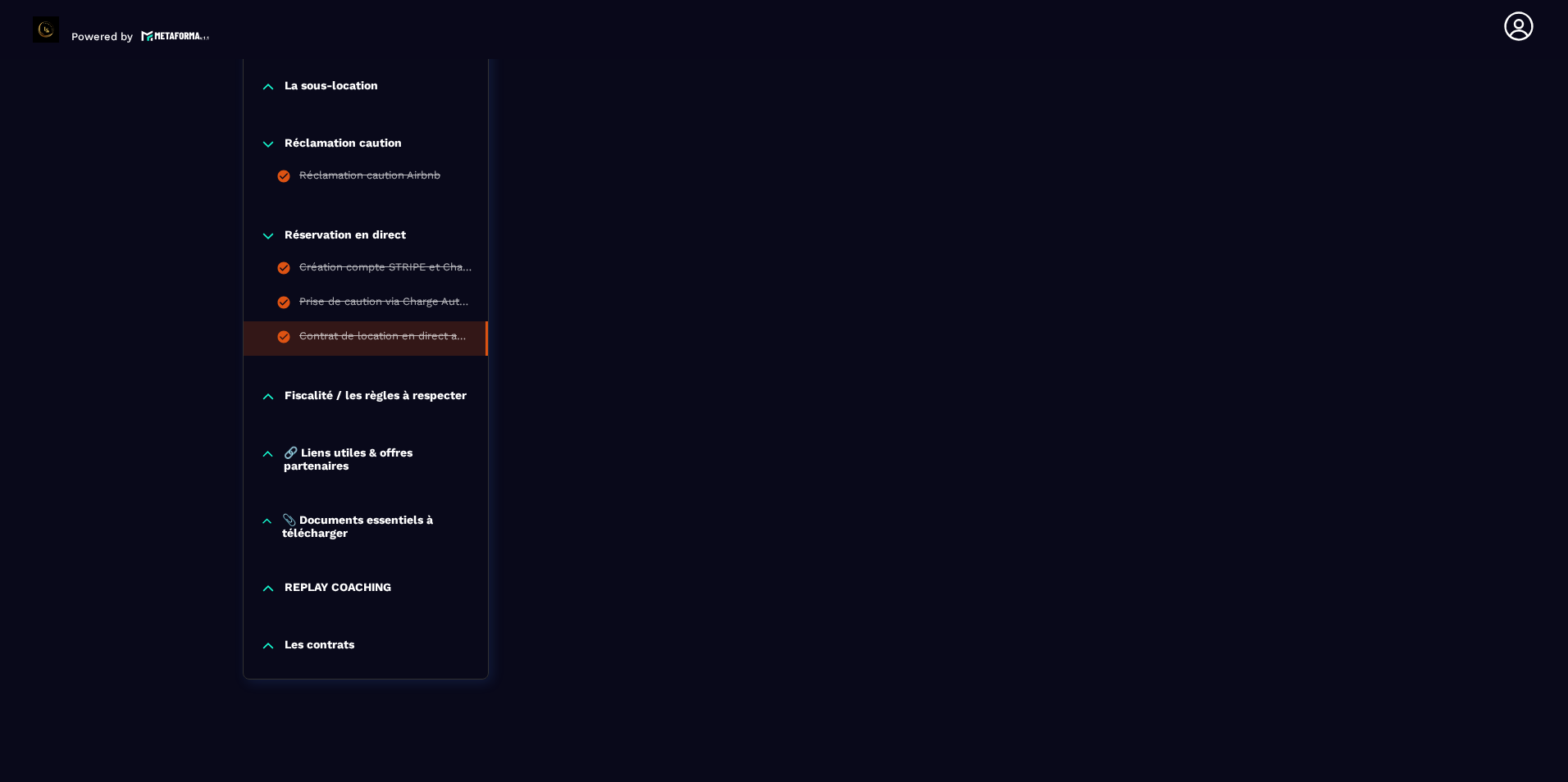
click at [362, 391] on p "Fiscalité / les règles à respecter" at bounding box center [376, 396] width 182 height 16
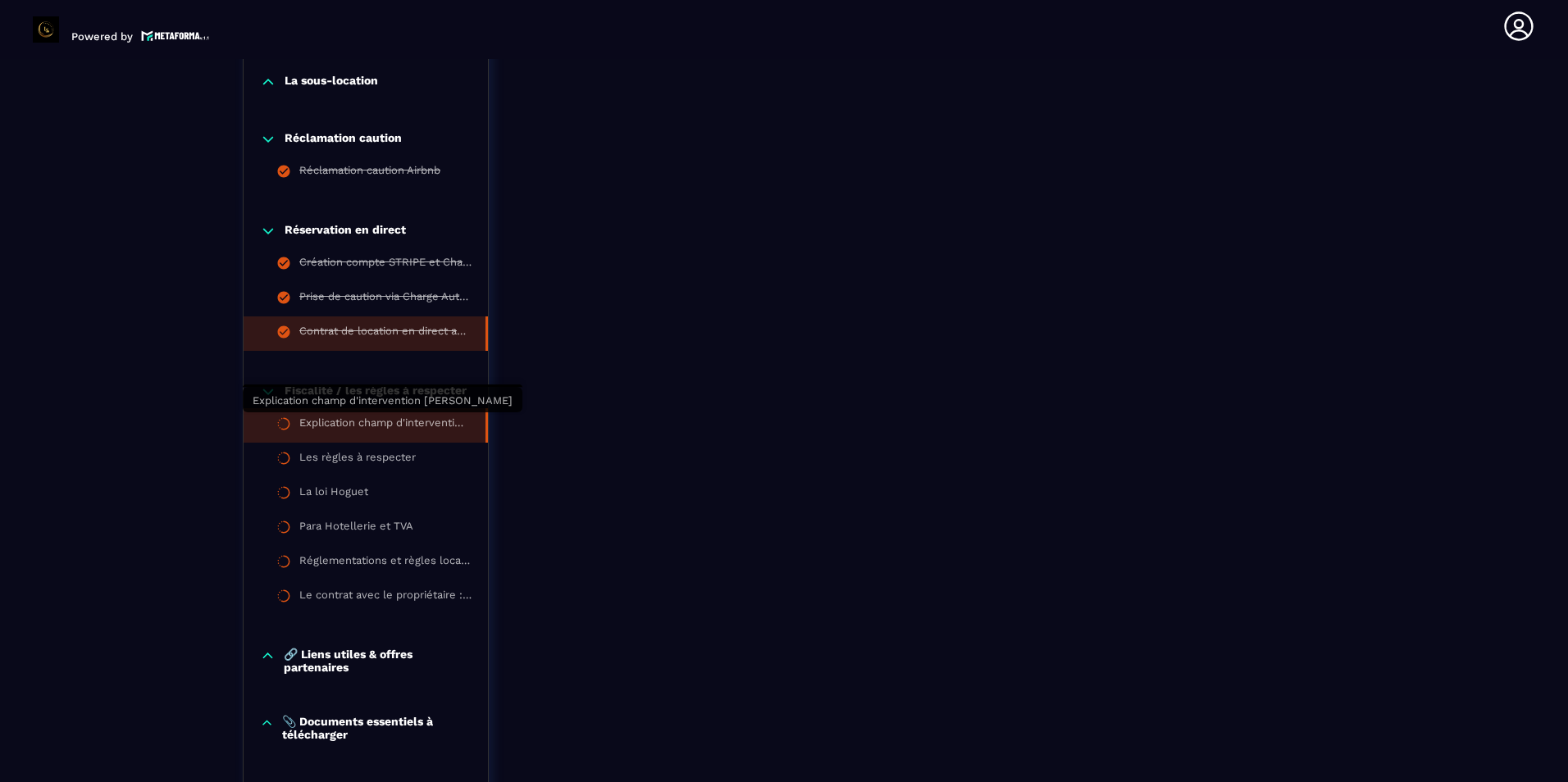
click at [343, 421] on div "Explication champ d'intervention [PERSON_NAME]" at bounding box center [384, 425] width 169 height 18
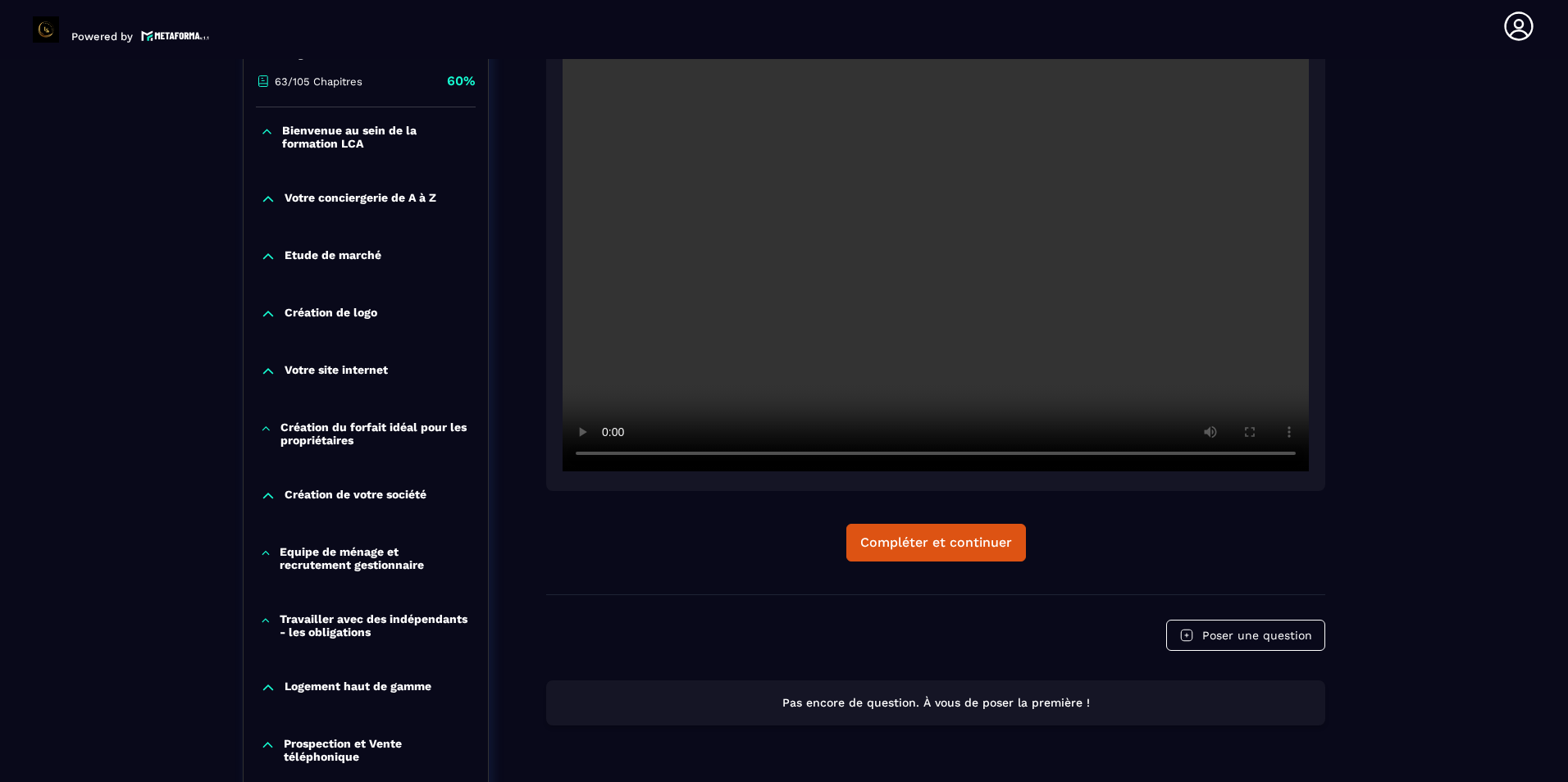
scroll to position [334, 0]
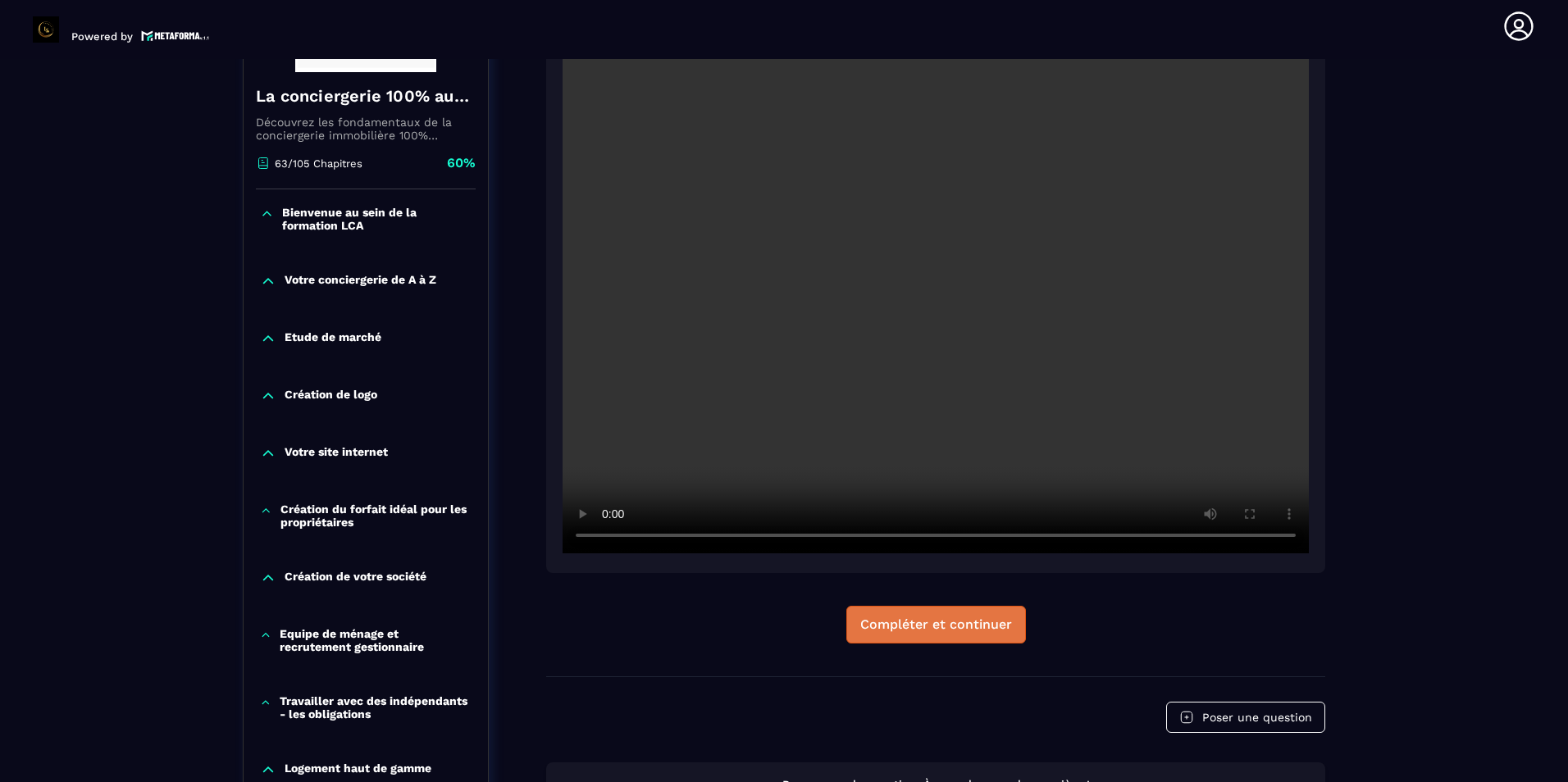
click at [890, 632] on div "Compléter et continuer" at bounding box center [935, 624] width 151 height 16
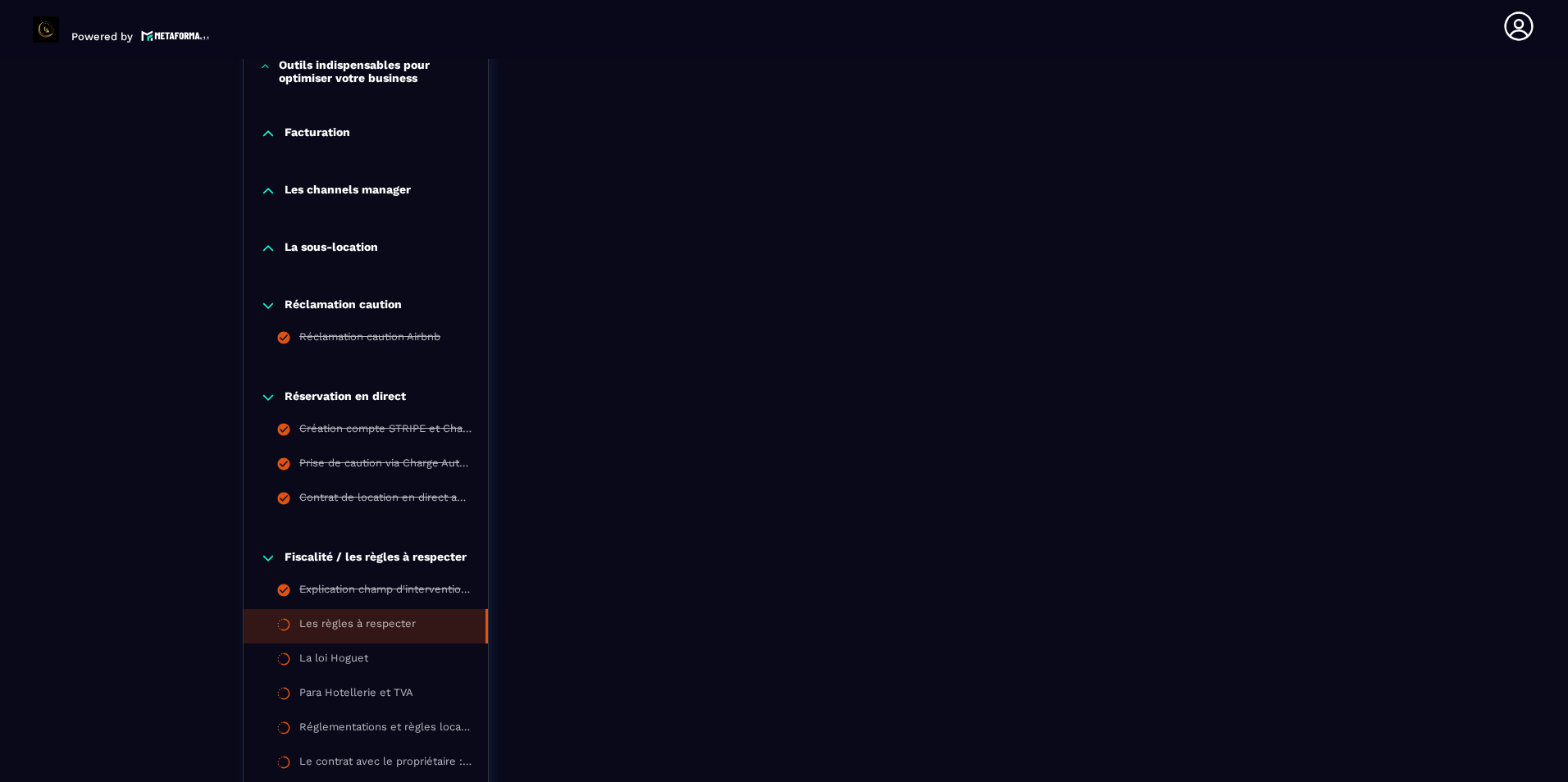
scroll to position [1482, 0]
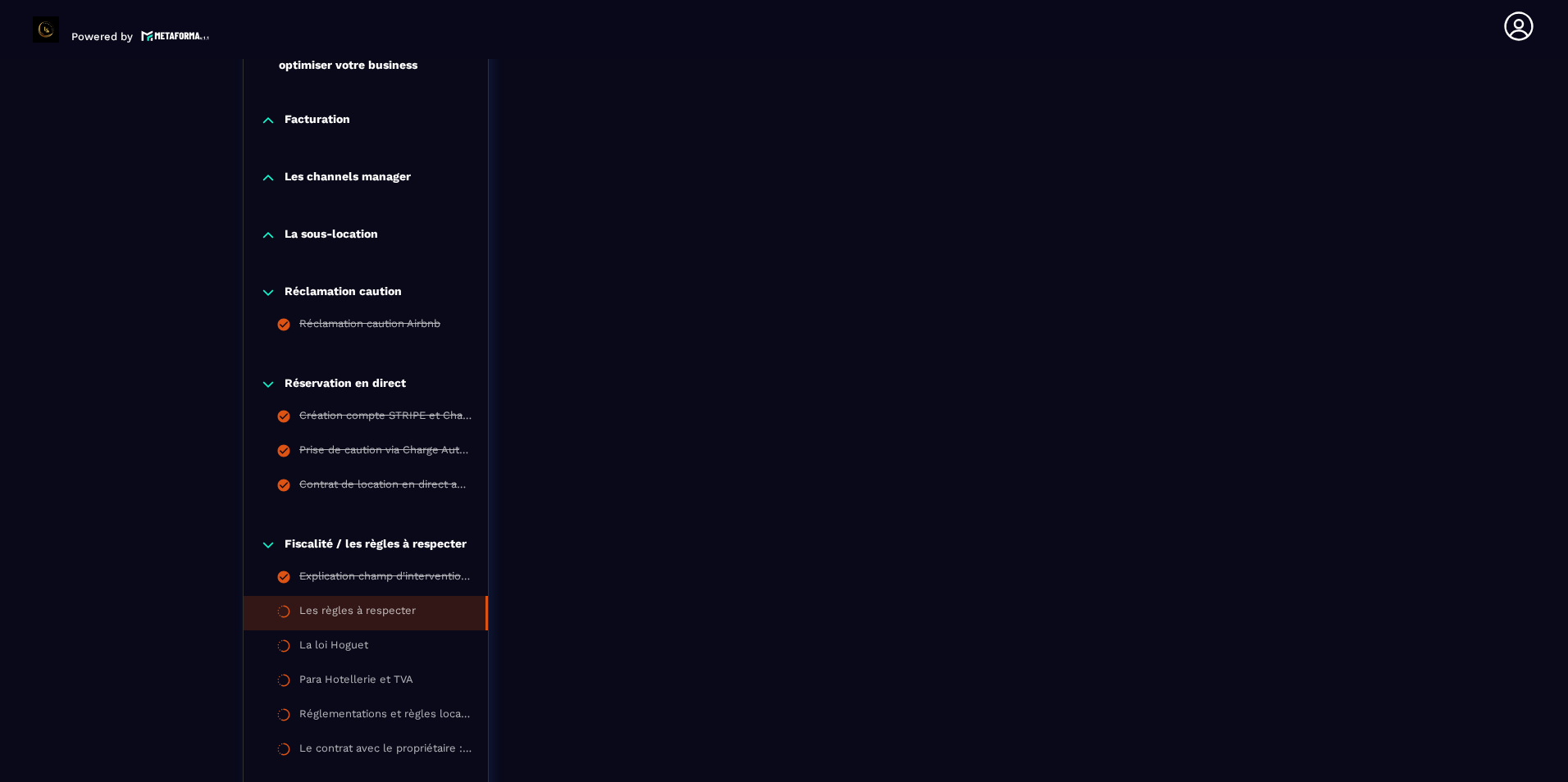
click at [269, 302] on div "Réclamation caution Réclamation caution Airbnb" at bounding box center [365, 314] width 244 height 92
click at [265, 290] on icon at bounding box center [268, 293] width 16 height 16
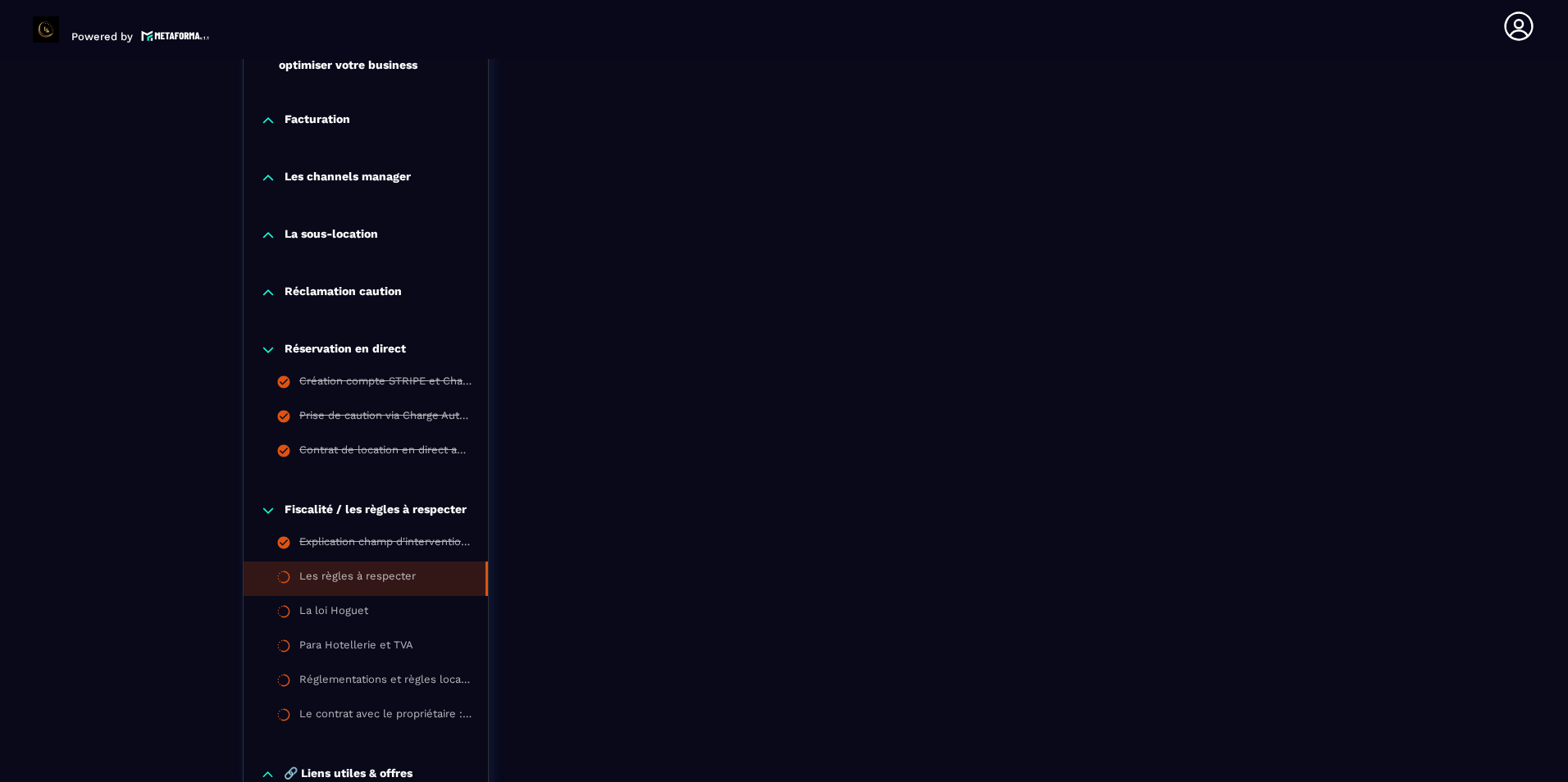
click at [269, 349] on icon at bounding box center [268, 350] width 16 height 16
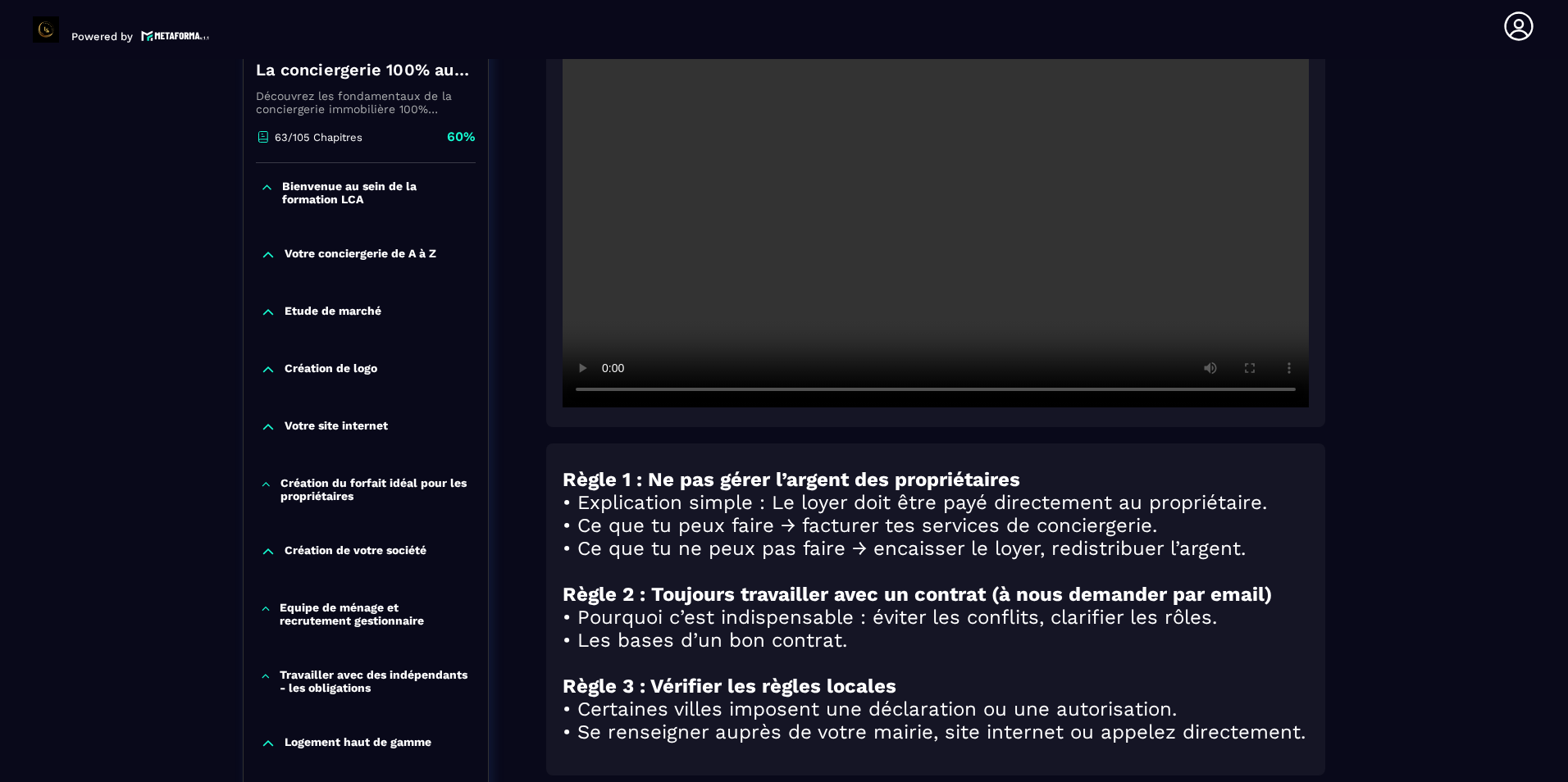
scroll to position [334, 0]
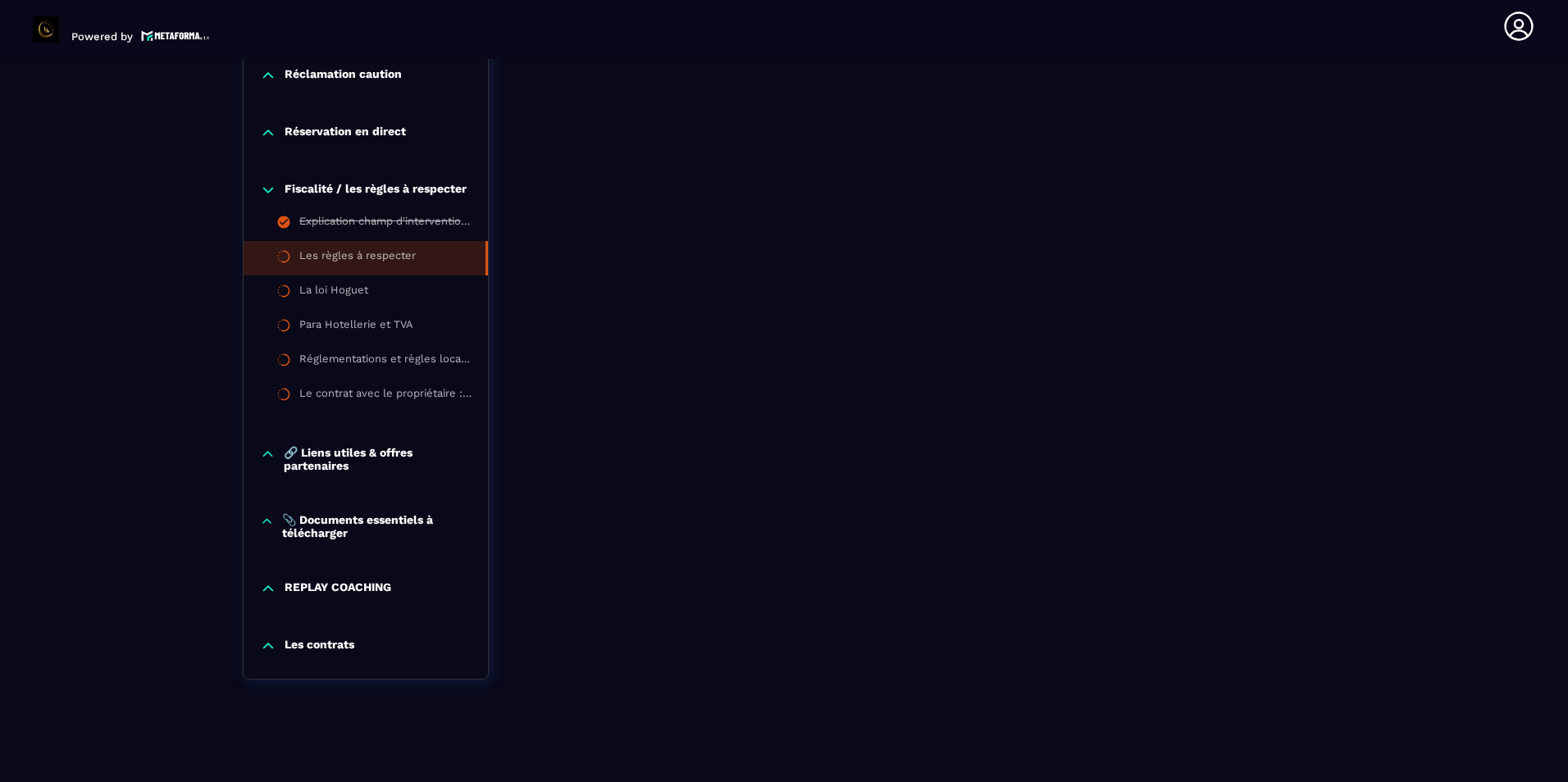
scroll to position [1705, 0]
click at [299, 650] on p "Les contrats" at bounding box center [319, 646] width 69 height 16
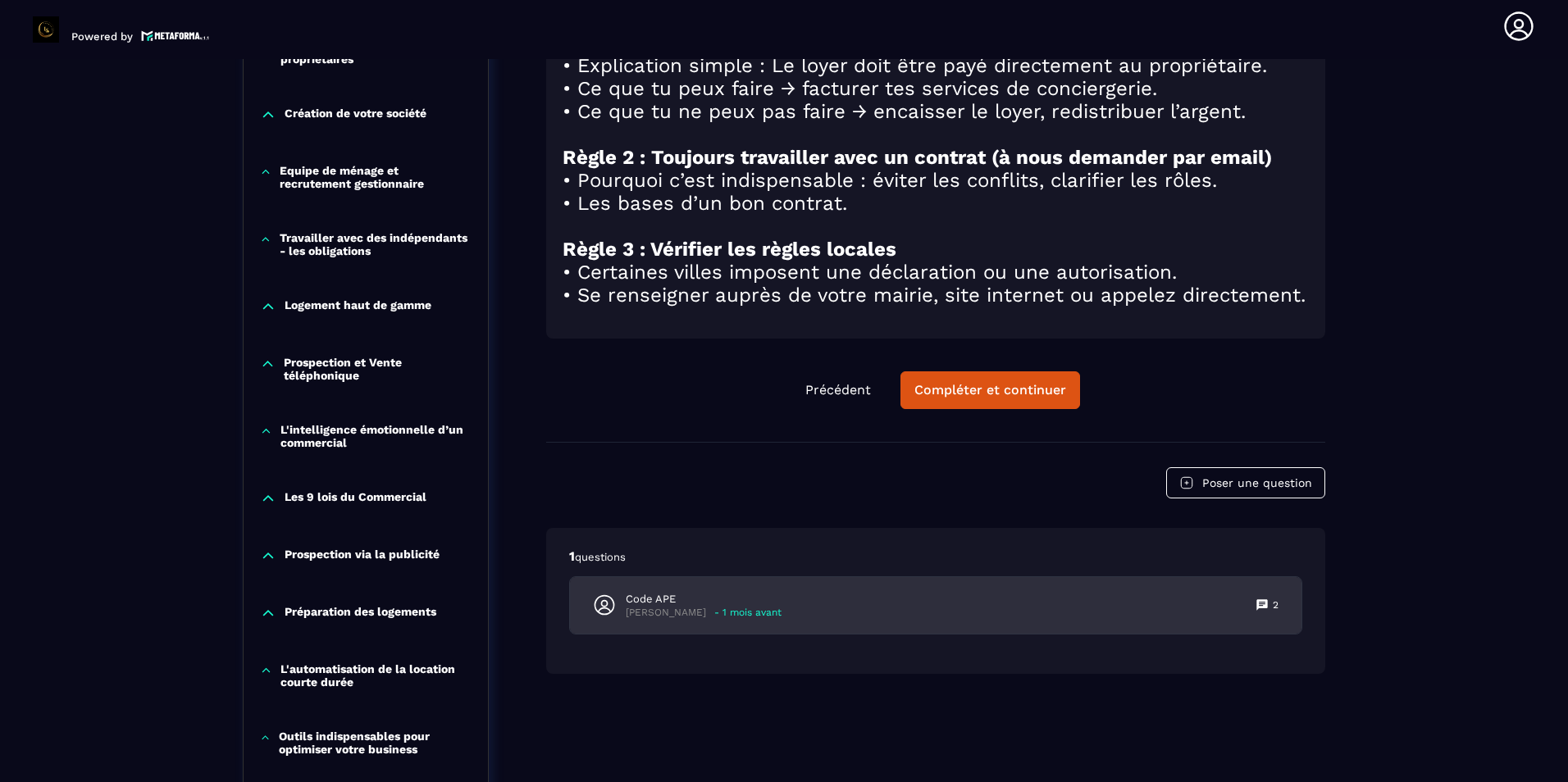
scroll to position [820, 0]
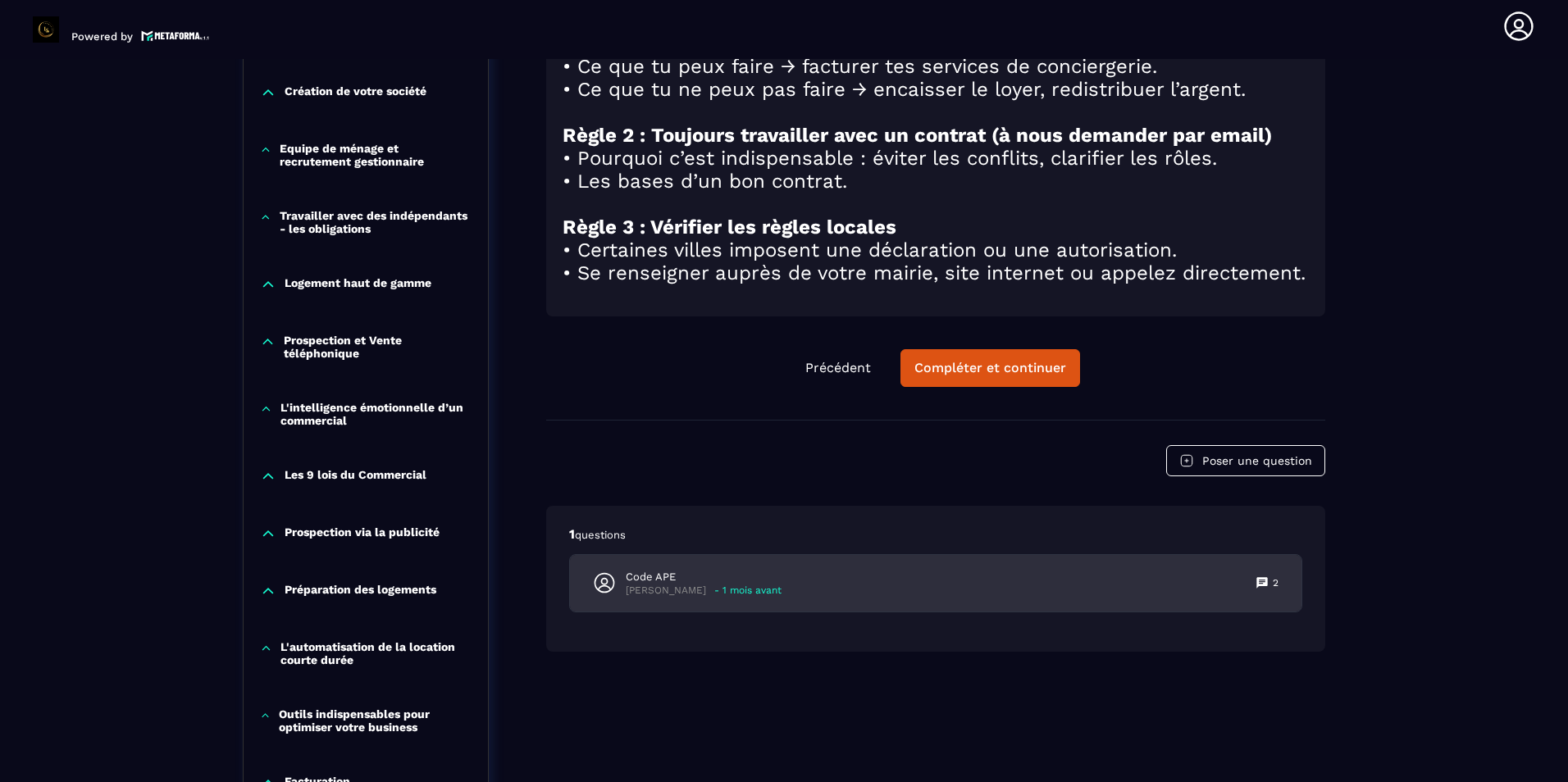
click at [889, 612] on div "Code APE [PERSON_NAME] - 1 mois avant 2" at bounding box center [935, 583] width 732 height 57
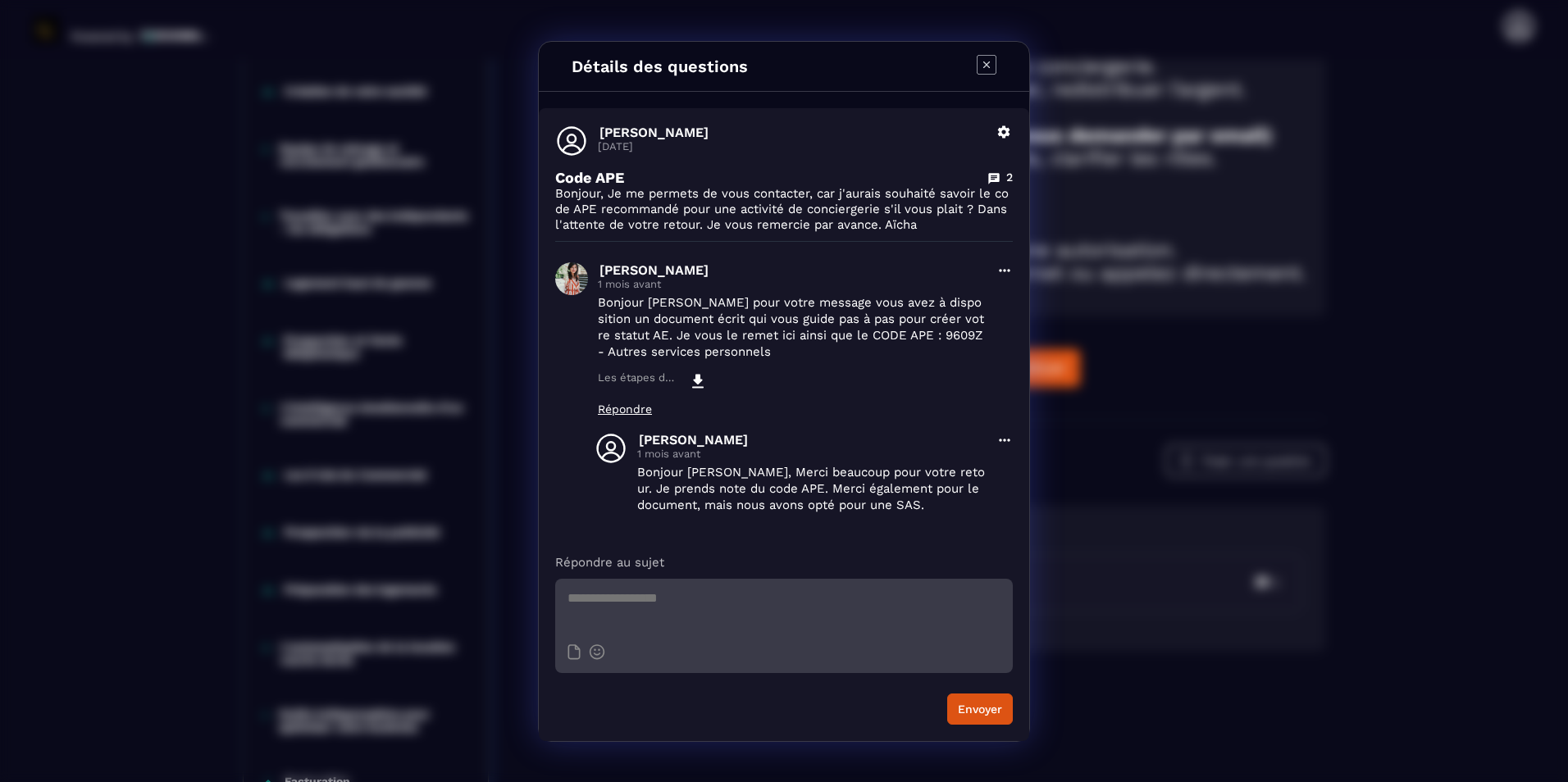
click at [989, 67] on icon "Modal window" at bounding box center [987, 65] width 20 height 20
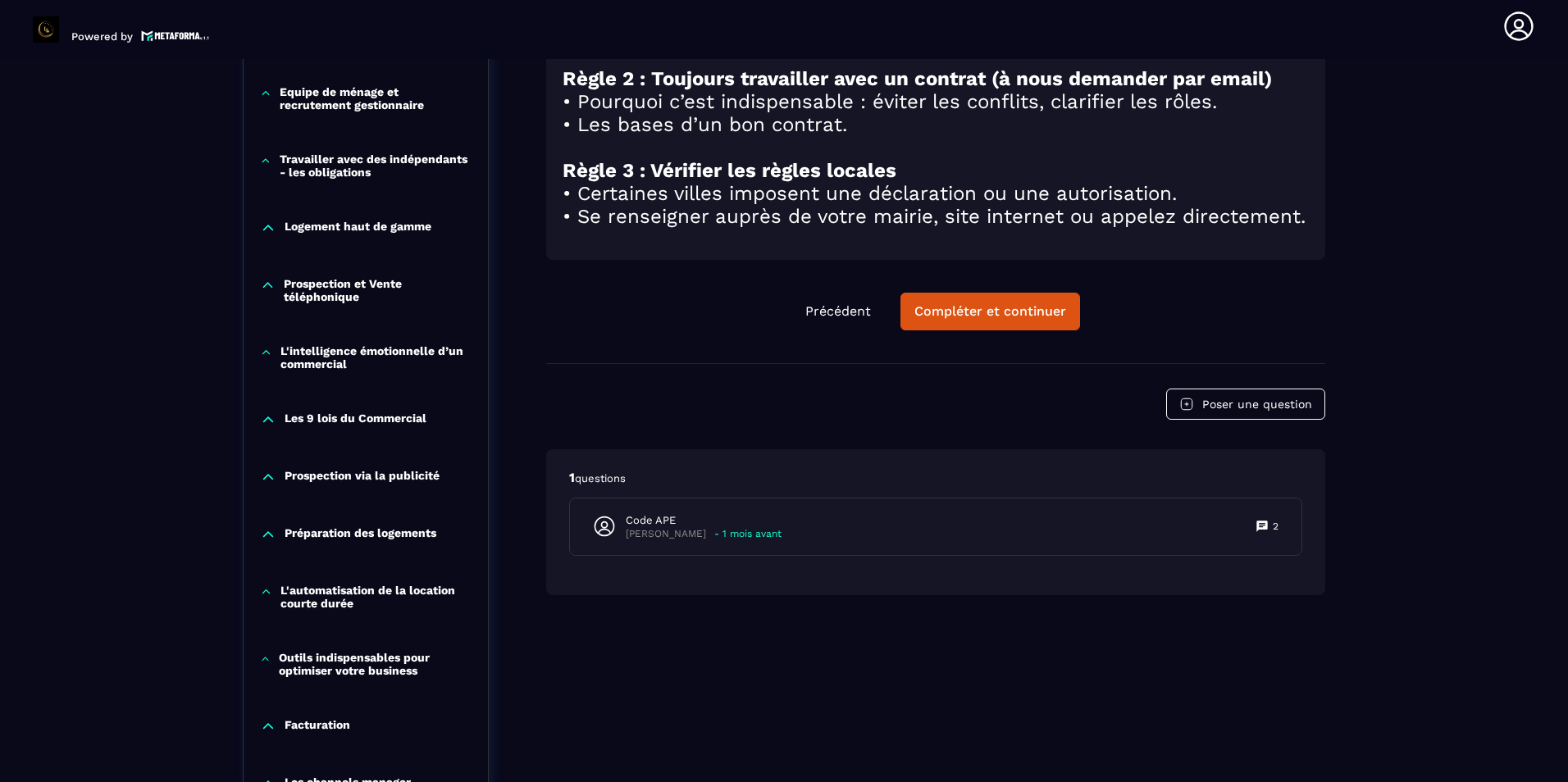
scroll to position [902, 0]
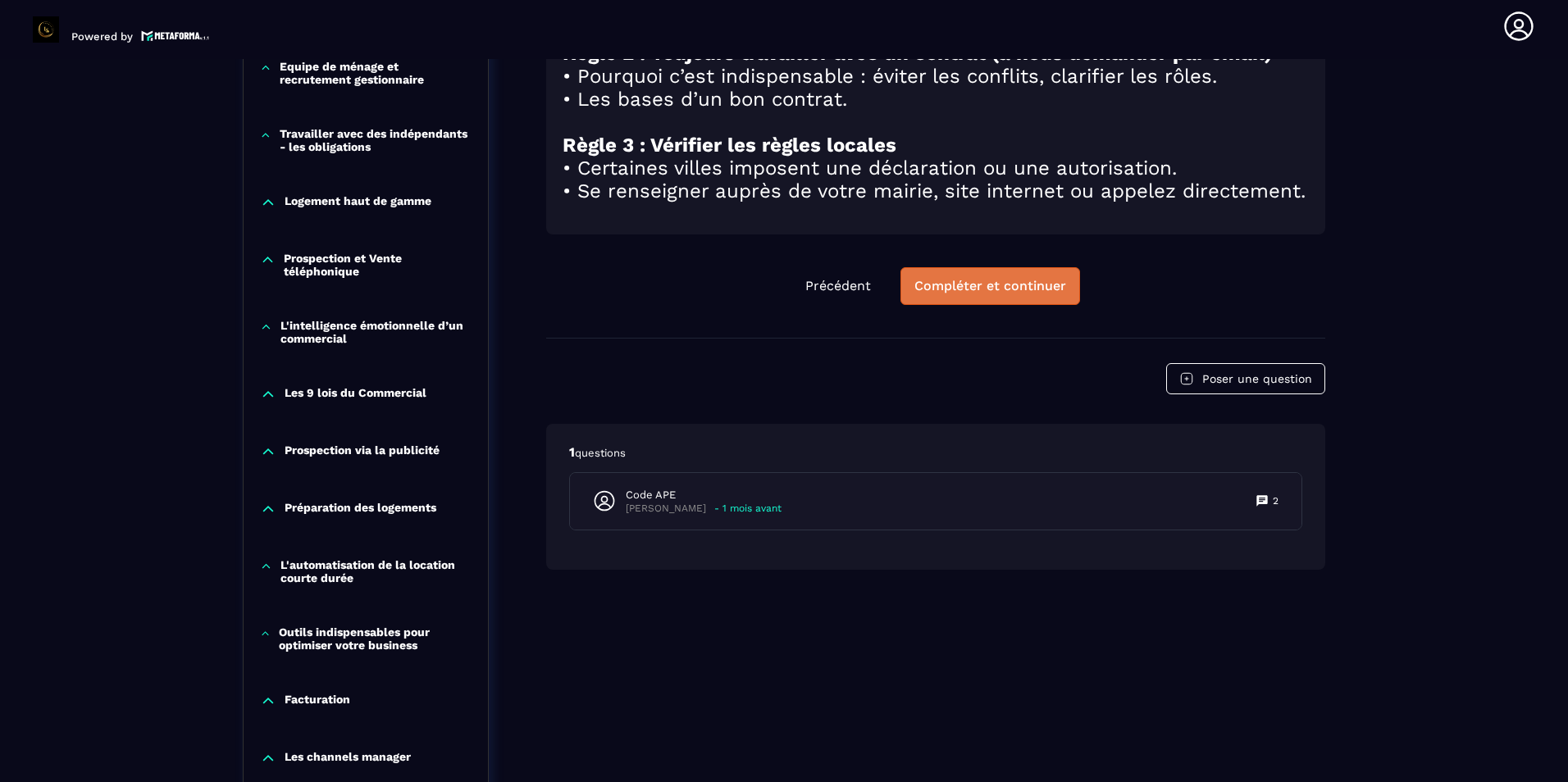
click at [1045, 305] on button "Compléter et continuer" at bounding box center [989, 286] width 179 height 38
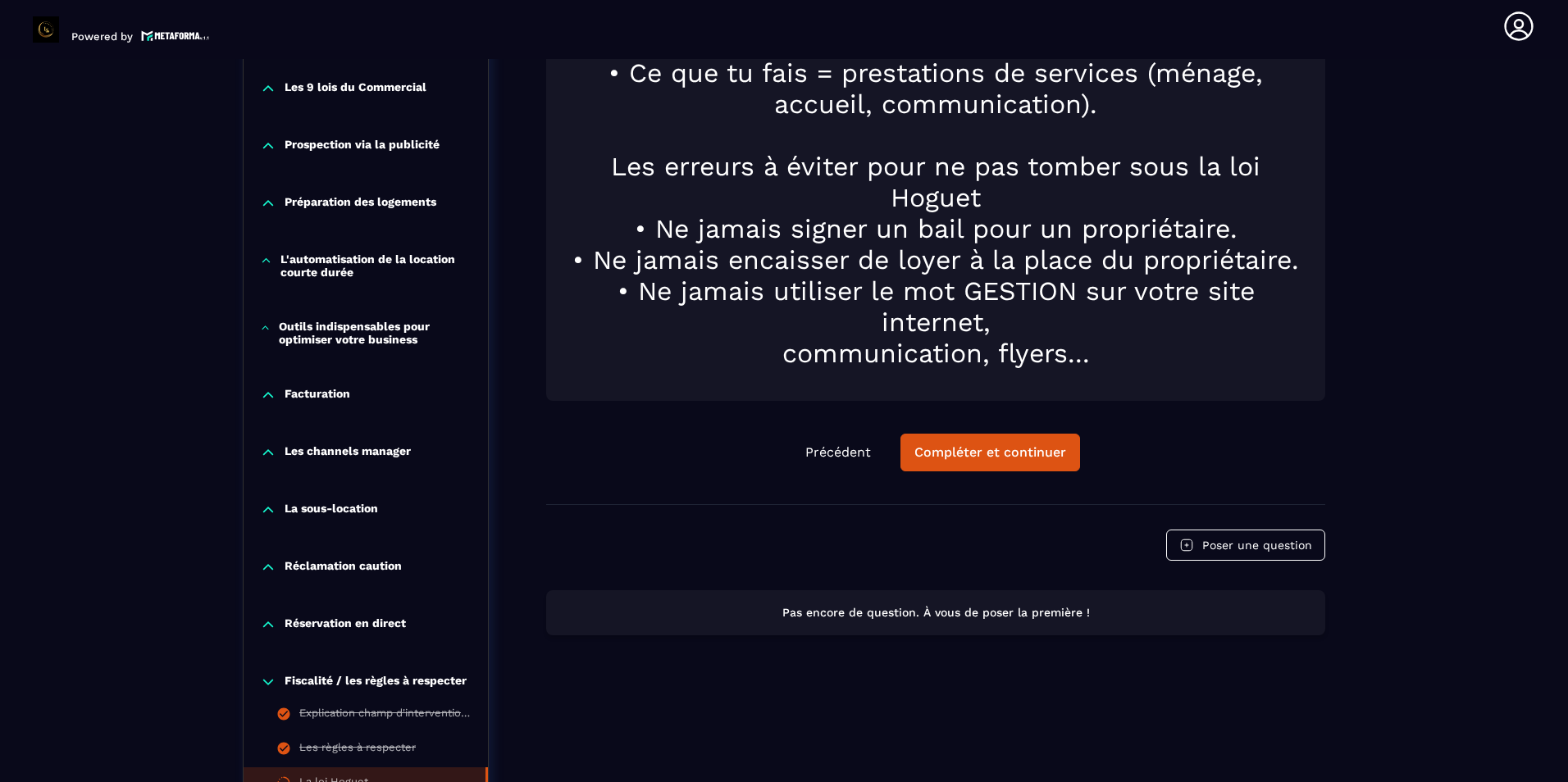
scroll to position [1241, 0]
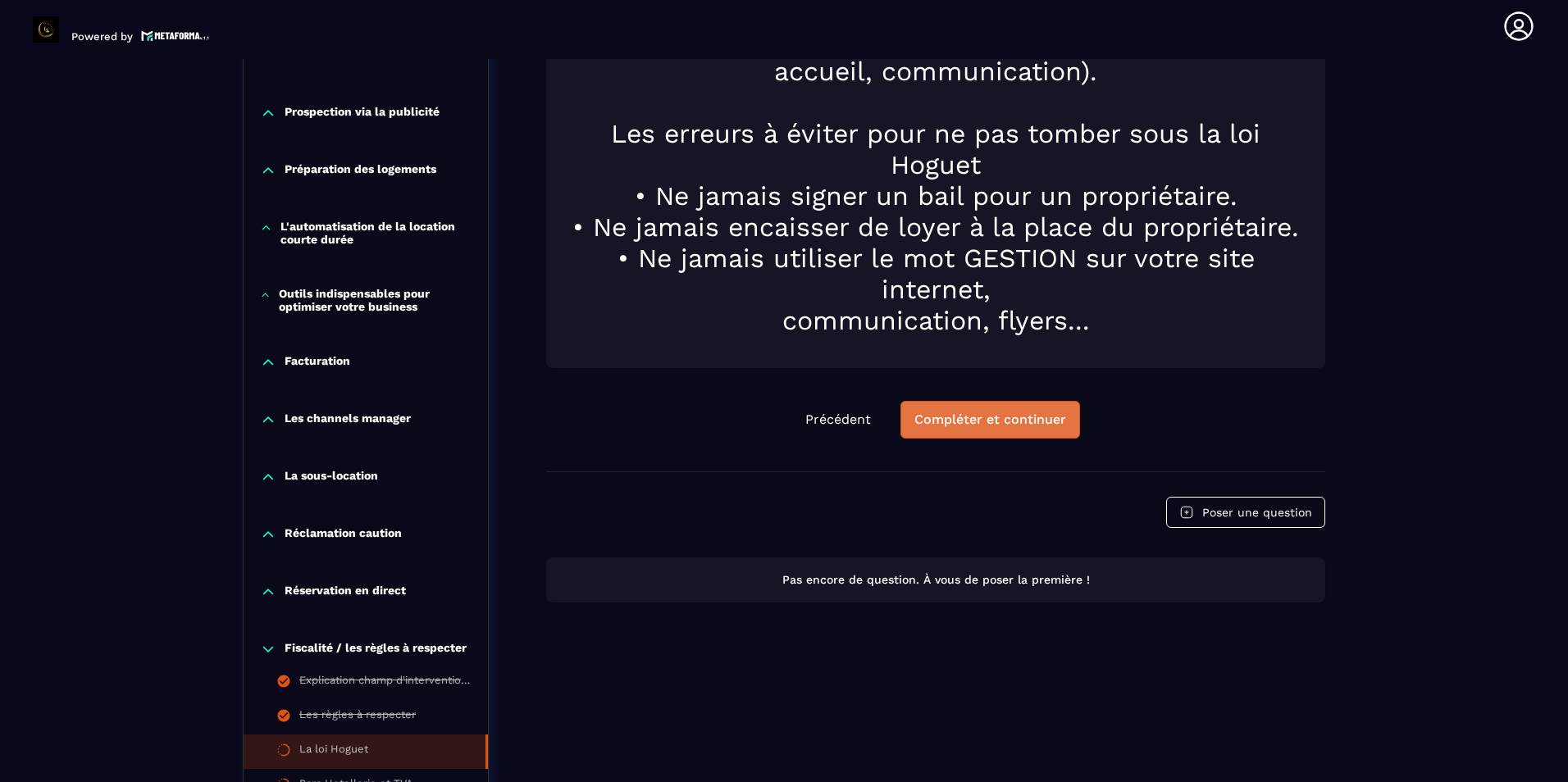
click at [1044, 421] on div "Compléter et continuer" at bounding box center [989, 420] width 151 height 16
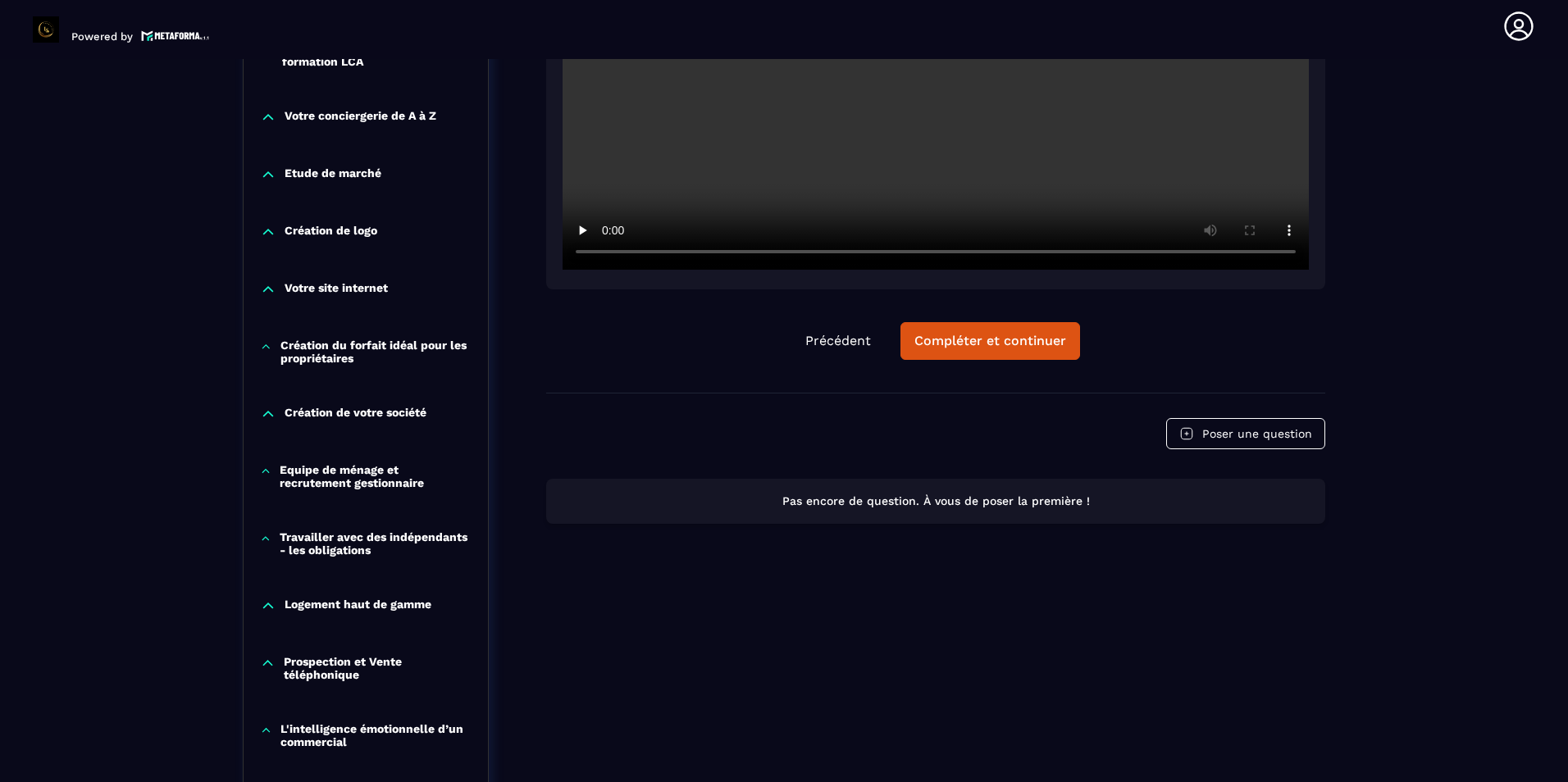
scroll to position [252, 0]
